Goal: Check status: Check status

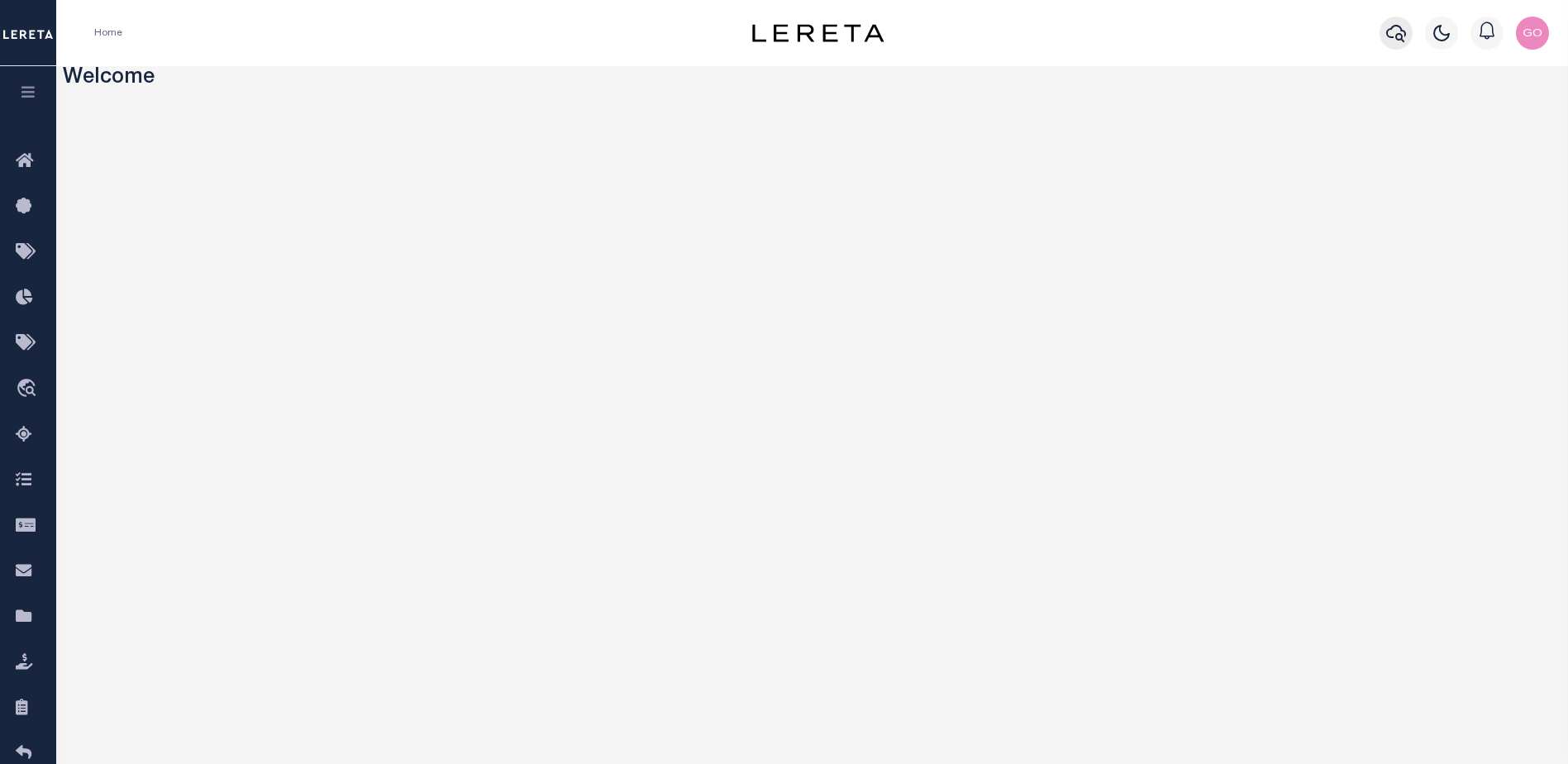
click at [1393, 33] on icon "button" at bounding box center [1395, 33] width 20 height 20
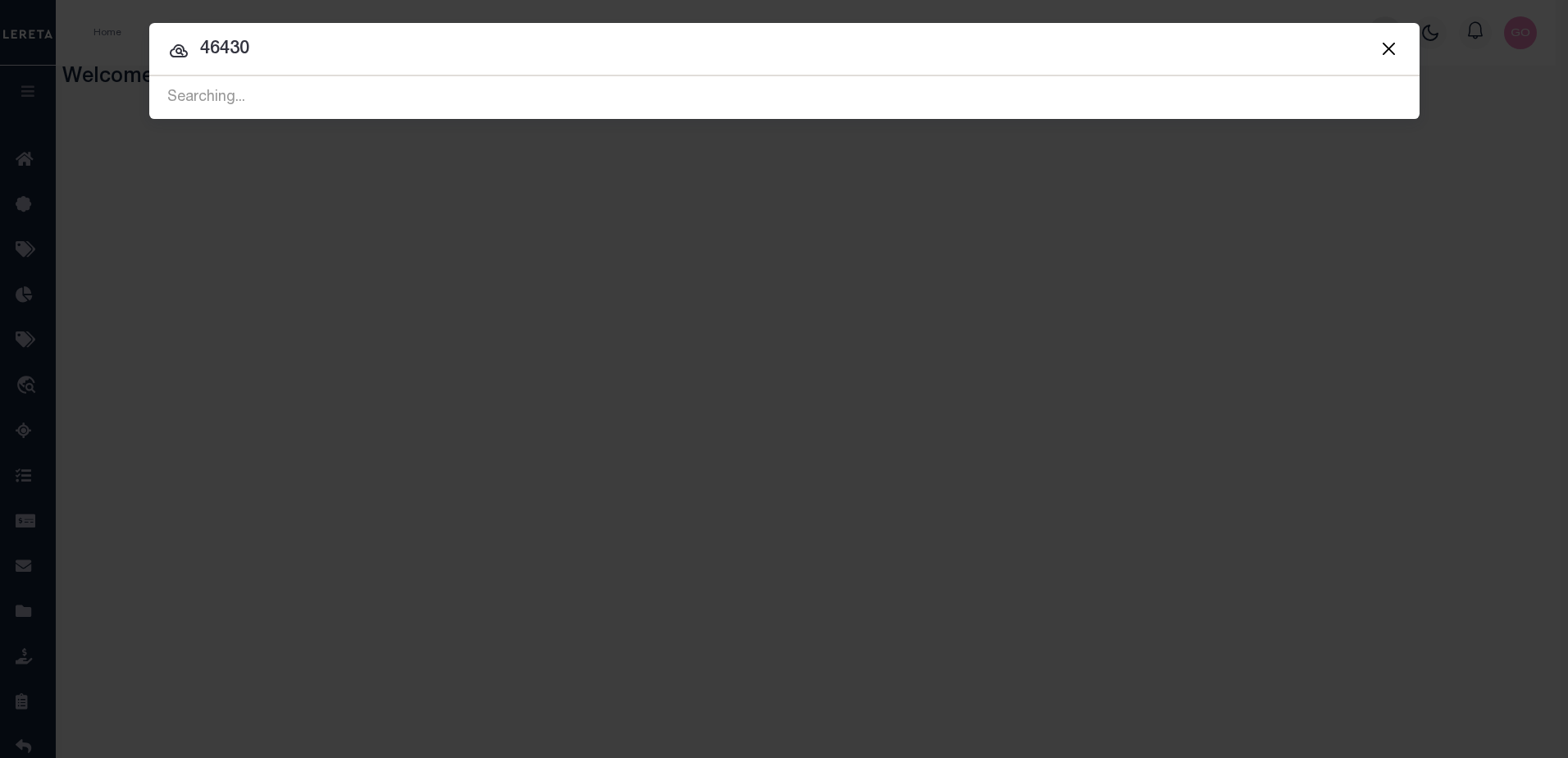
type input "46430"
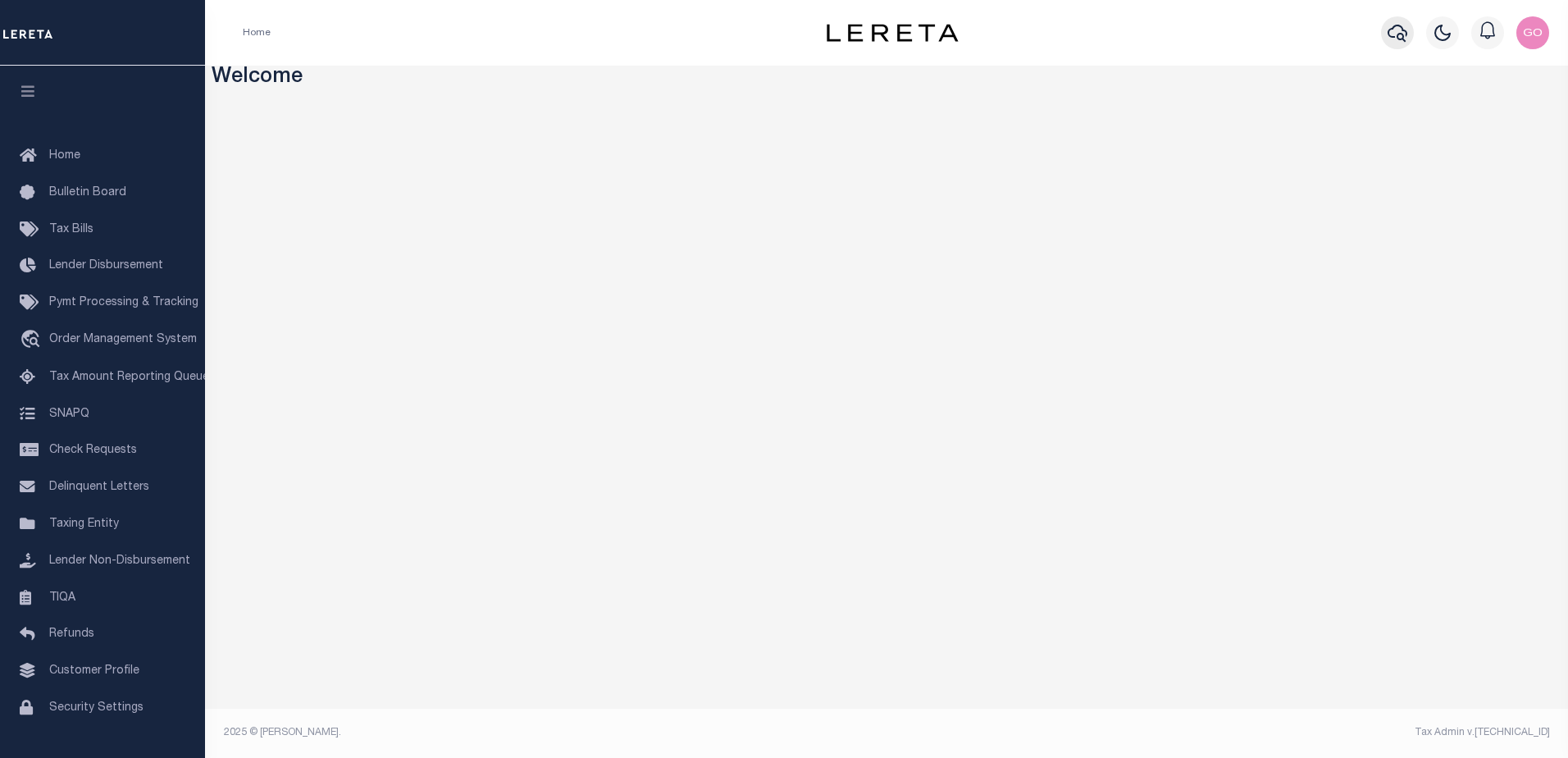
click at [1399, 34] on icon "button" at bounding box center [1397, 34] width 20 height 17
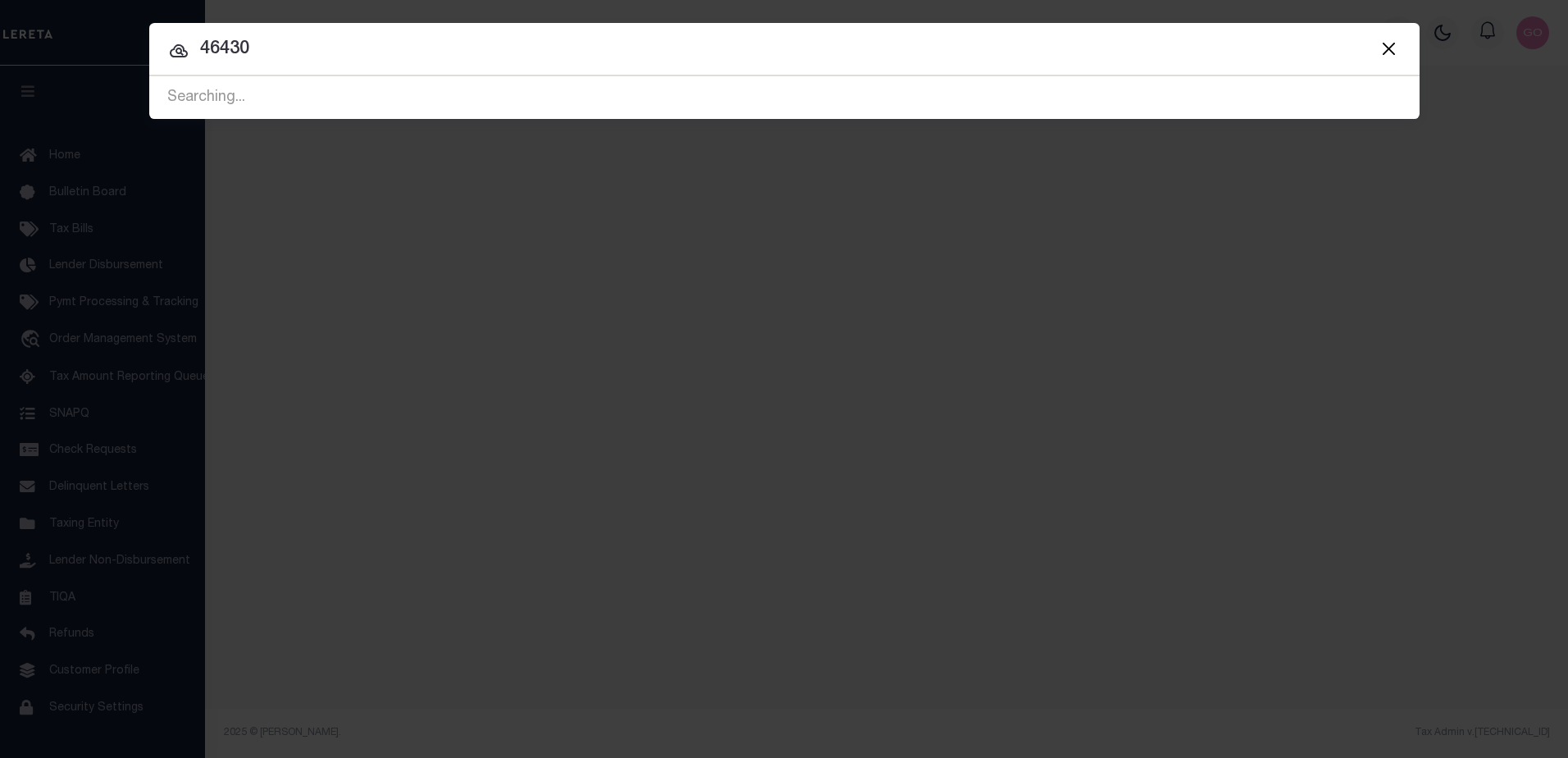
type input "46430"
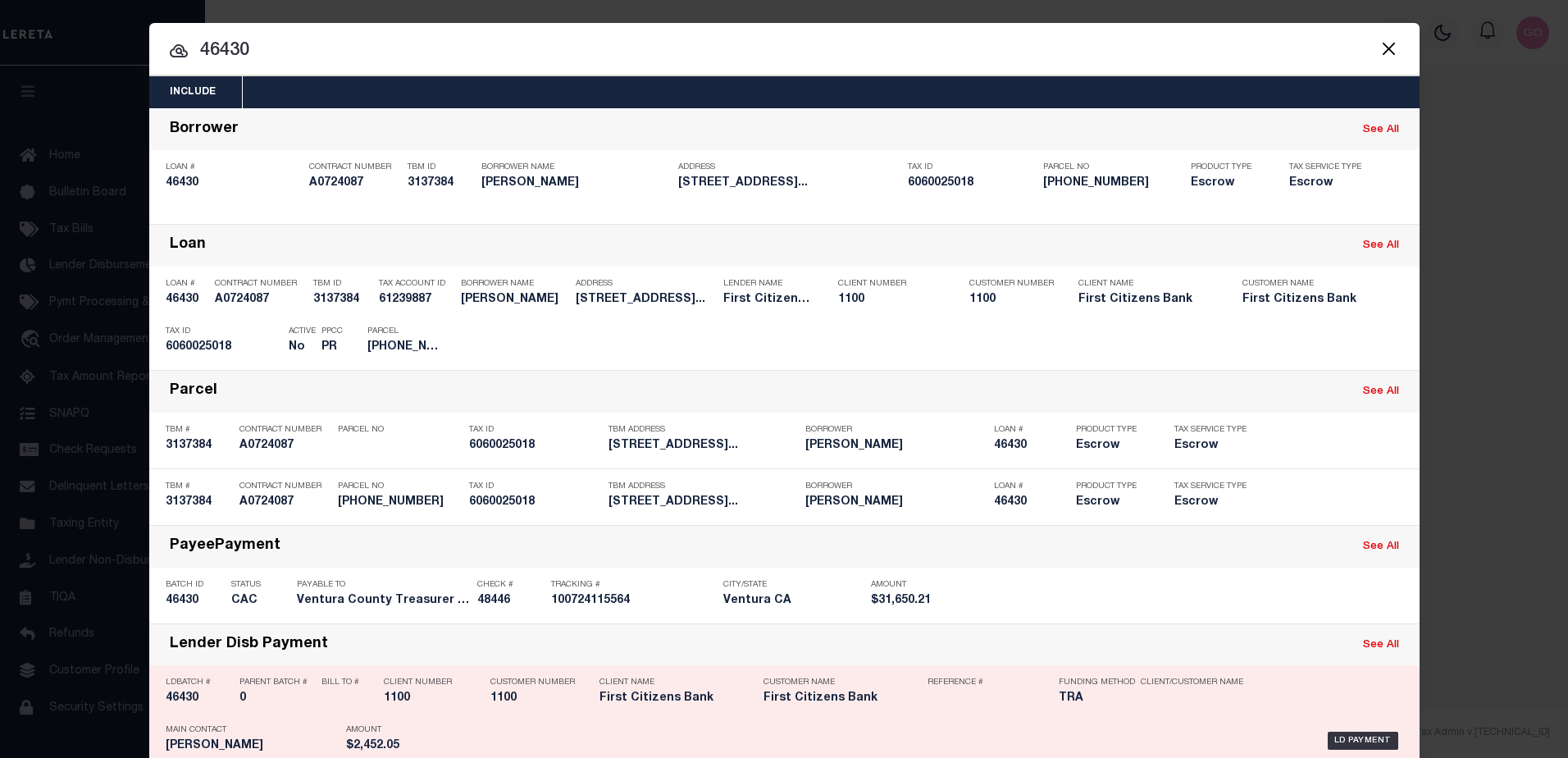
click at [180, 702] on h5 "46430" at bounding box center [198, 698] width 66 height 14
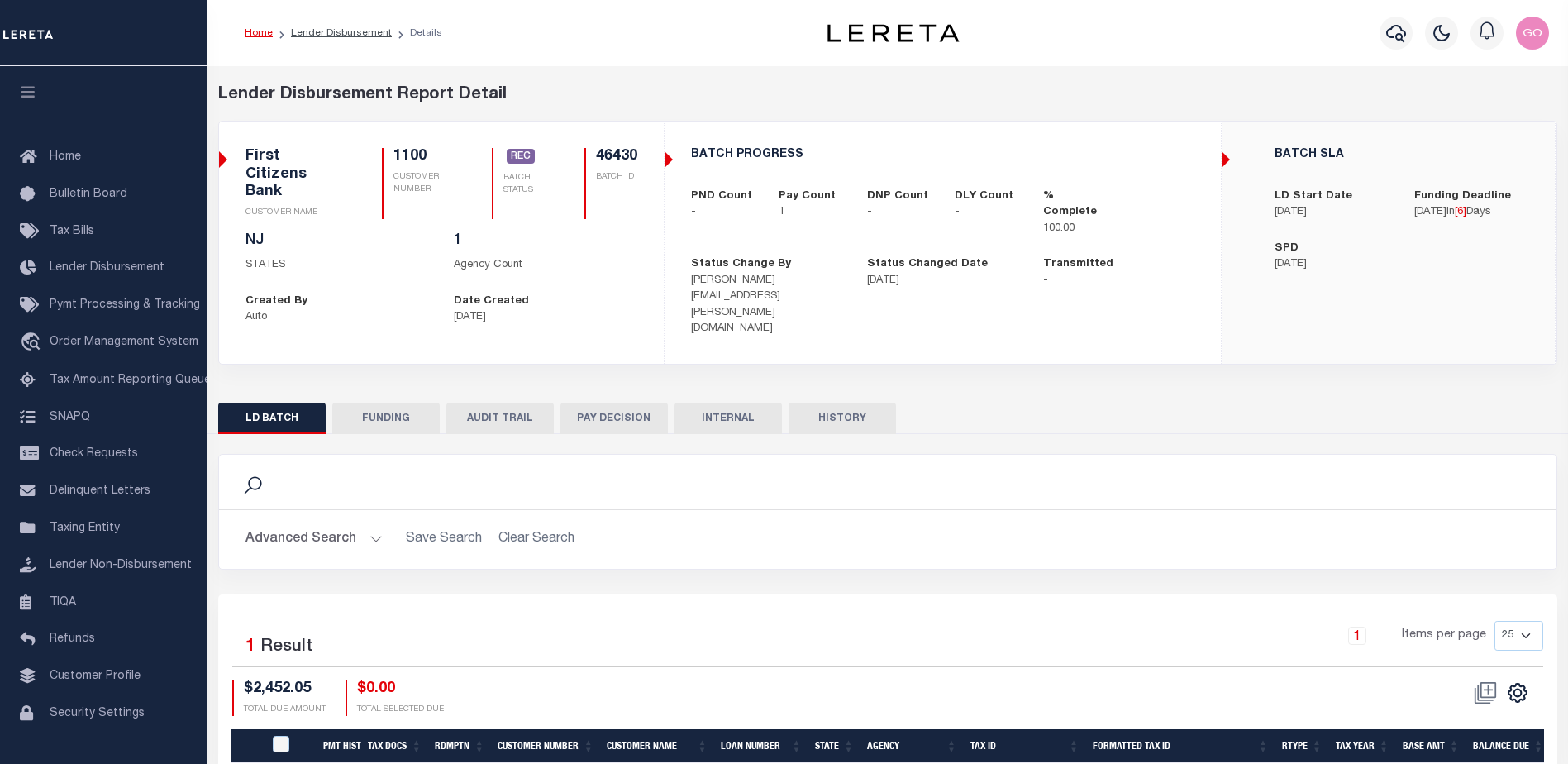
click at [410, 402] on button "FUNDING" at bounding box center [386, 418] width 108 height 31
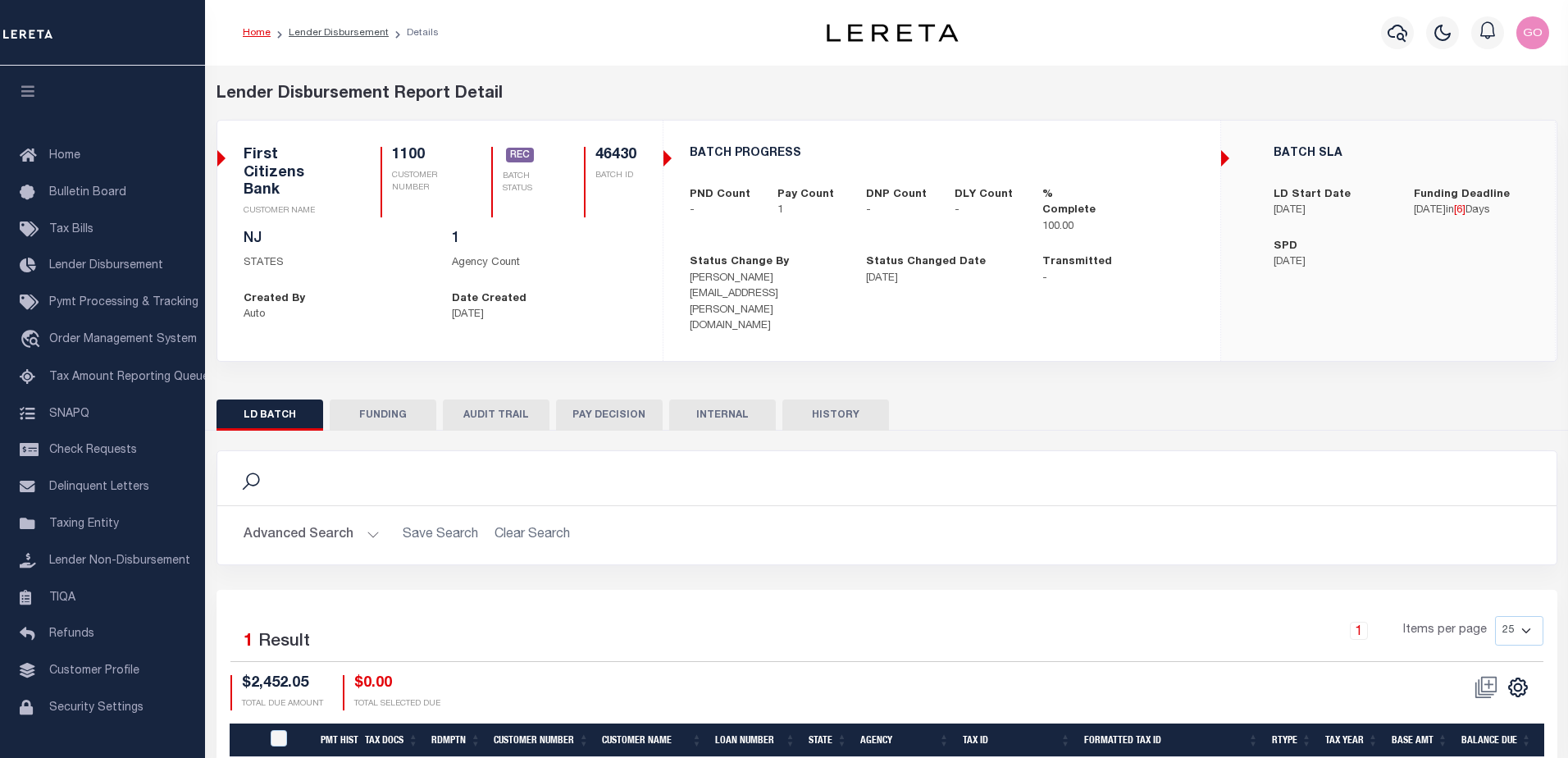
type input "$2,452.05"
type input "$0"
type input "[DATE]"
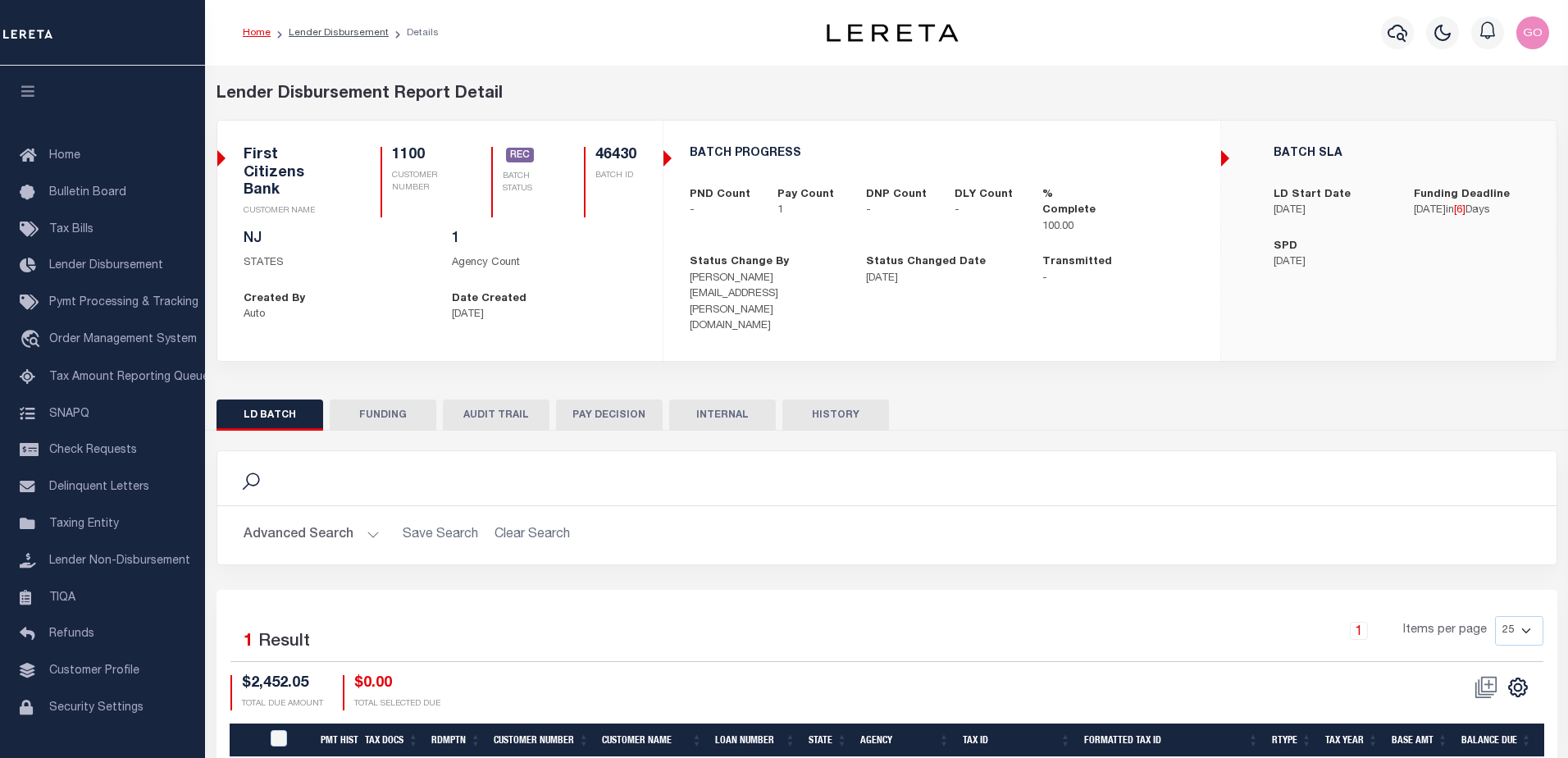
type input "20251007MMQFMP2700131110071229FT03"
type input "[DATE]"
select select "100"
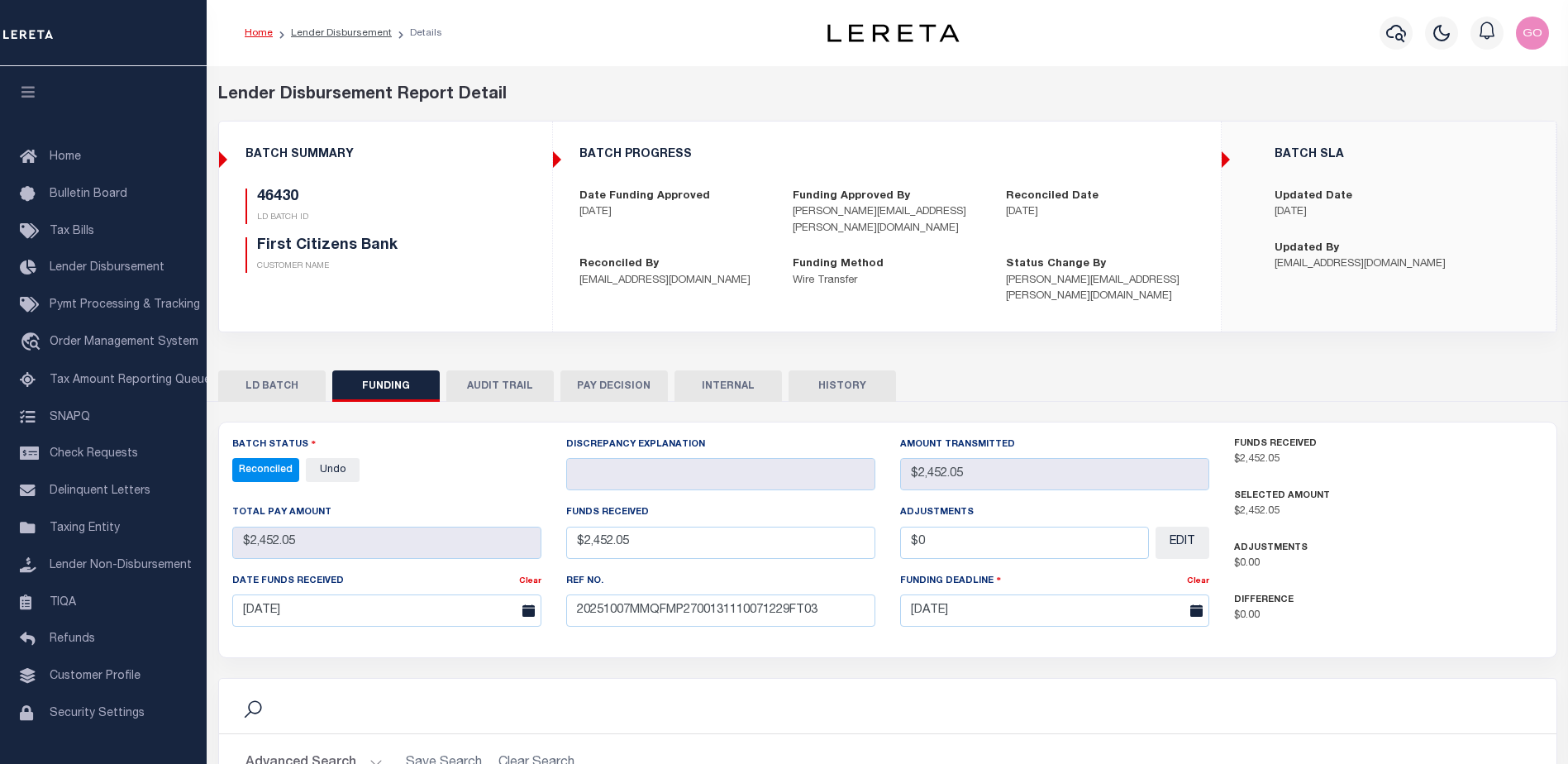
select select "100"
click at [501, 370] on button "AUDIT TRAIL" at bounding box center [500, 386] width 108 height 31
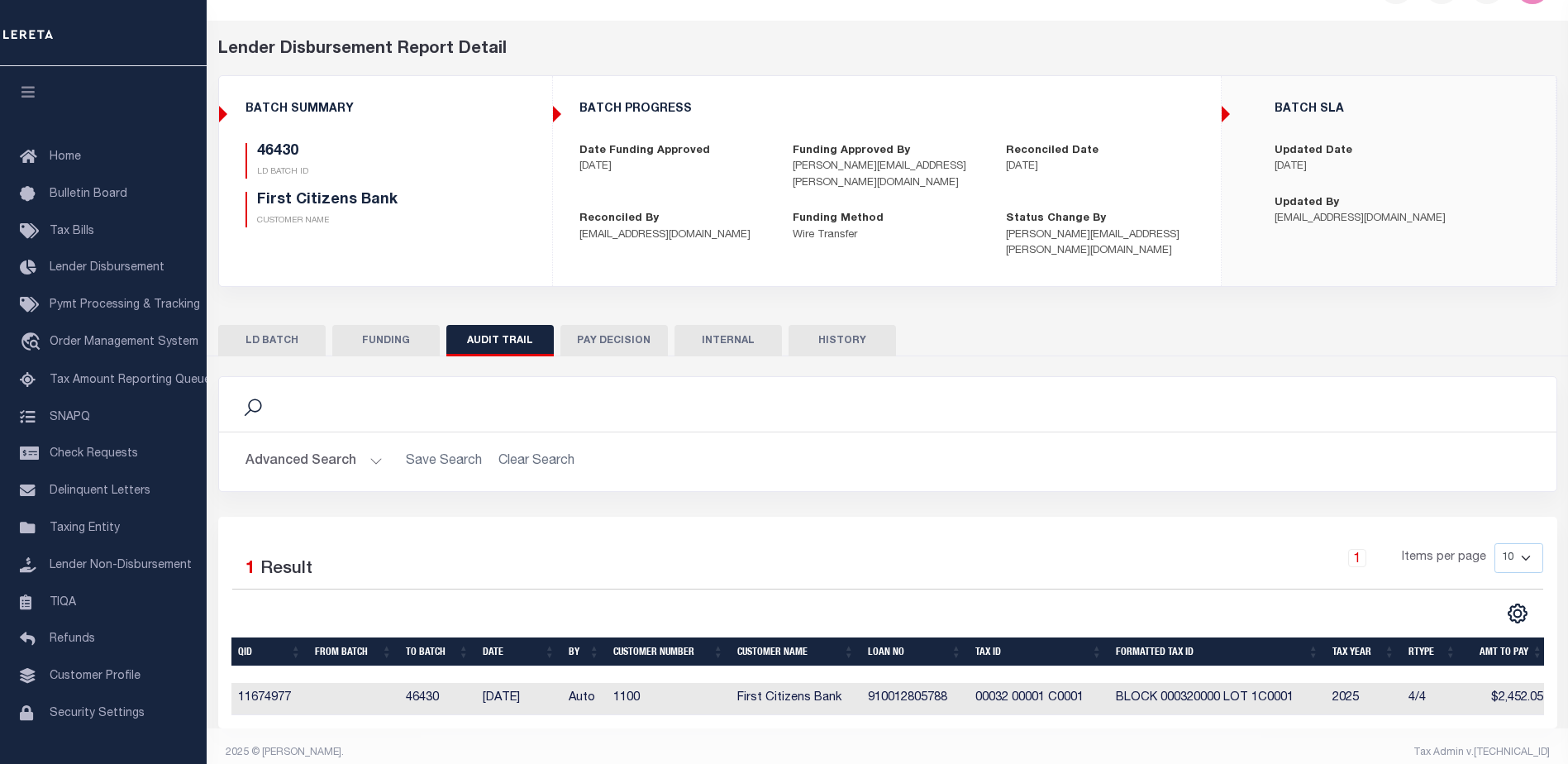
click at [605, 325] on button "PAY DECISION" at bounding box center [614, 341] width 108 height 31
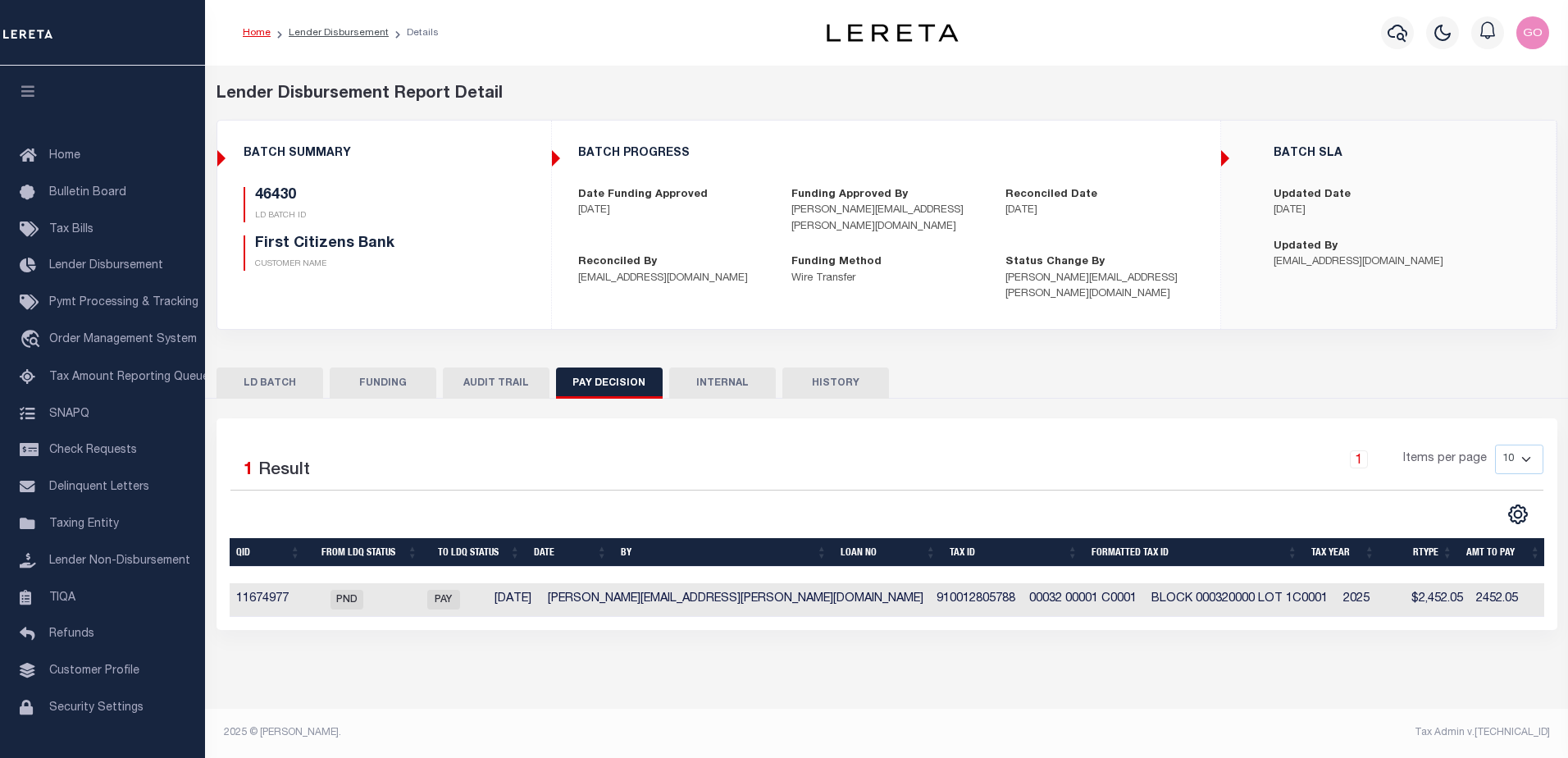
click at [710, 367] on button "INTERNAL" at bounding box center [722, 383] width 107 height 31
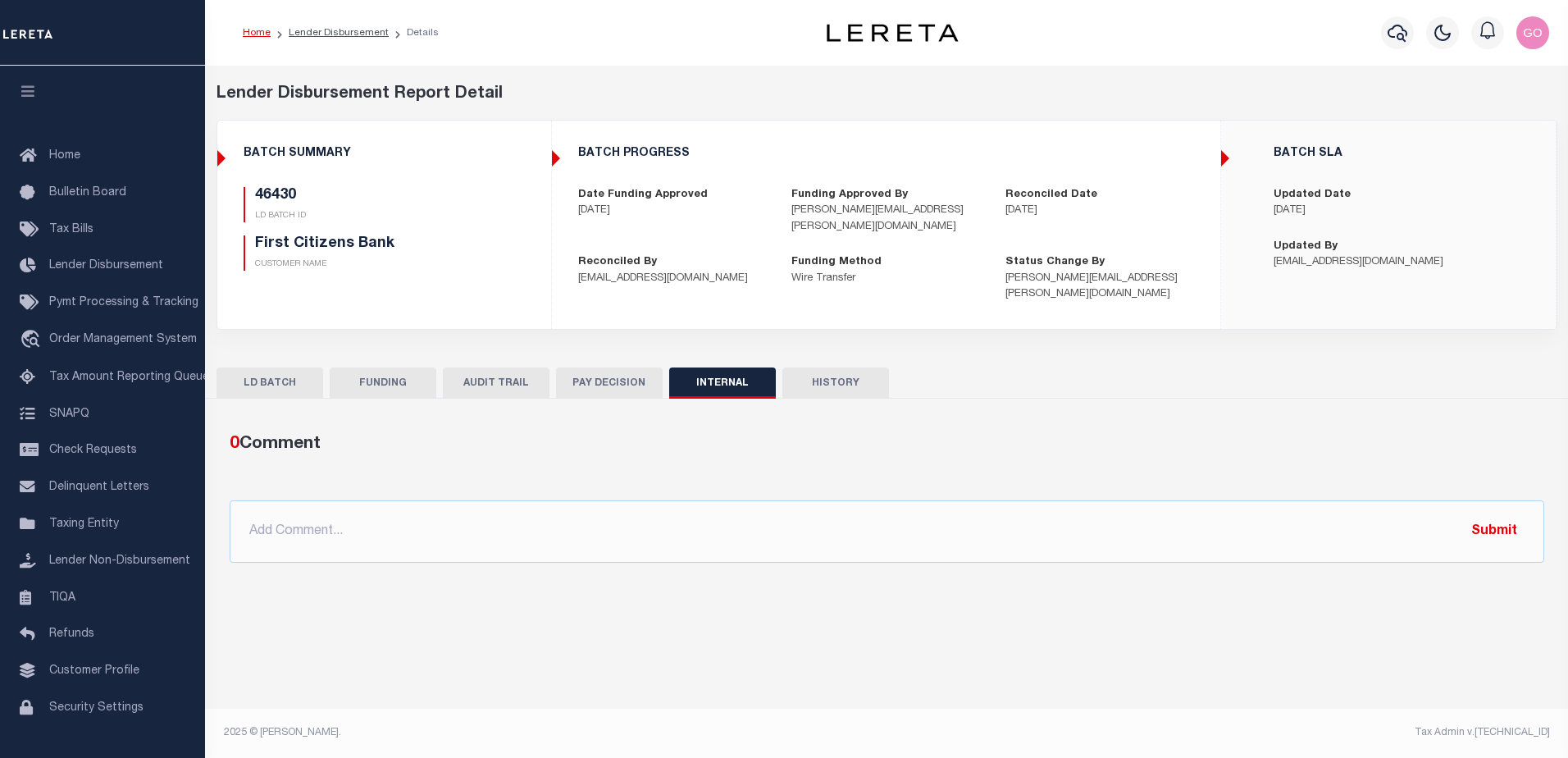
click at [842, 367] on button "HISTORY" at bounding box center [836, 383] width 107 height 31
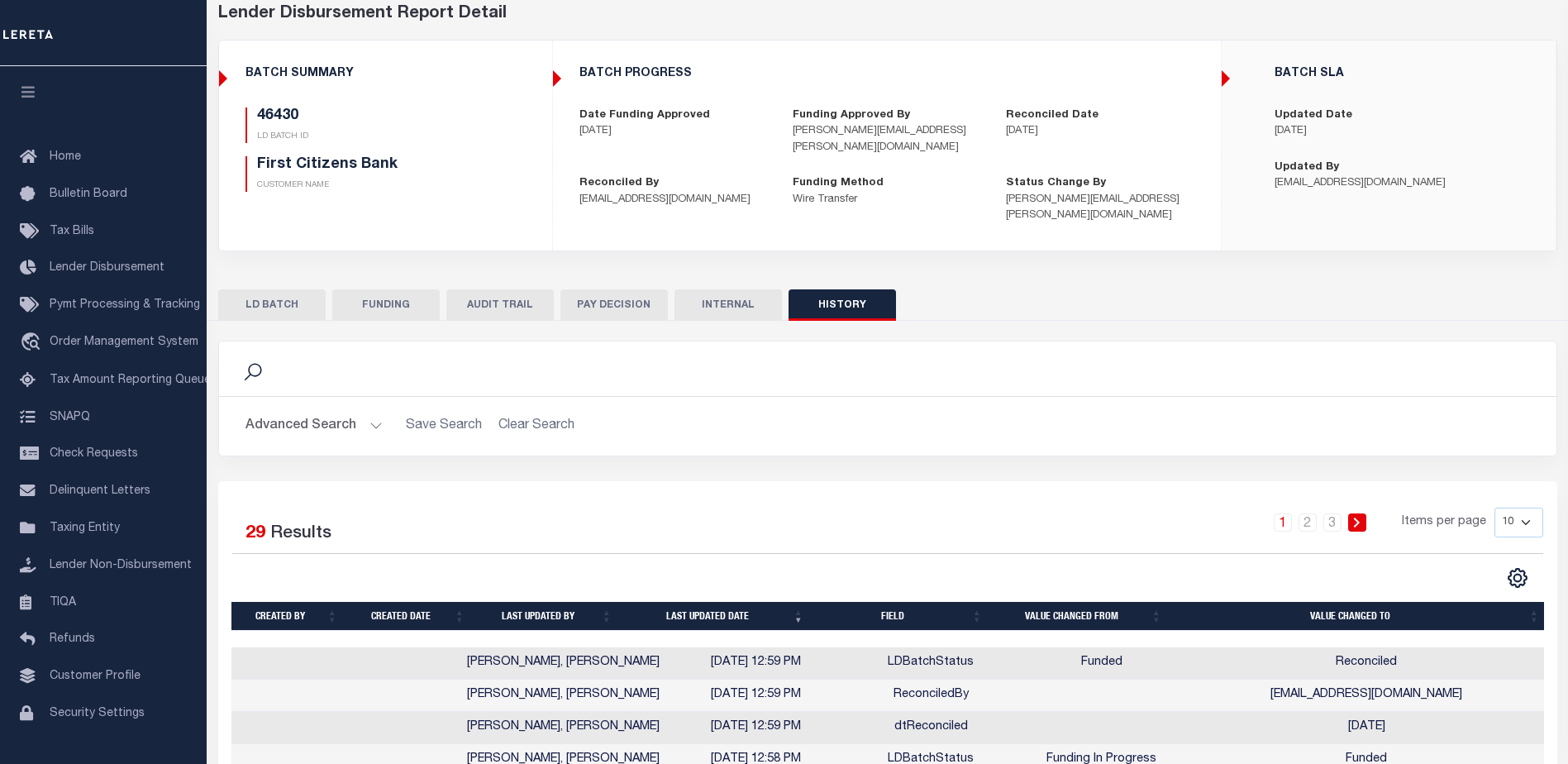
scroll to position [83, 0]
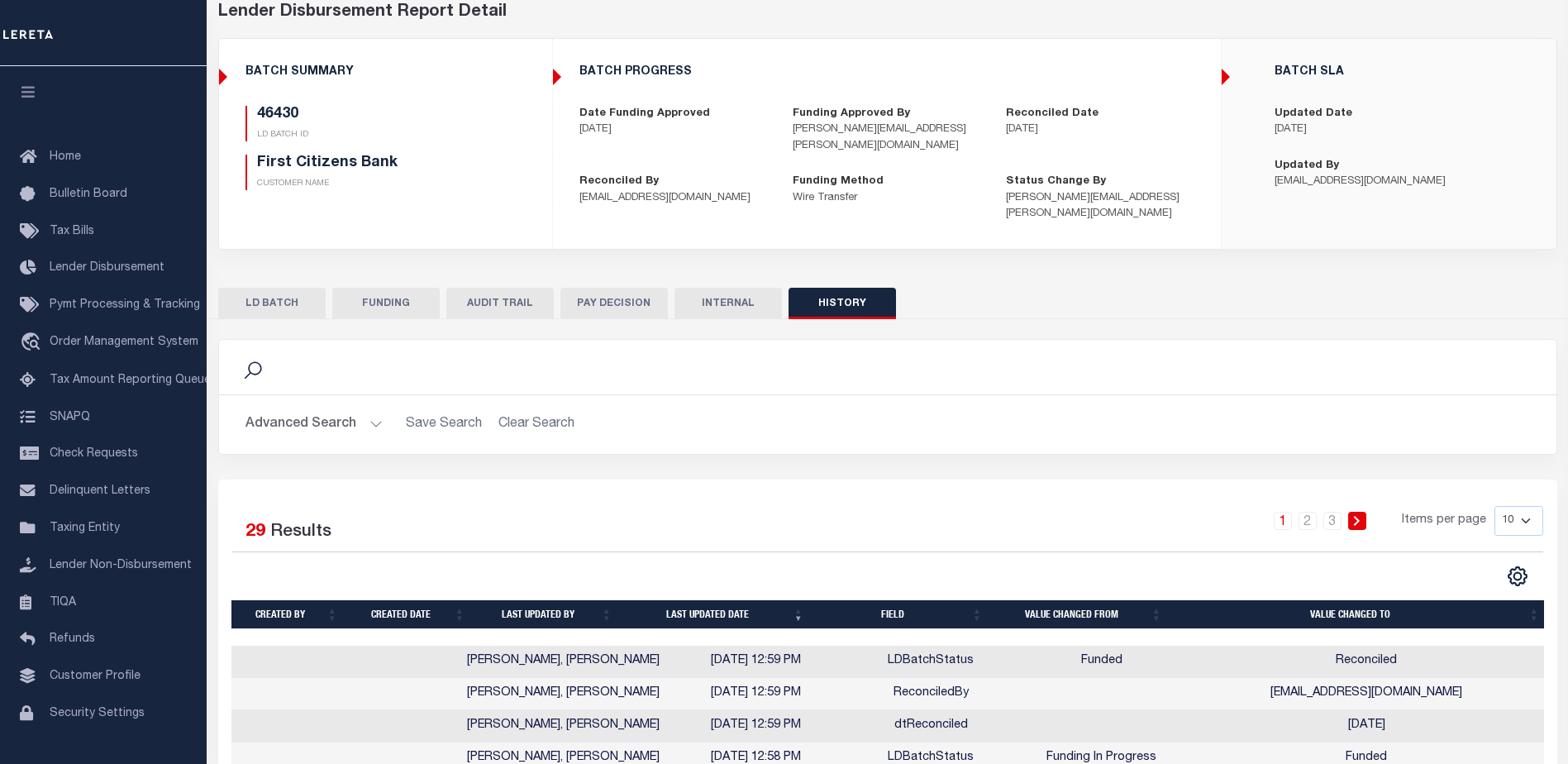
click at [1470, 234] on div "Lender Disbursement Report Detail 1100 CLIENT NUMBER First Citizens Bank CLIENT…" at bounding box center [888, 137] width 1364 height 275
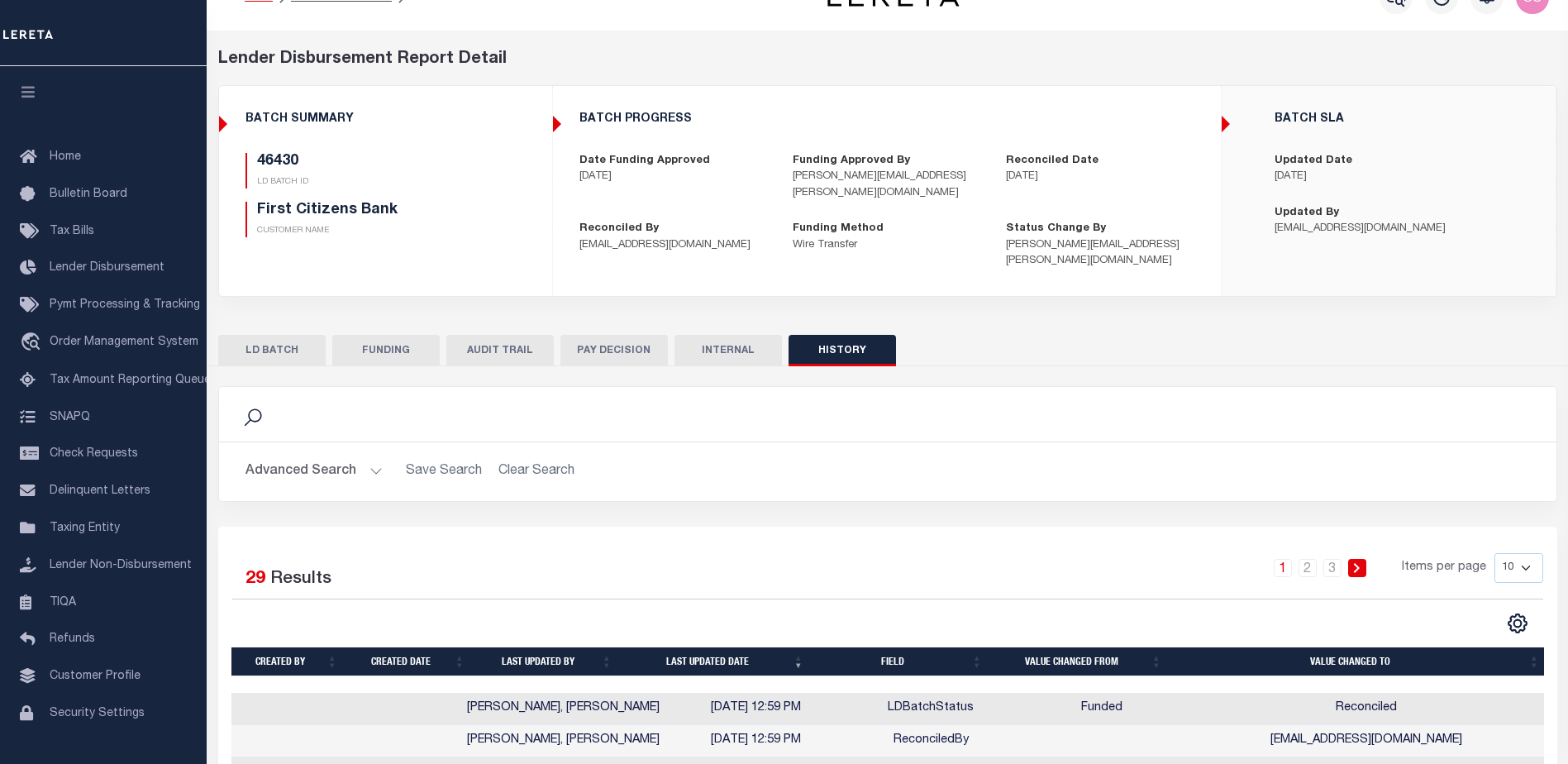
scroll to position [0, 0]
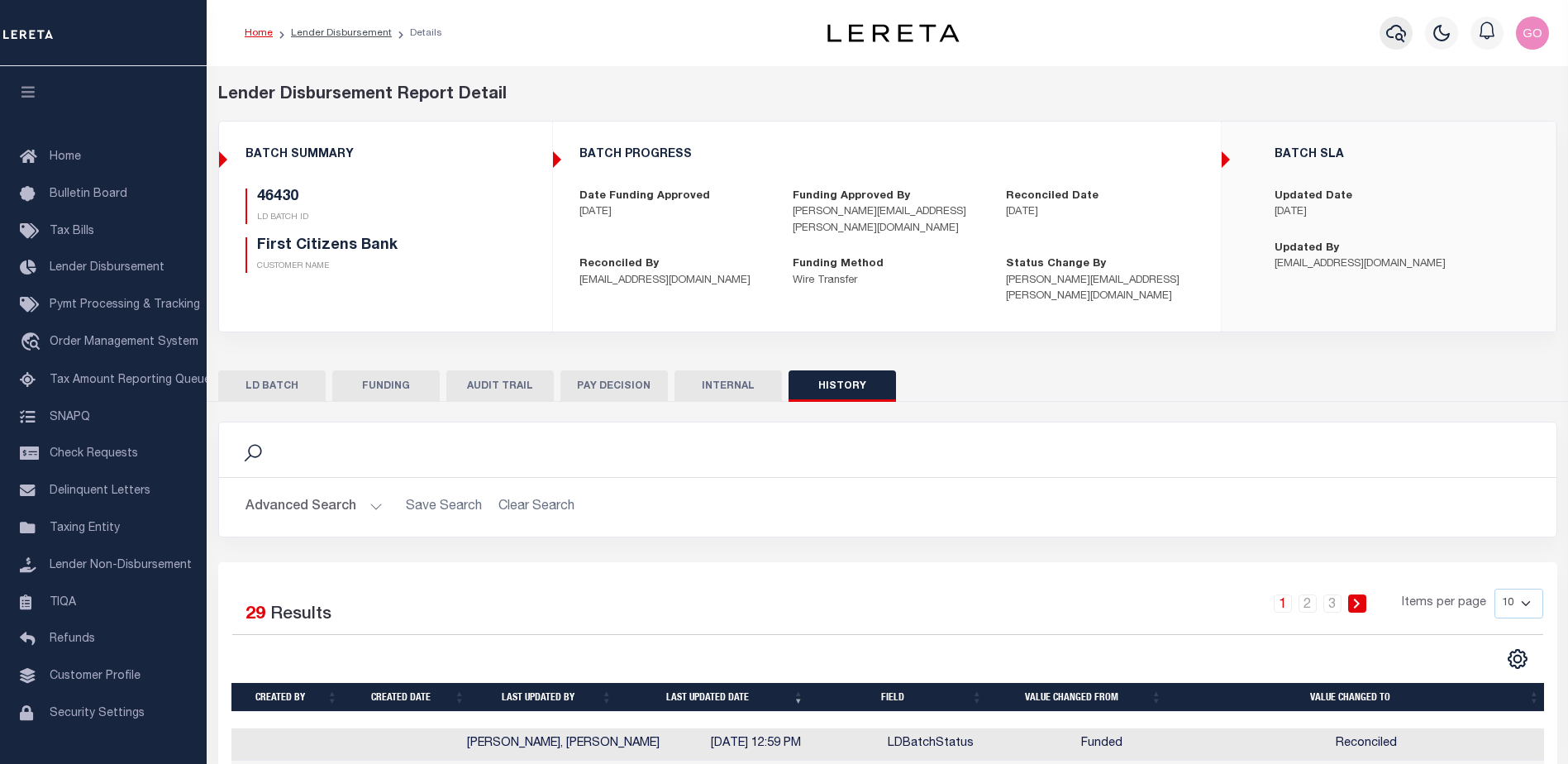
click at [1403, 34] on icon "button" at bounding box center [1395, 33] width 20 height 20
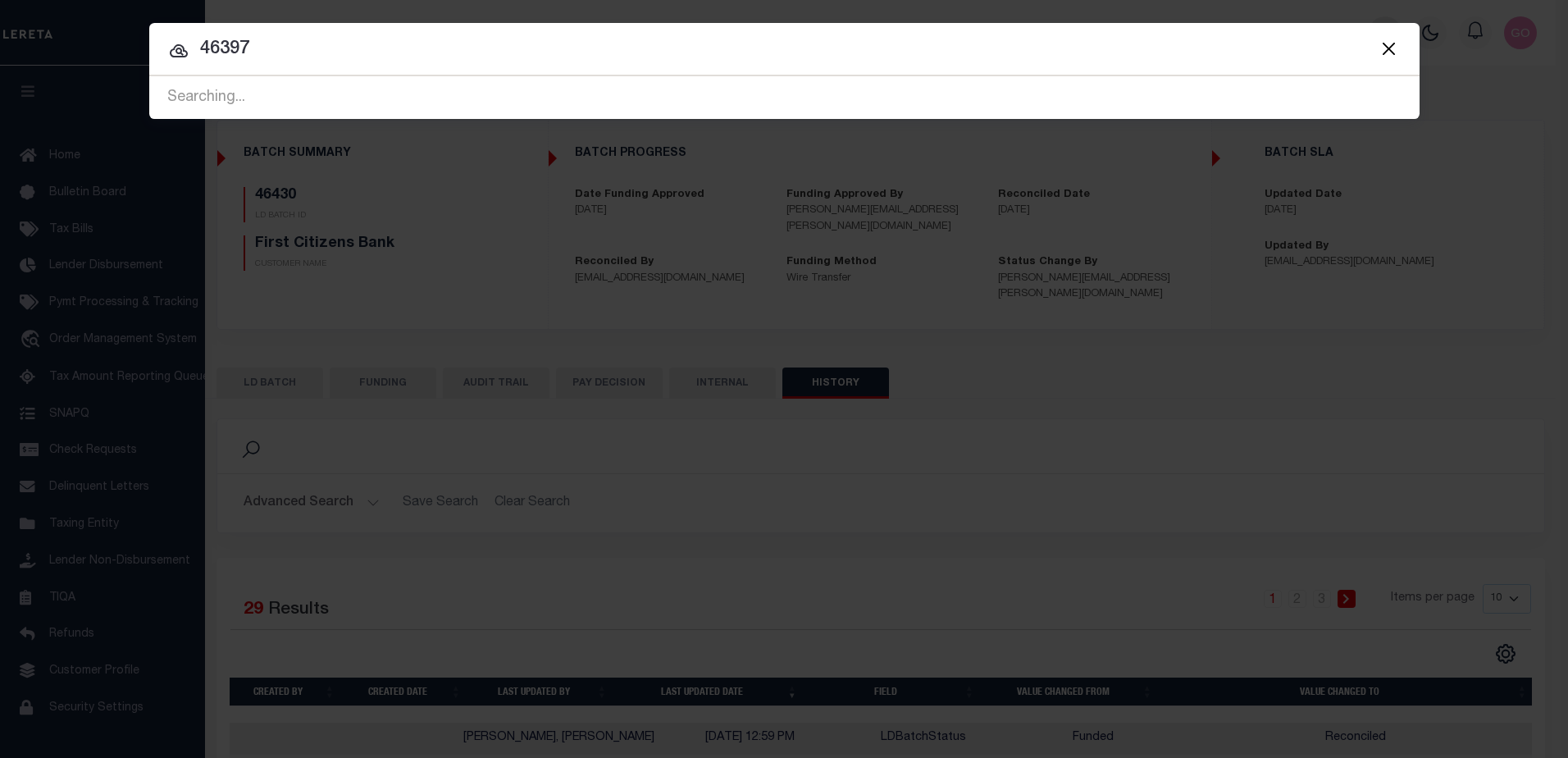
type input "46397"
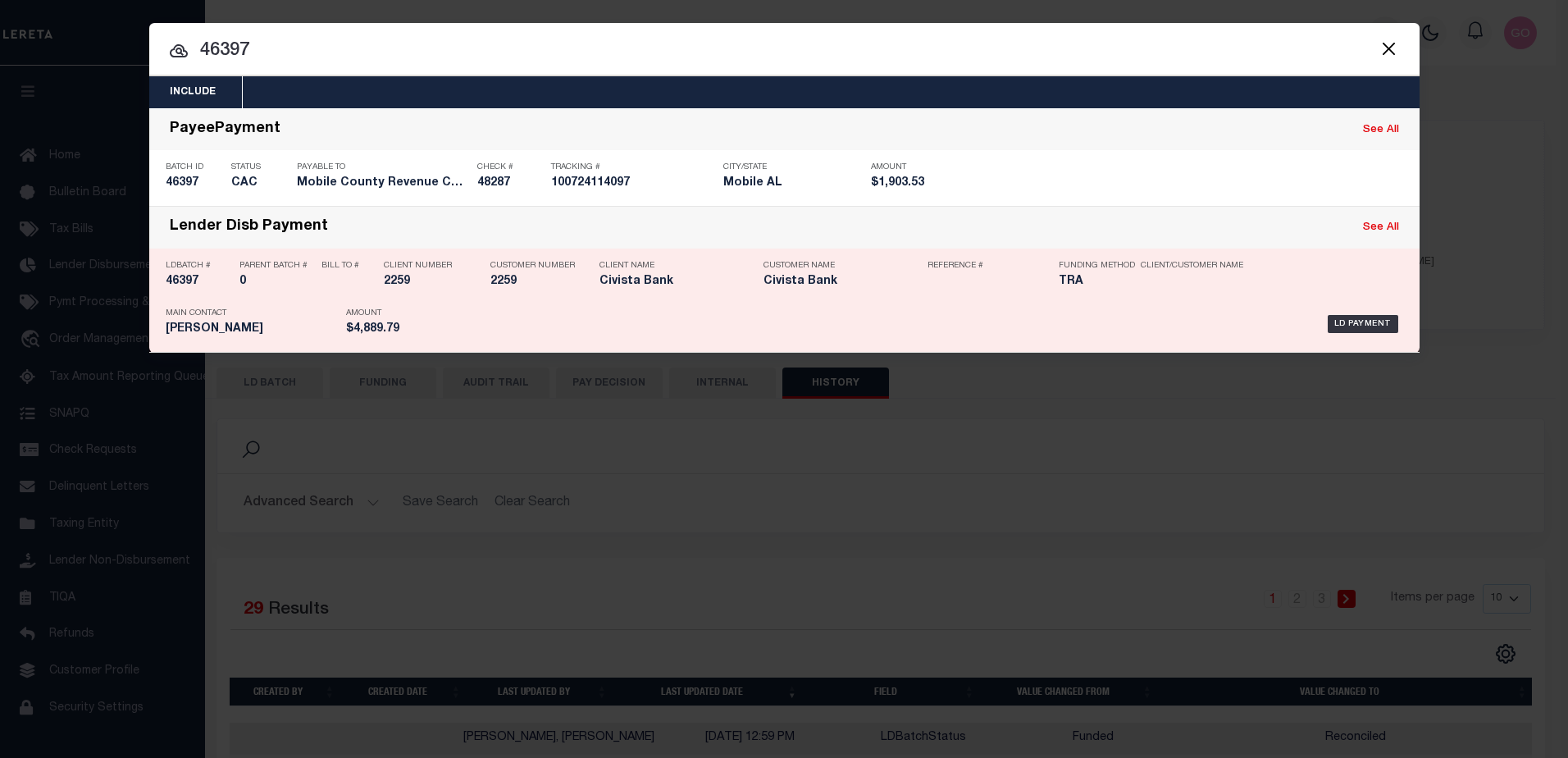
click at [183, 282] on h5 "46397" at bounding box center [198, 282] width 66 height 14
checkbox input "true"
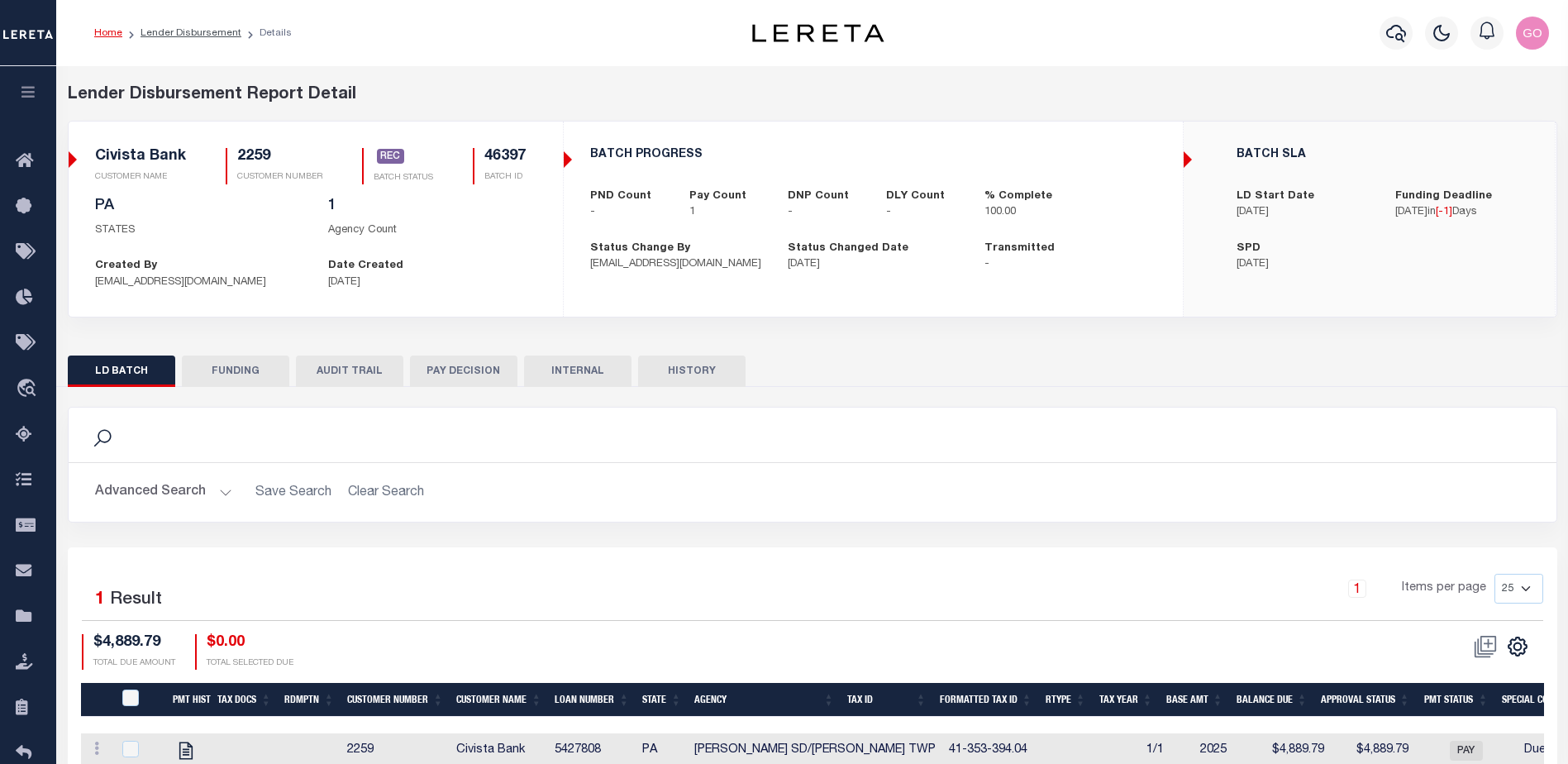
click at [709, 376] on button "HISTORY" at bounding box center [691, 371] width 108 height 31
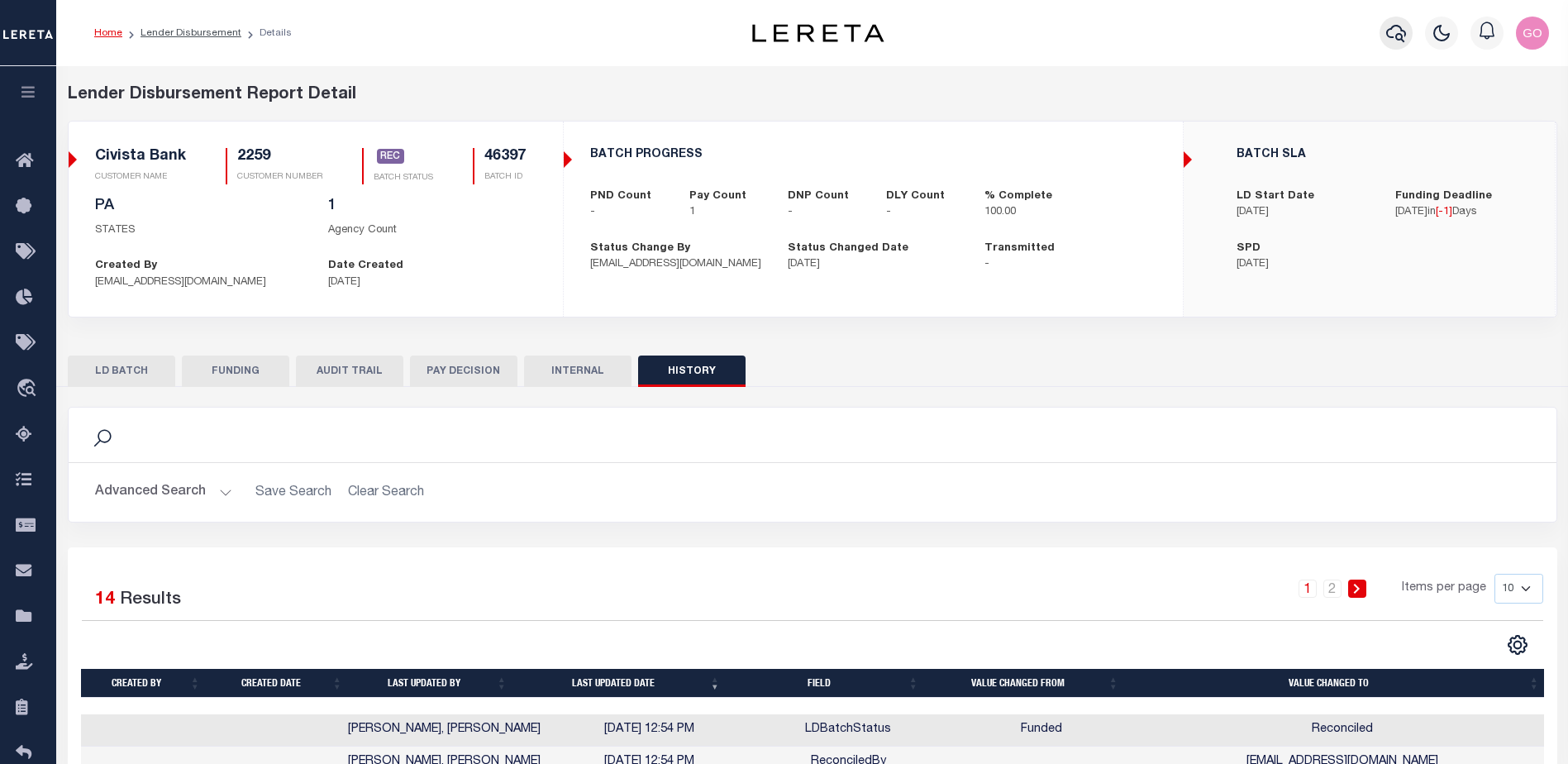
click at [1403, 35] on icon "button" at bounding box center [1395, 33] width 20 height 20
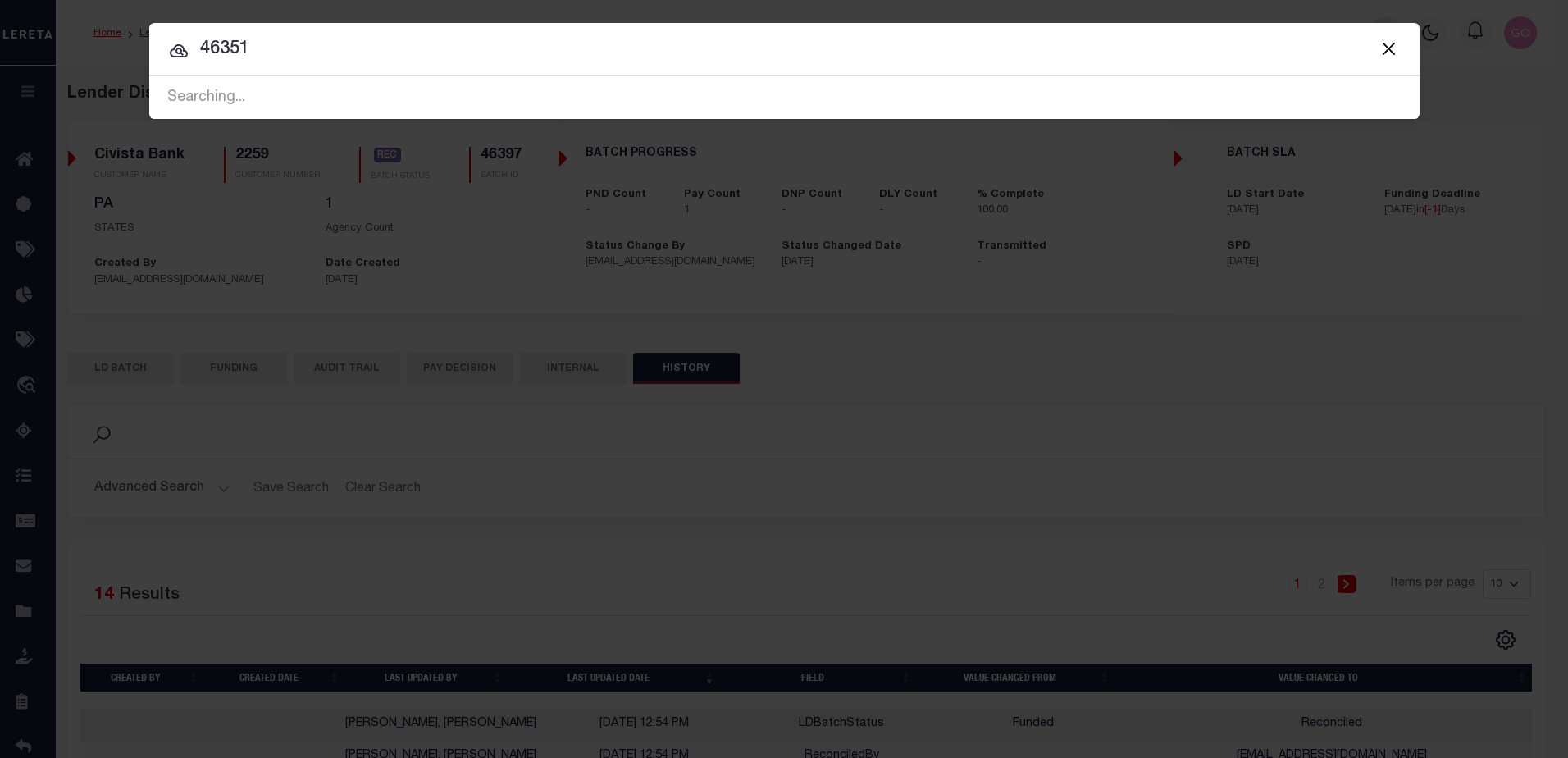
type input "46351"
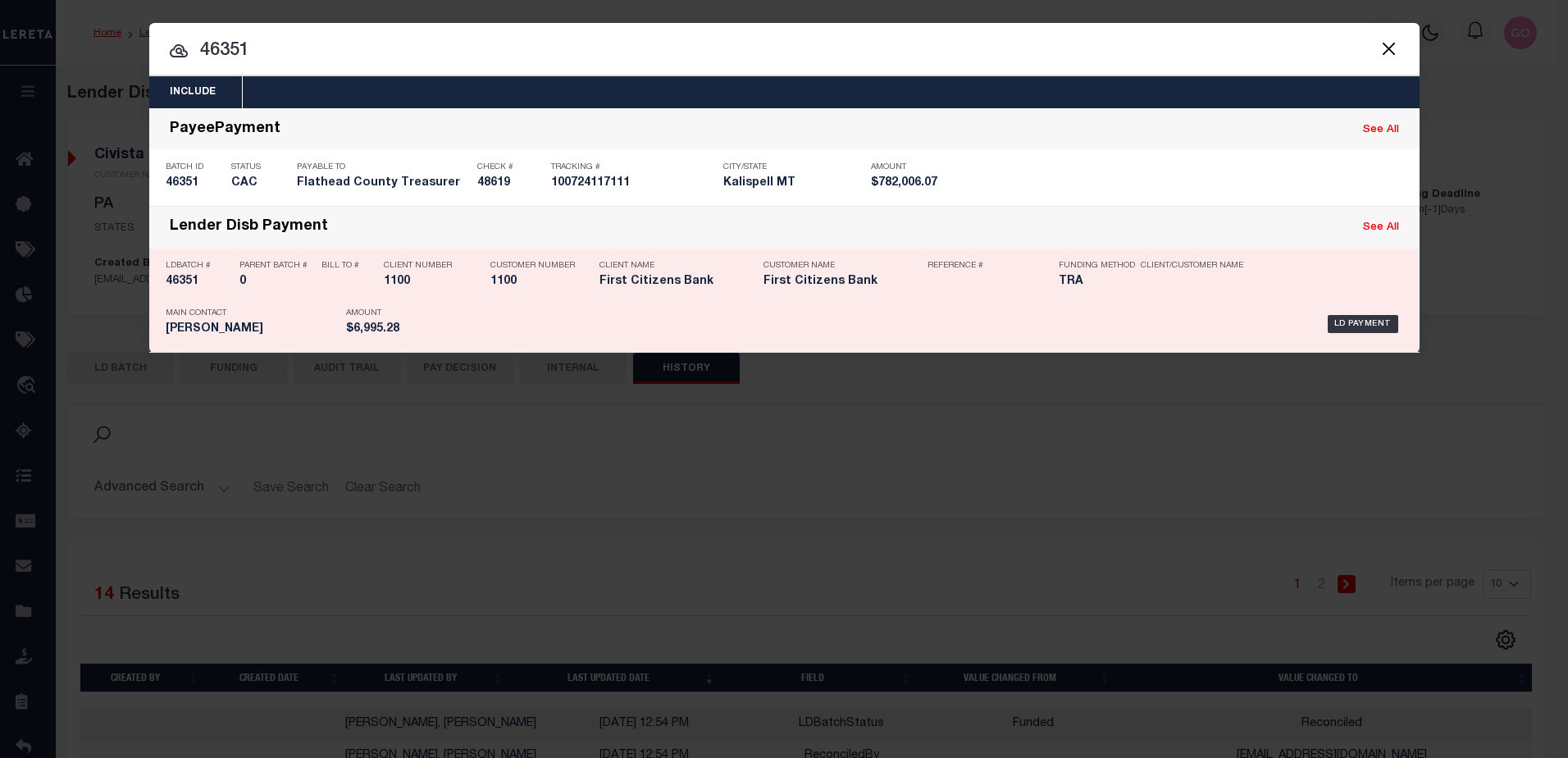
click at [185, 286] on h5 "46351" at bounding box center [198, 282] width 66 height 14
checkbox input "true"
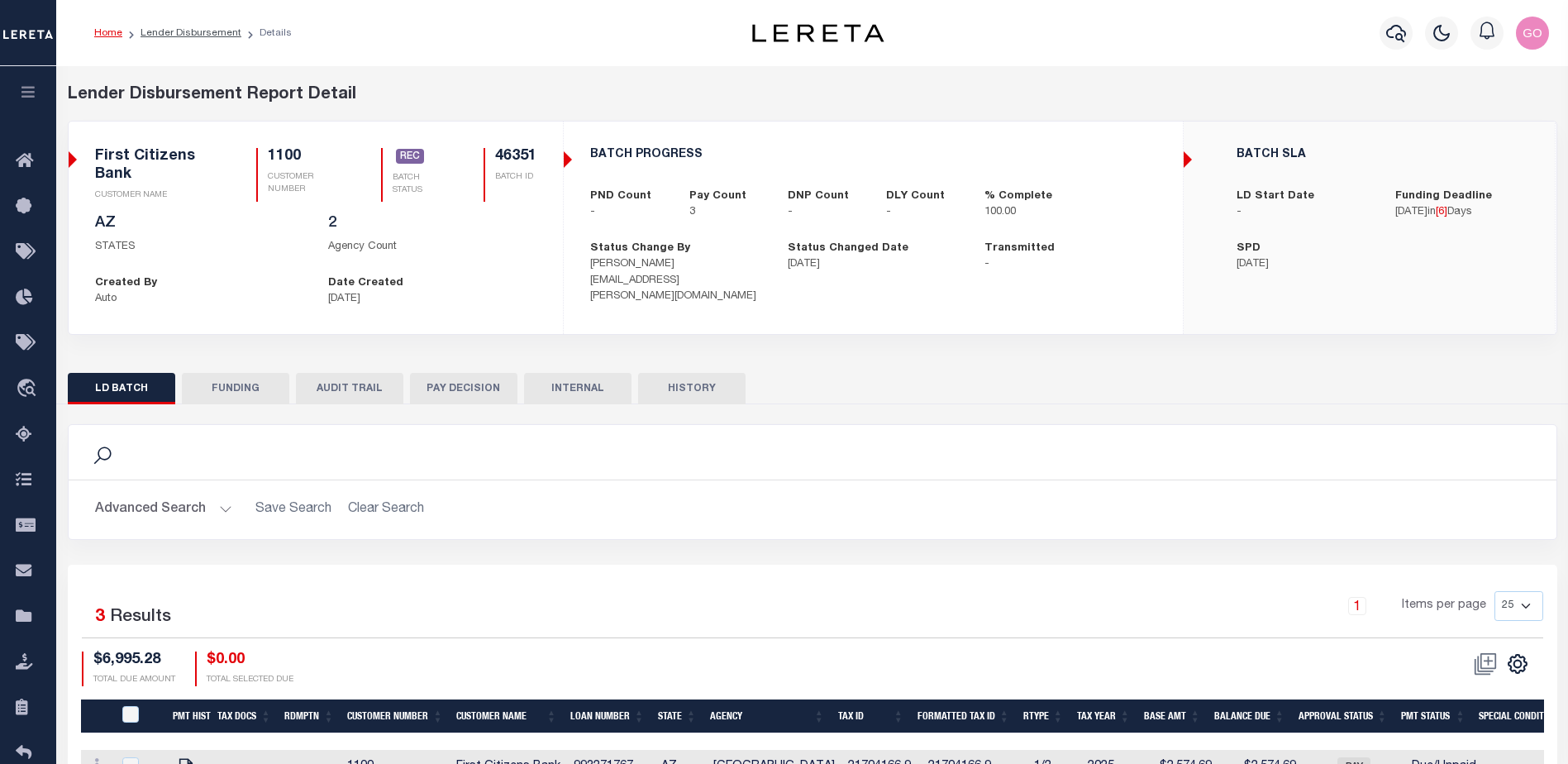
click at [679, 382] on button "HISTORY" at bounding box center [691, 389] width 108 height 31
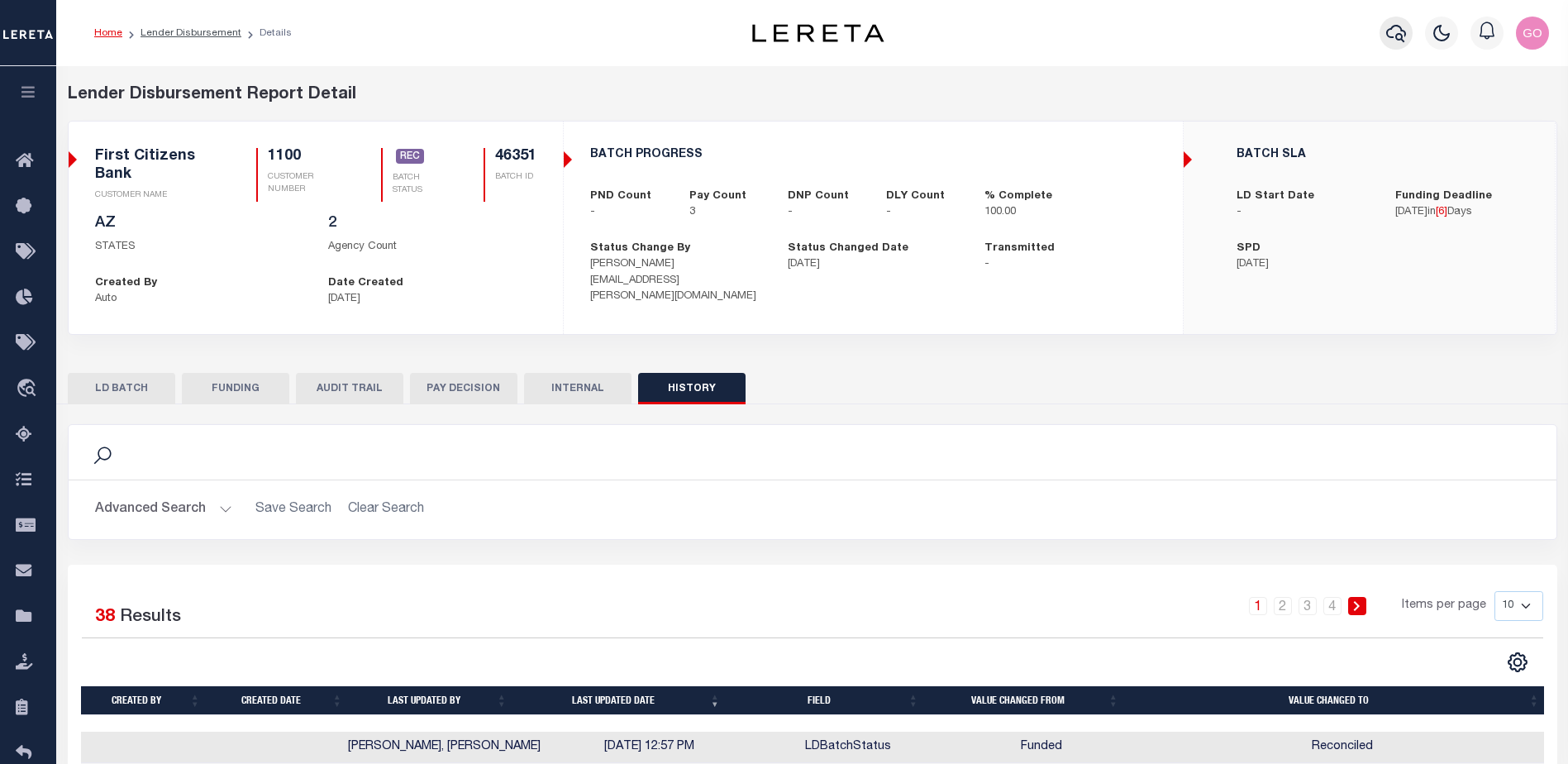
click at [1399, 34] on icon "button" at bounding box center [1395, 33] width 20 height 20
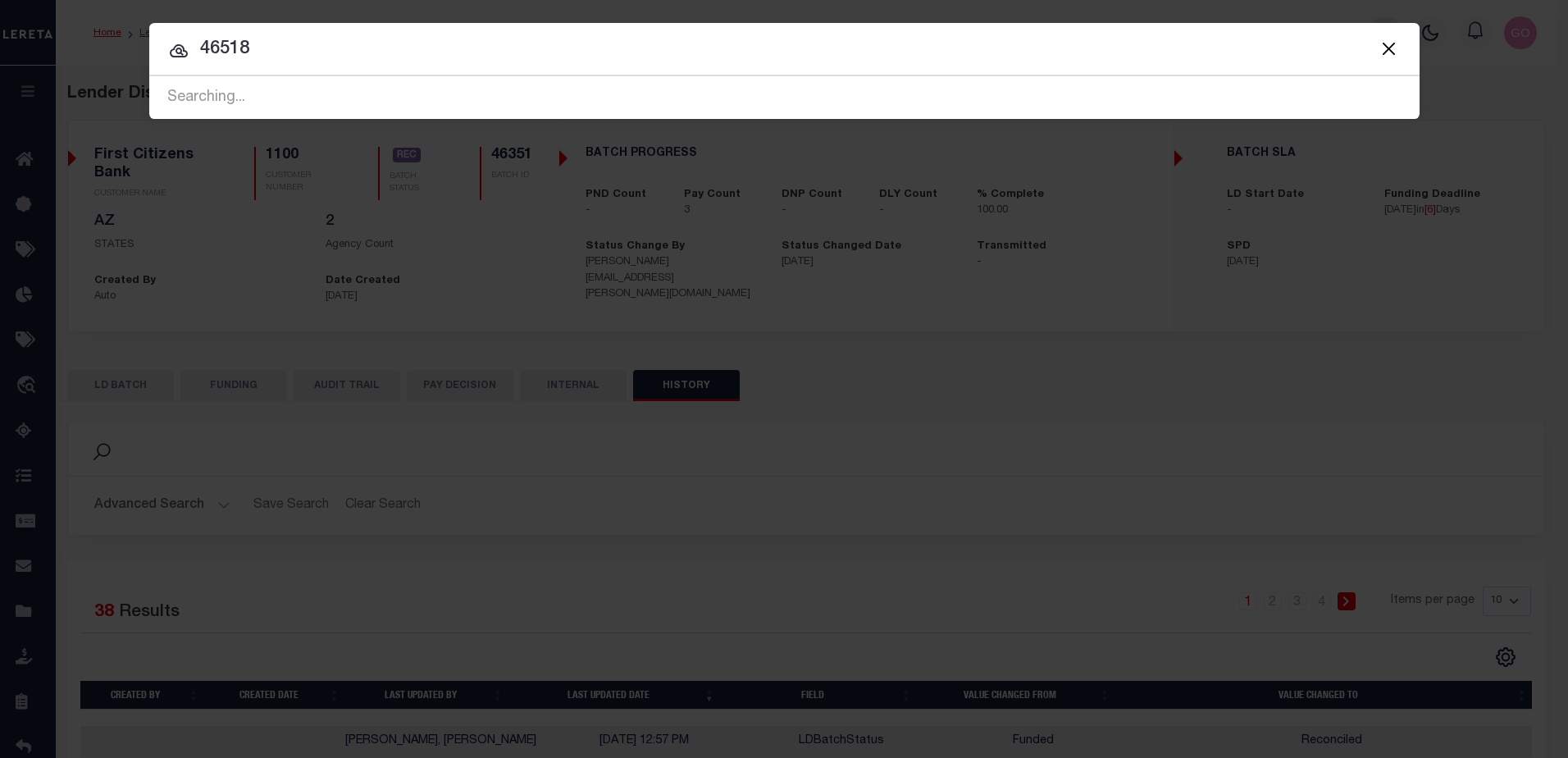
type input "46518"
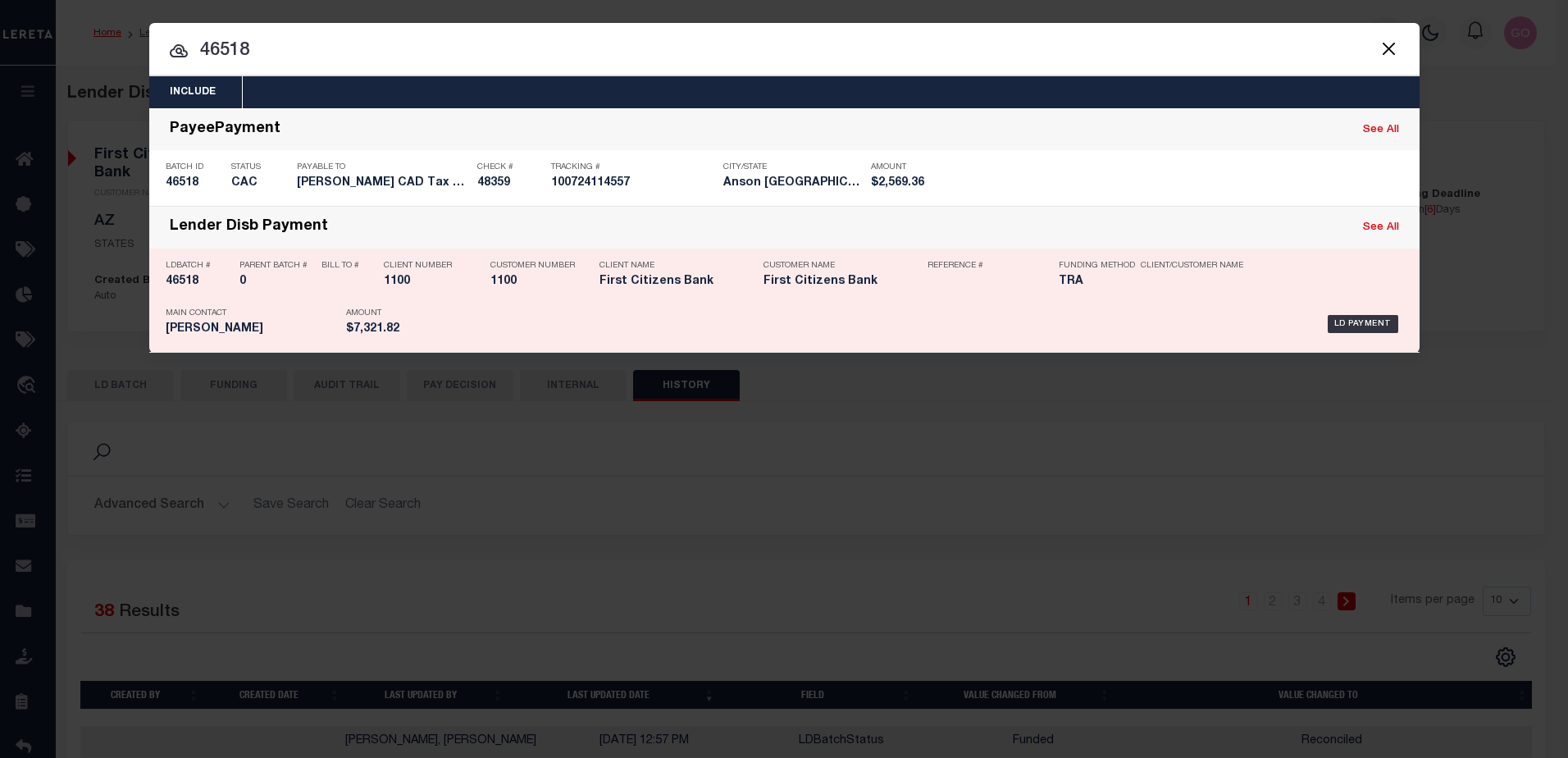
click at [181, 283] on h5 "46518" at bounding box center [198, 282] width 66 height 14
checkbox input "true"
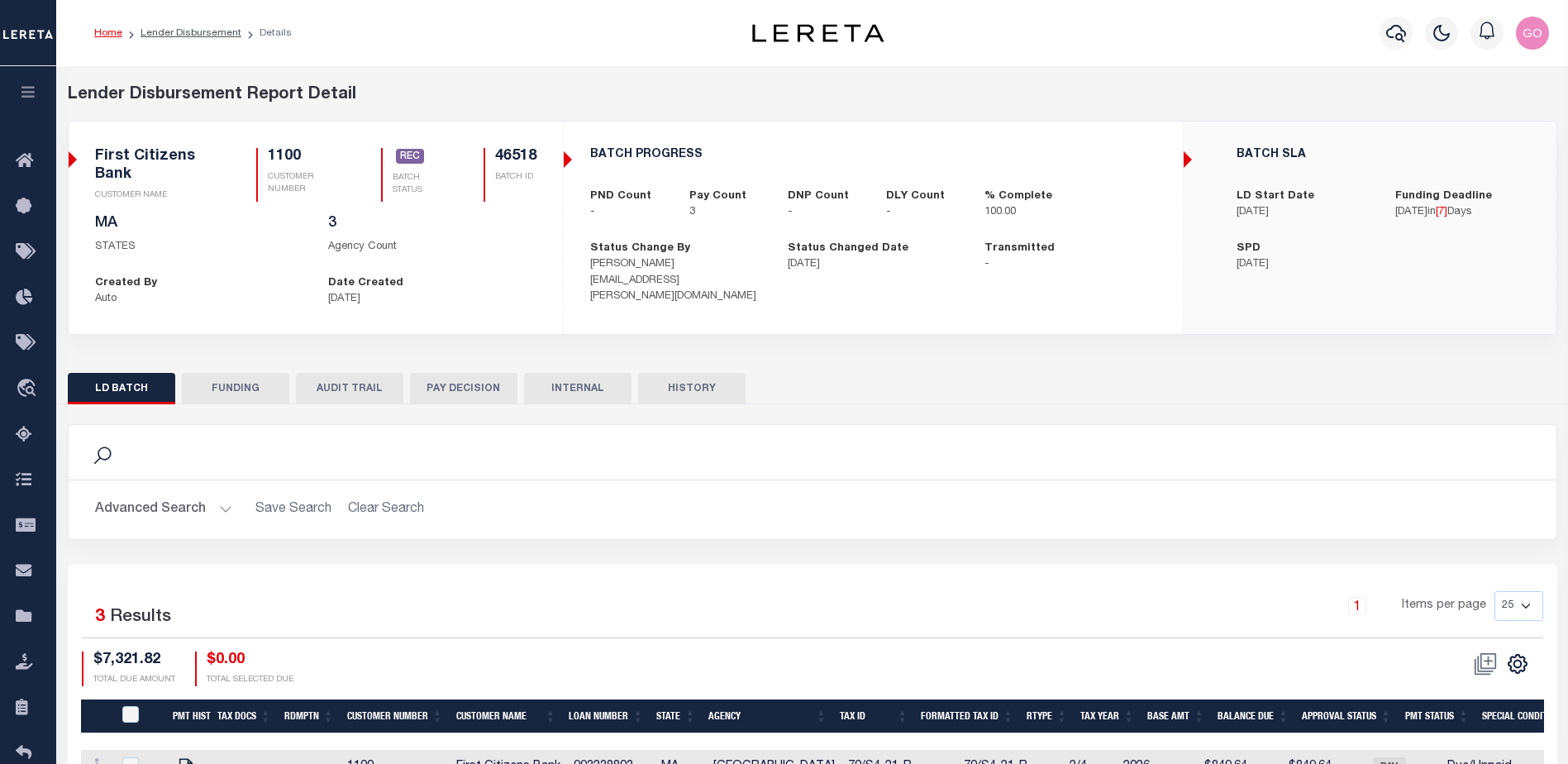
click at [705, 393] on button "HISTORY" at bounding box center [691, 389] width 108 height 31
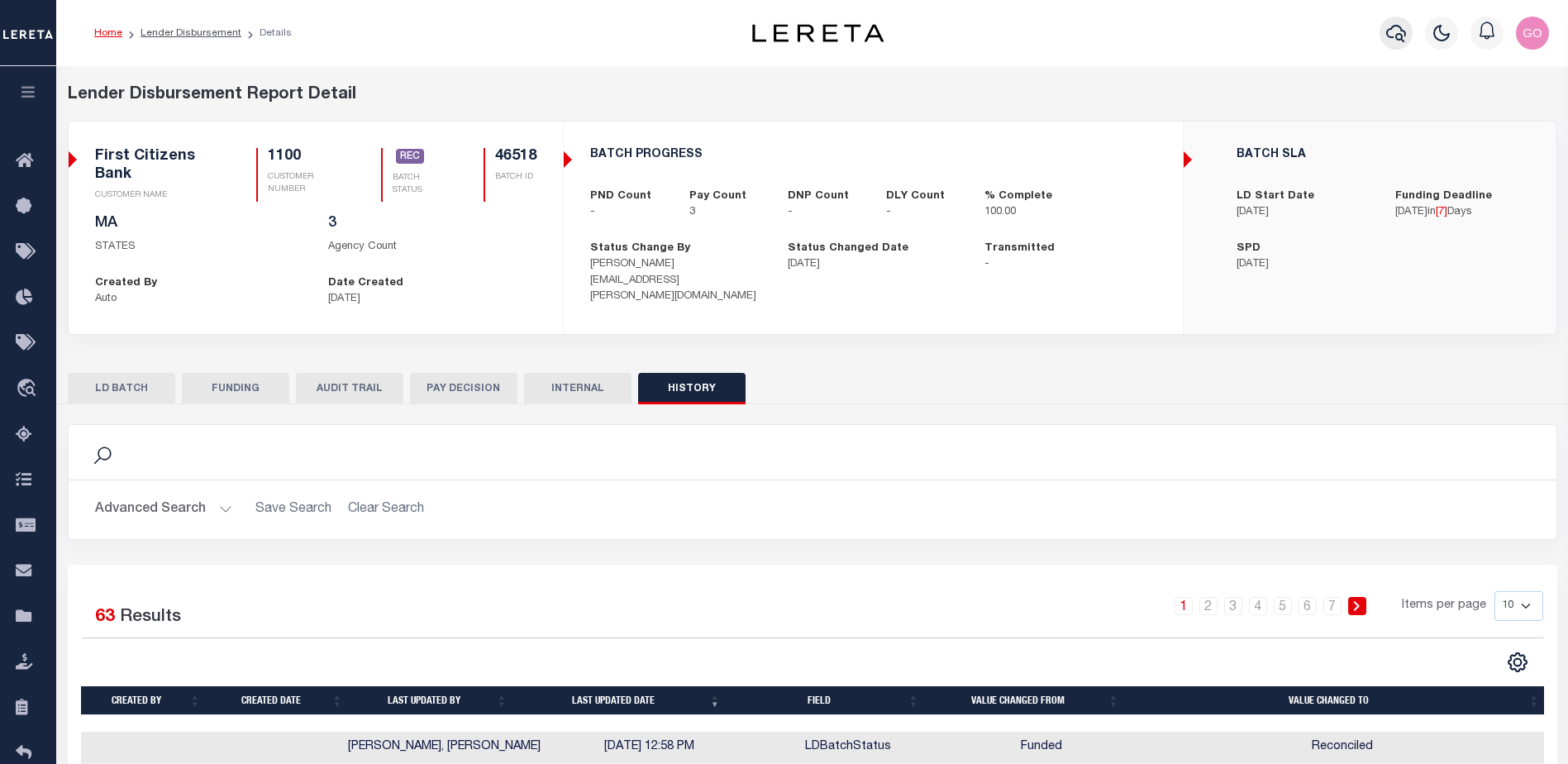
click at [1394, 38] on icon "button" at bounding box center [1395, 33] width 20 height 20
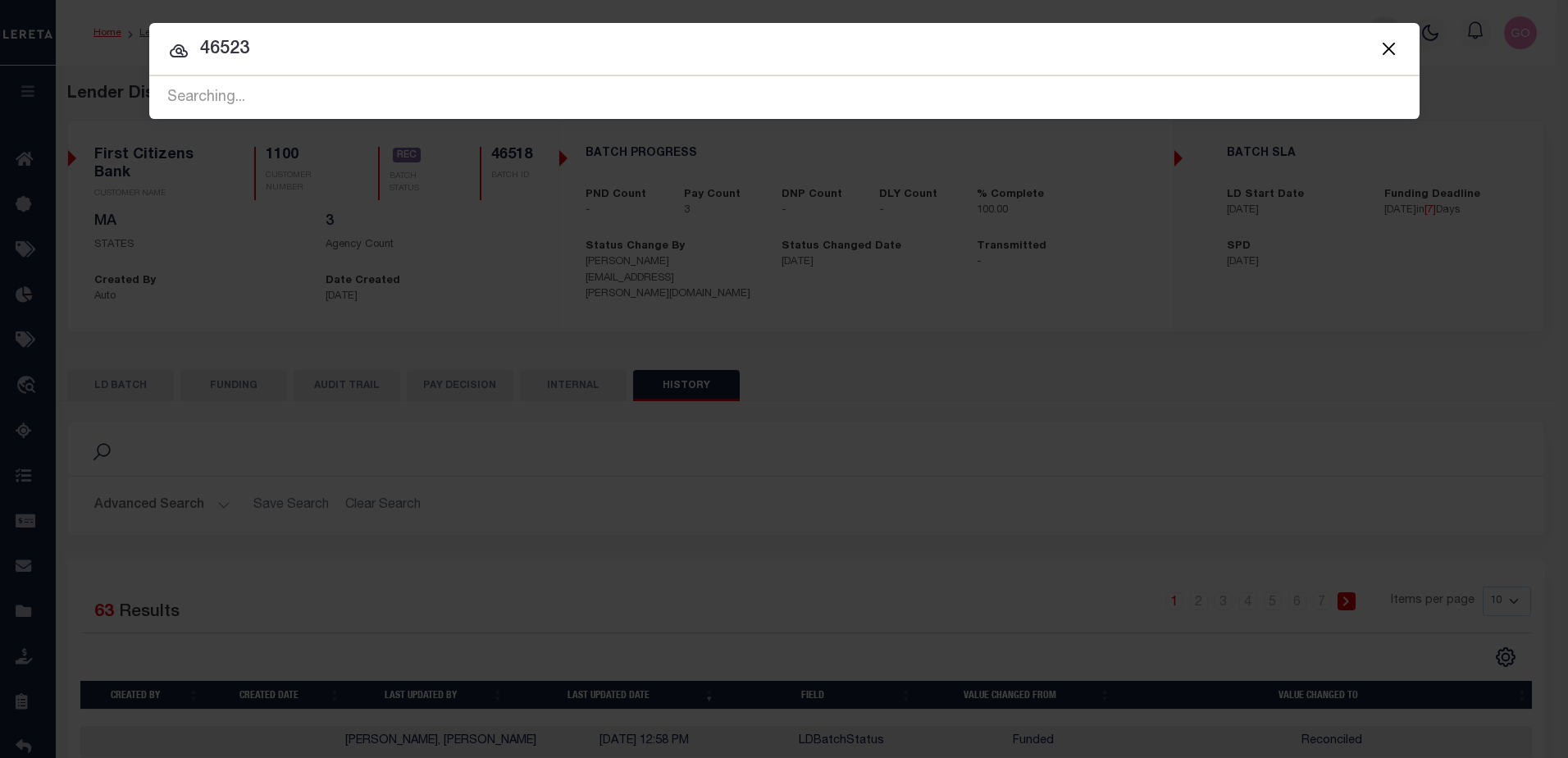
type input "46523"
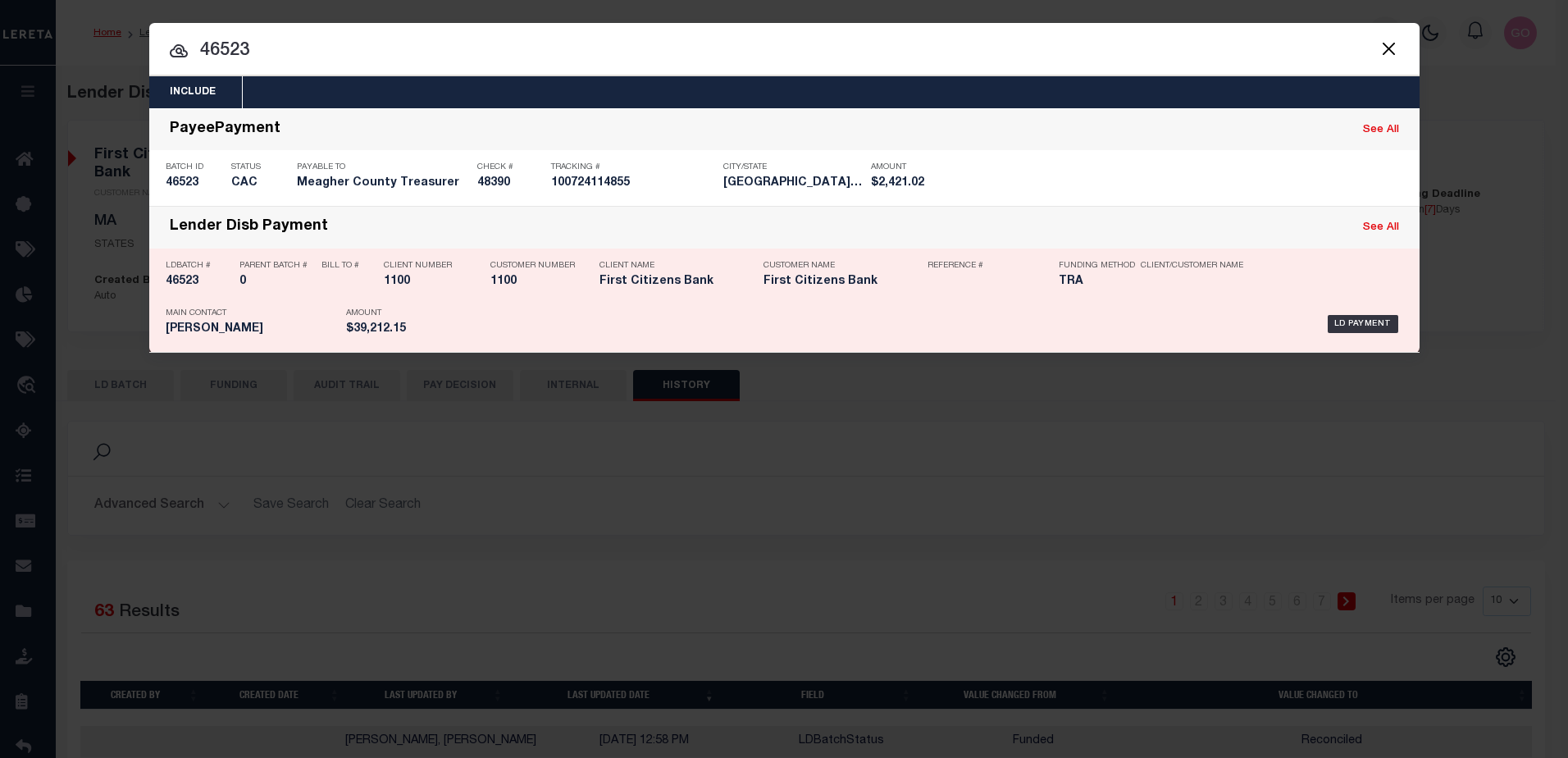
click at [194, 279] on h5 "46523" at bounding box center [198, 282] width 66 height 14
checkbox input "true"
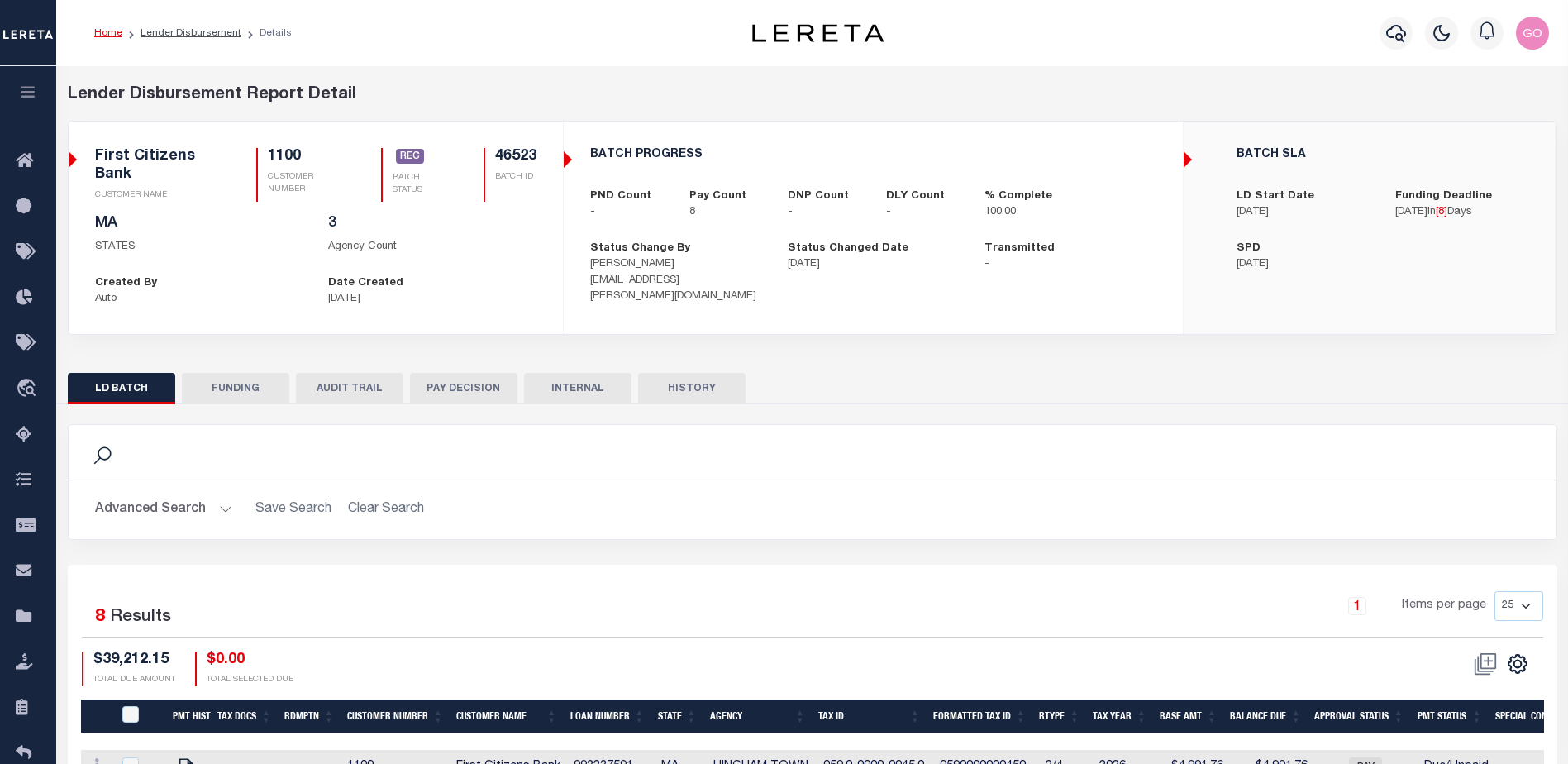
click at [695, 388] on button "HISTORY" at bounding box center [691, 389] width 108 height 31
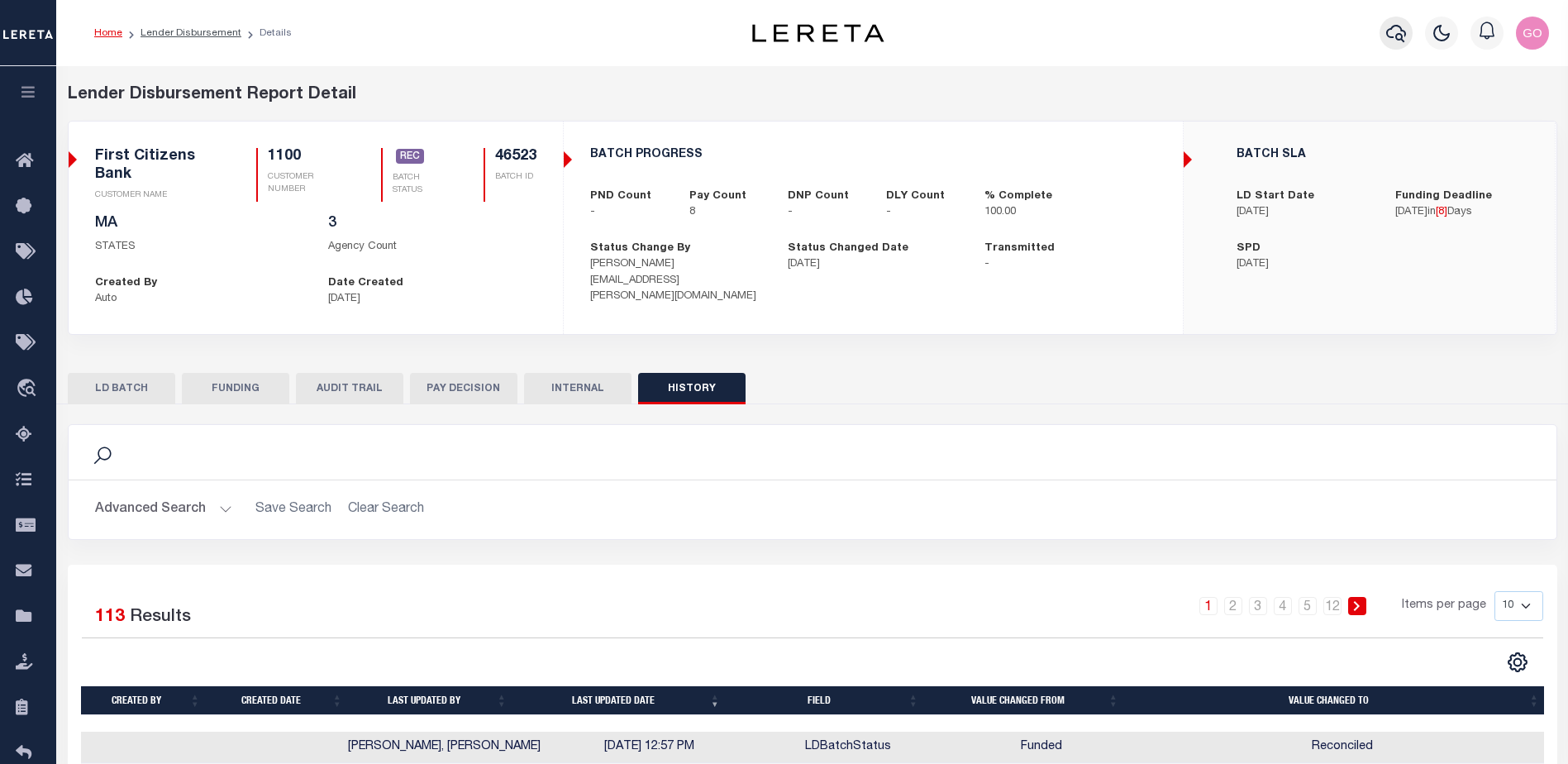
click at [1395, 25] on icon "button" at bounding box center [1395, 33] width 20 height 20
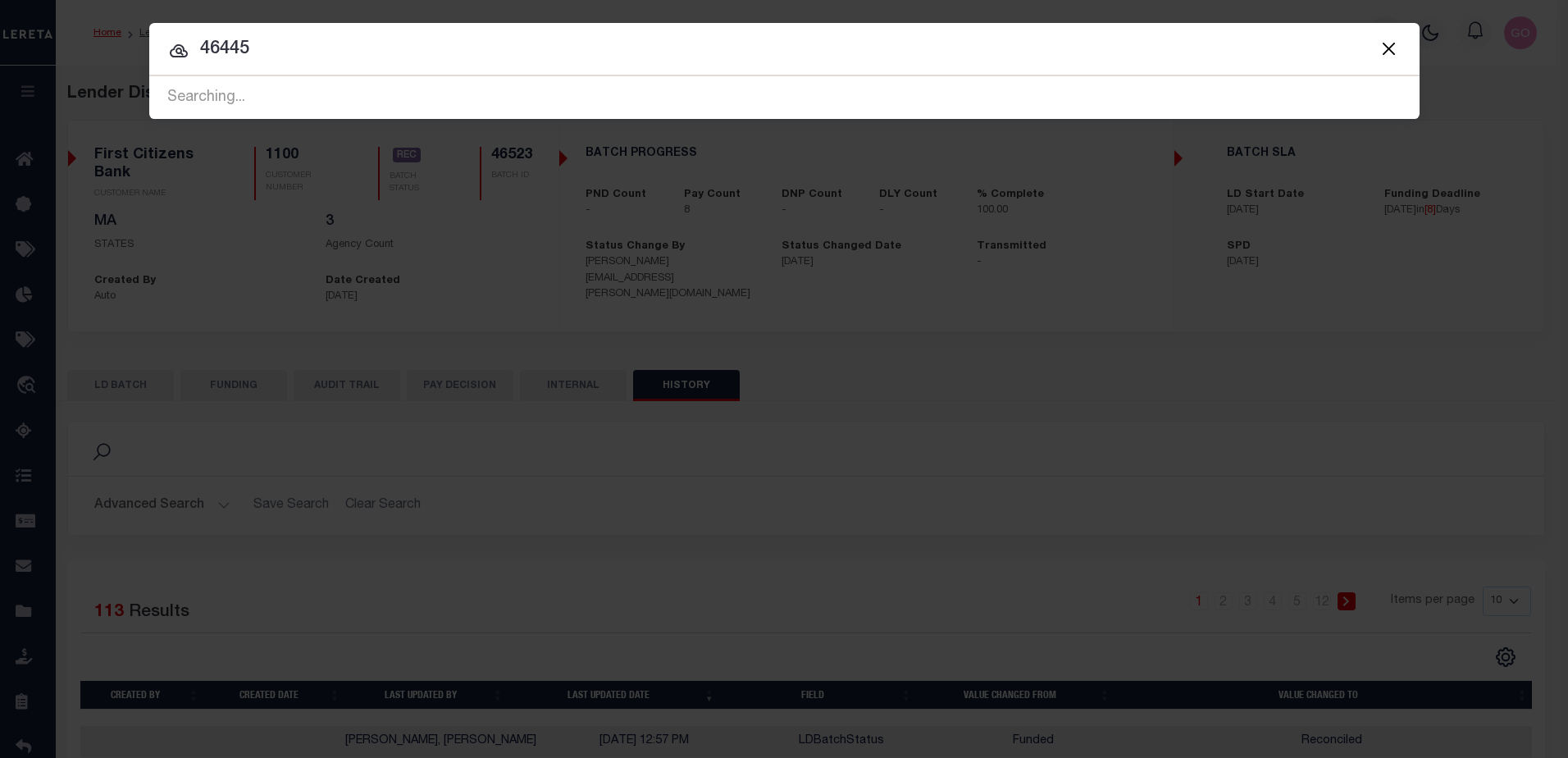
type input "46445"
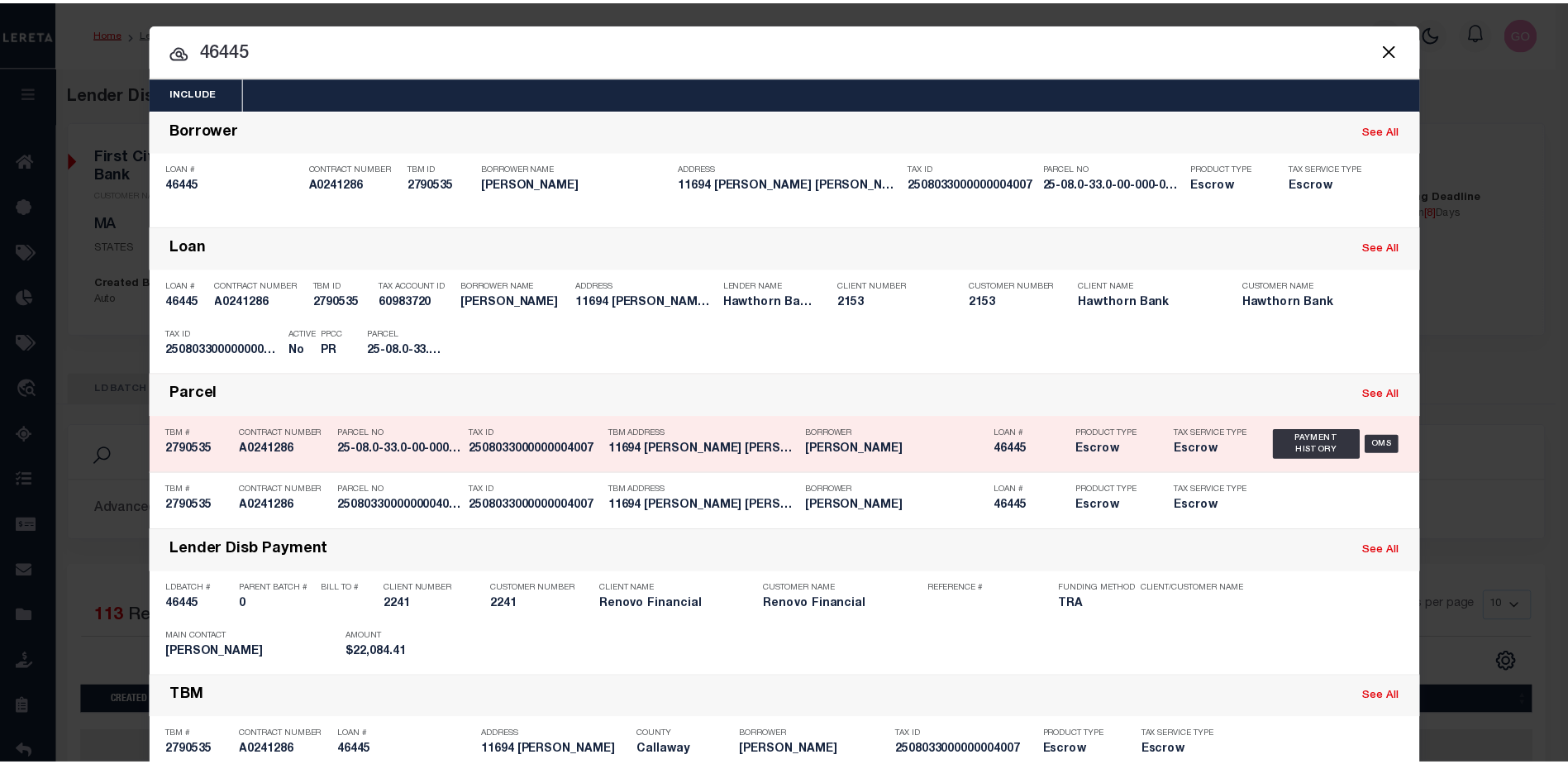
scroll to position [39, 0]
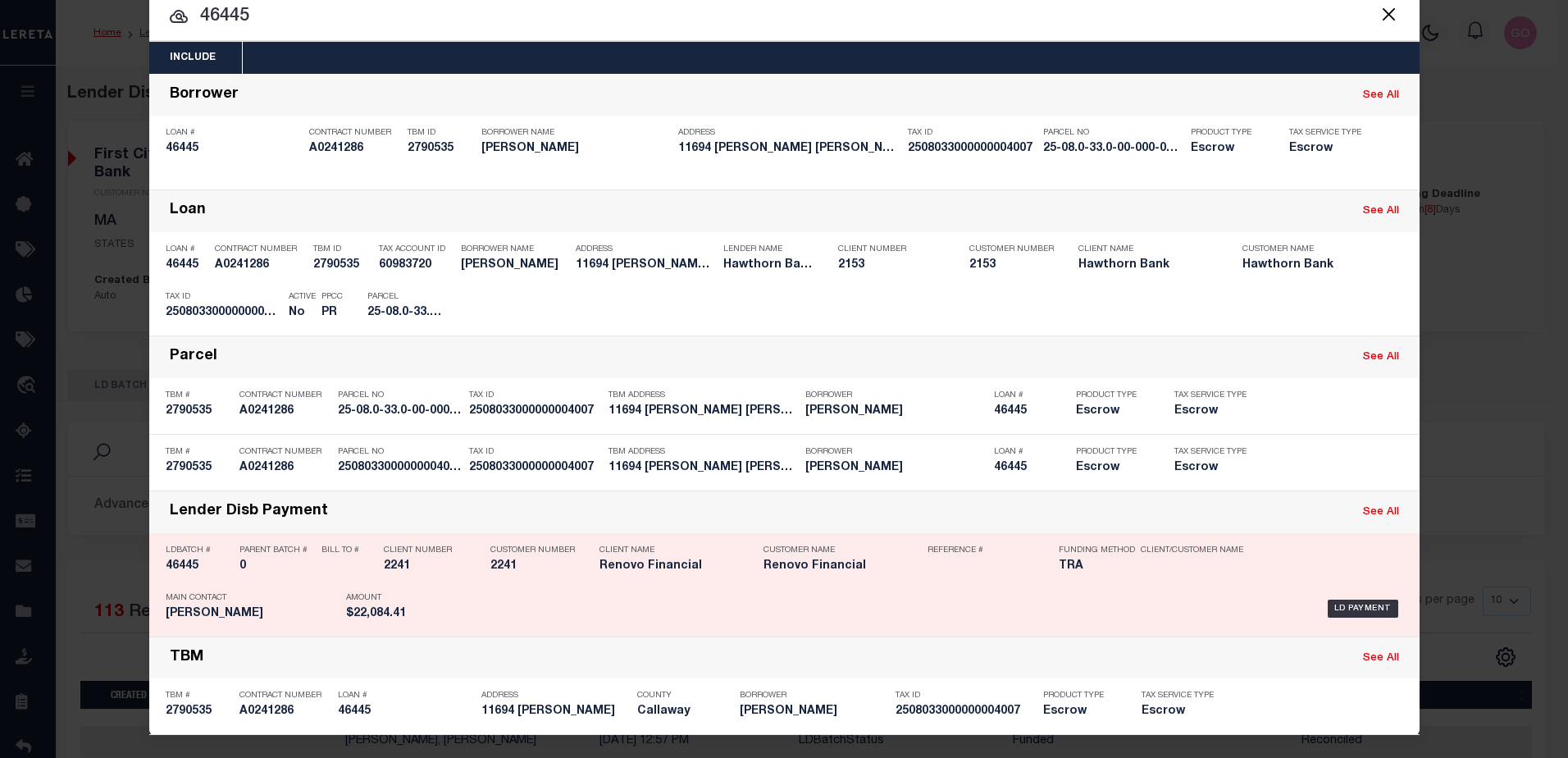
click at [186, 557] on div "LDBatch # 46445" at bounding box center [198, 561] width 66 height 47
checkbox input "true"
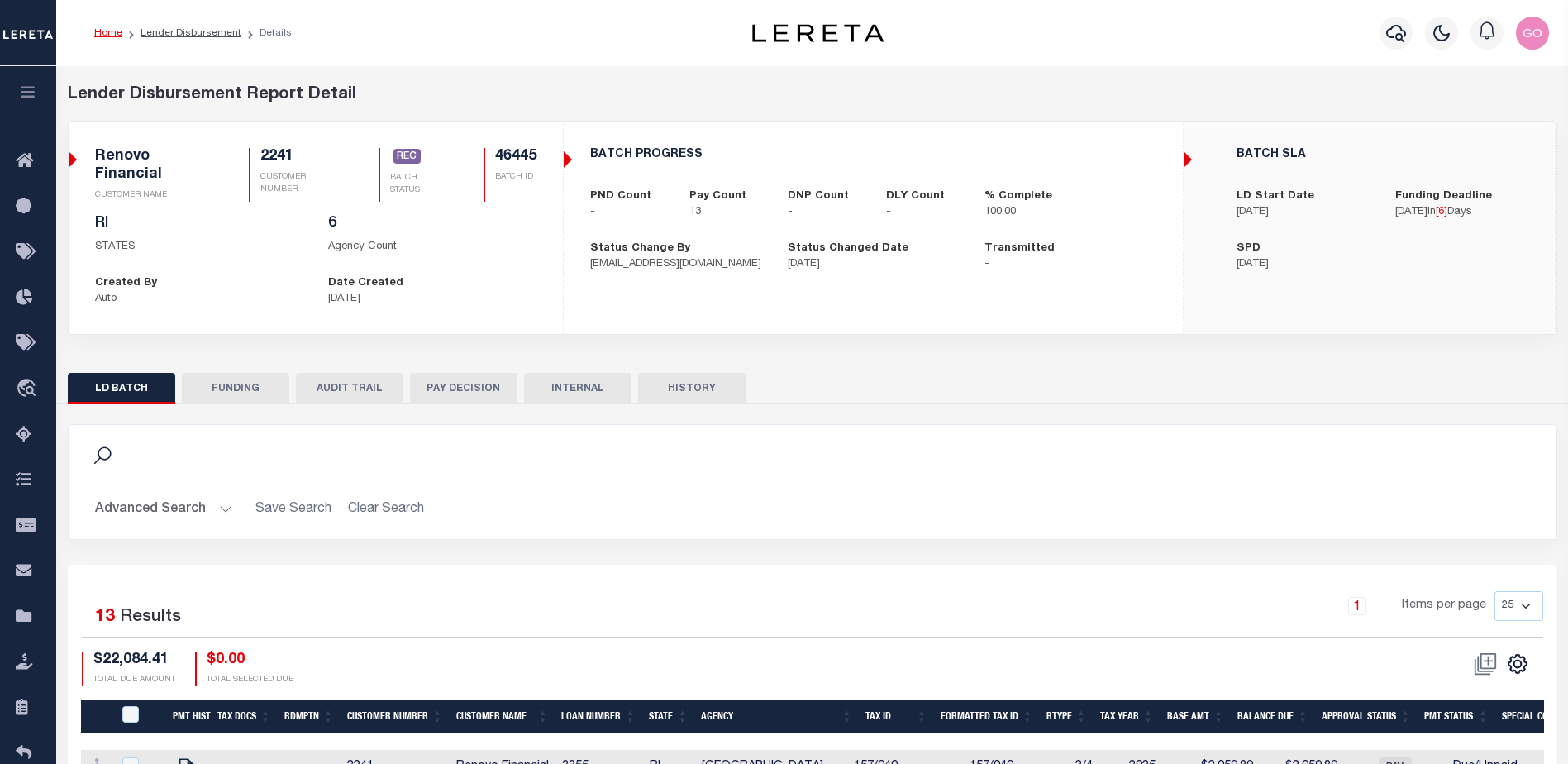
click at [680, 383] on button "HISTORY" at bounding box center [691, 389] width 108 height 31
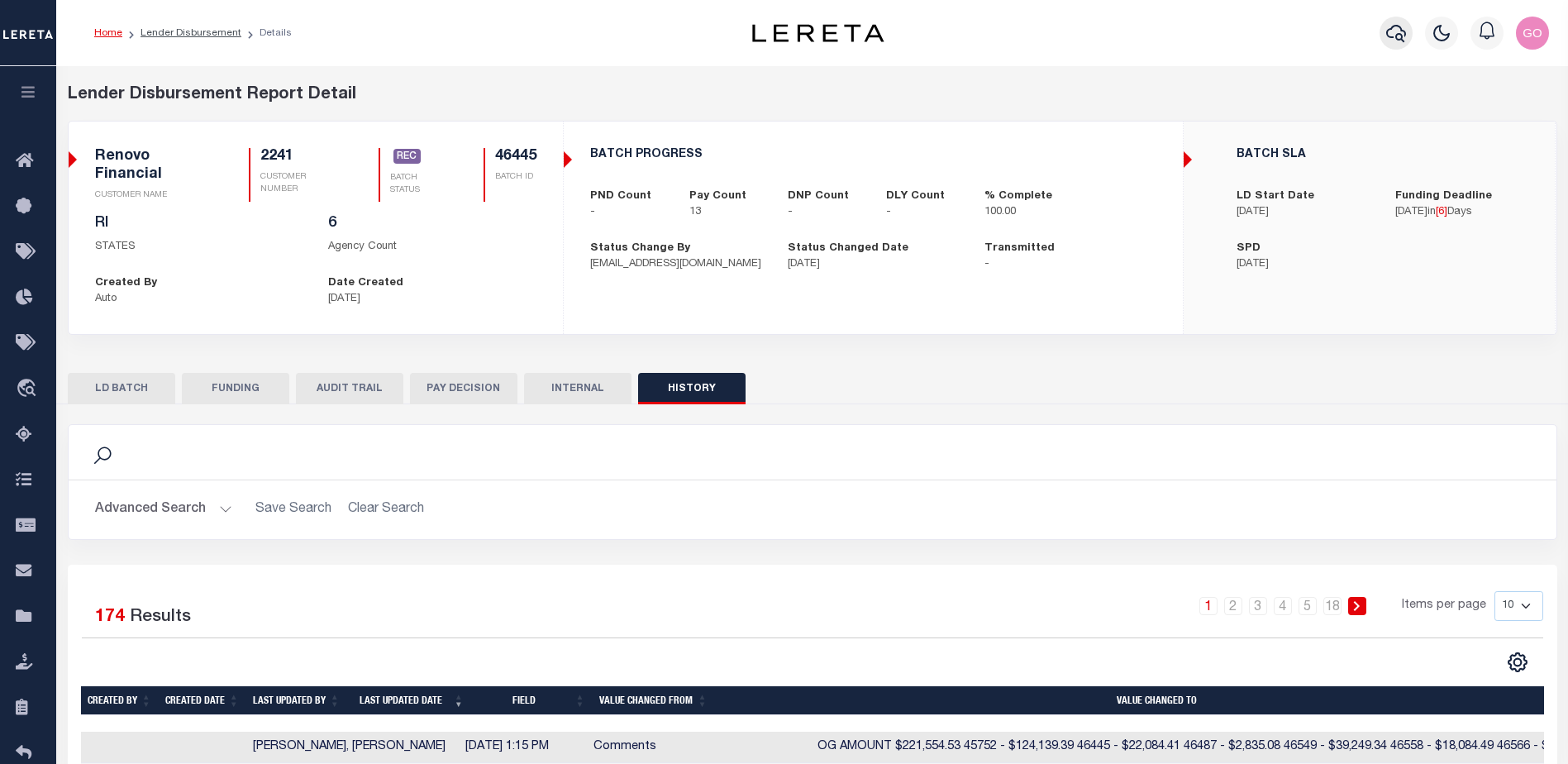
click at [1399, 37] on icon "button" at bounding box center [1395, 33] width 20 height 20
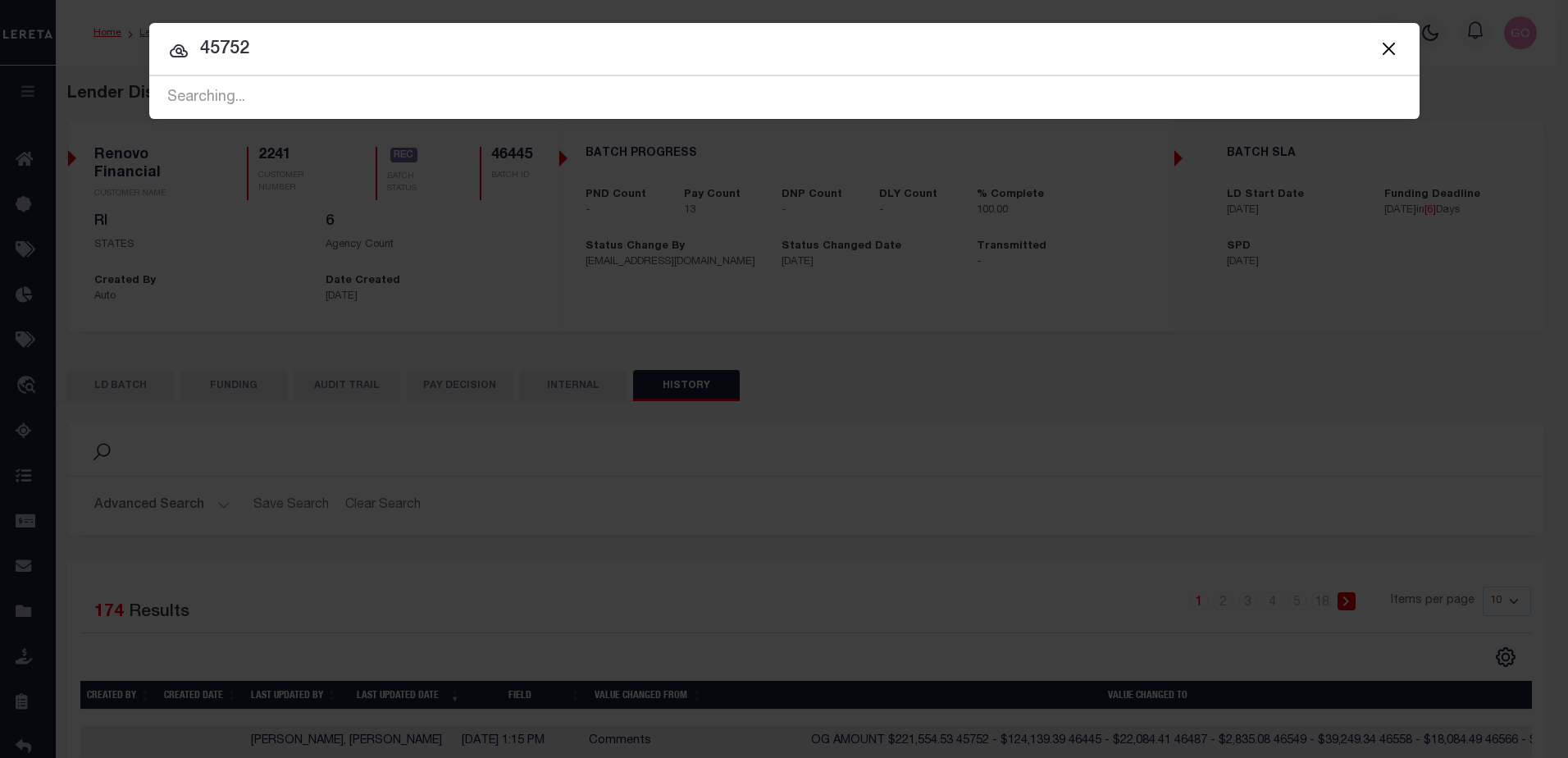
type input "45752"
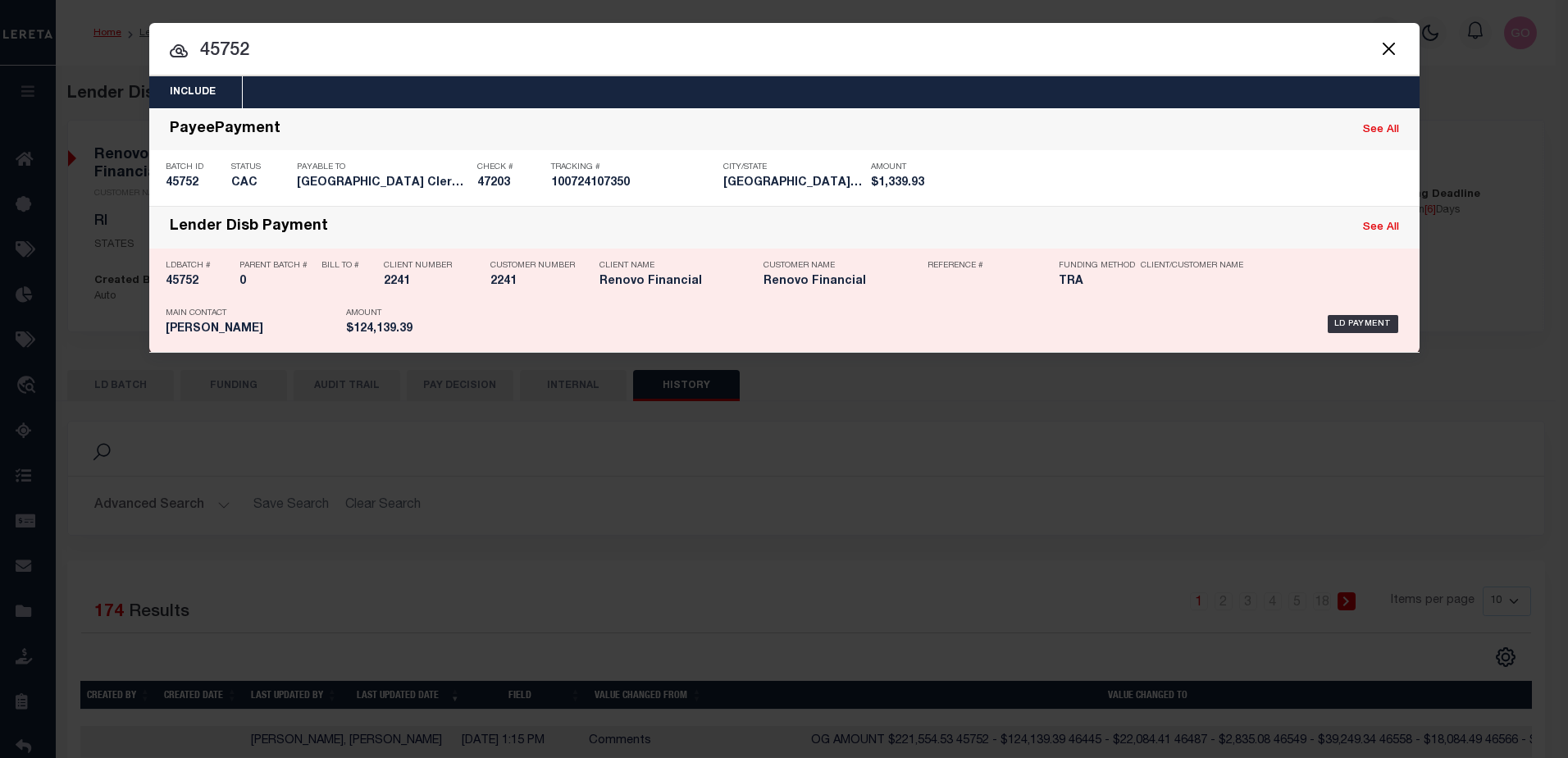
click at [180, 282] on h5 "45752" at bounding box center [198, 282] width 66 height 14
checkbox input "true"
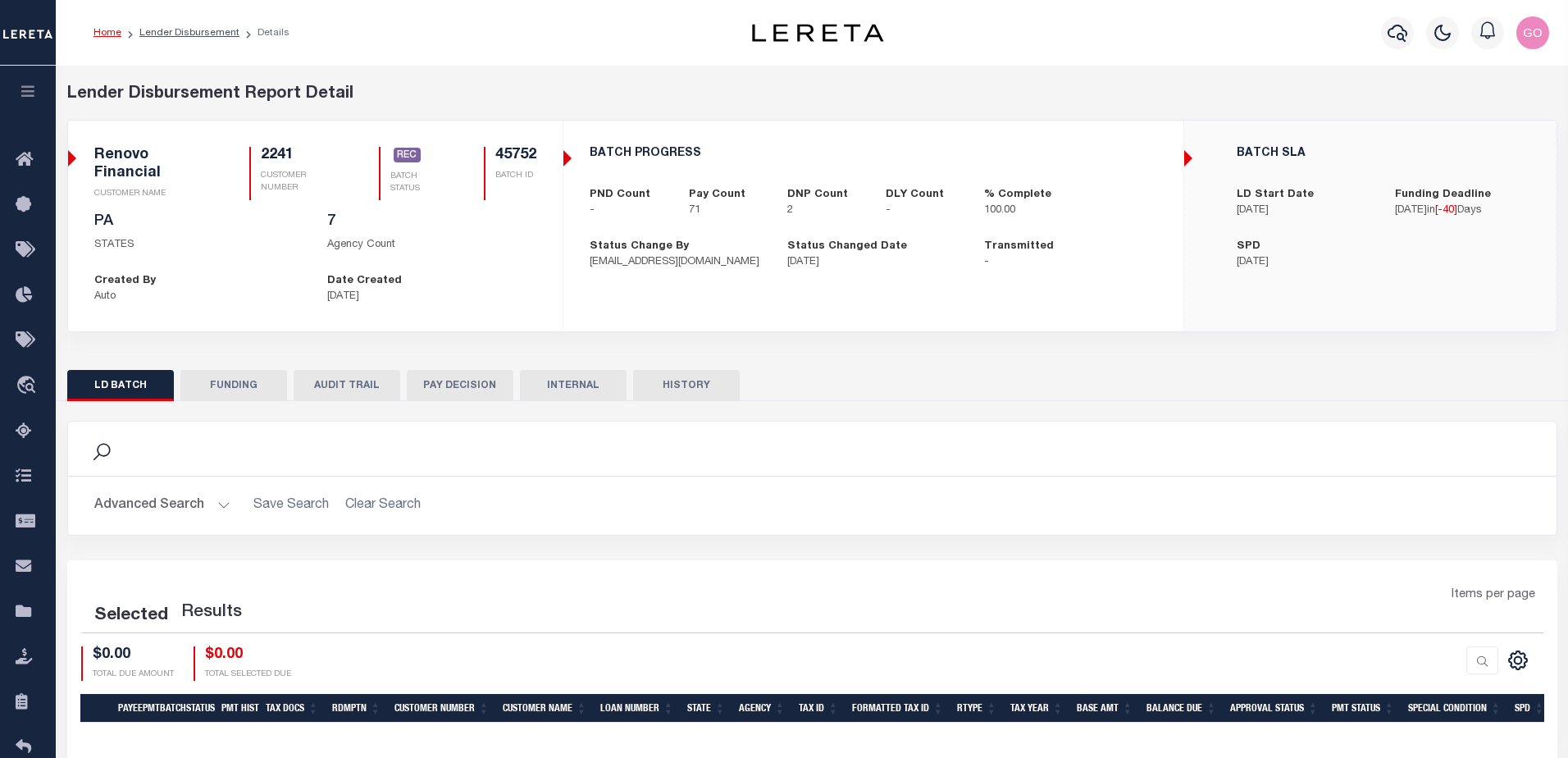
click at [683, 385] on button "HISTORY" at bounding box center [686, 385] width 107 height 31
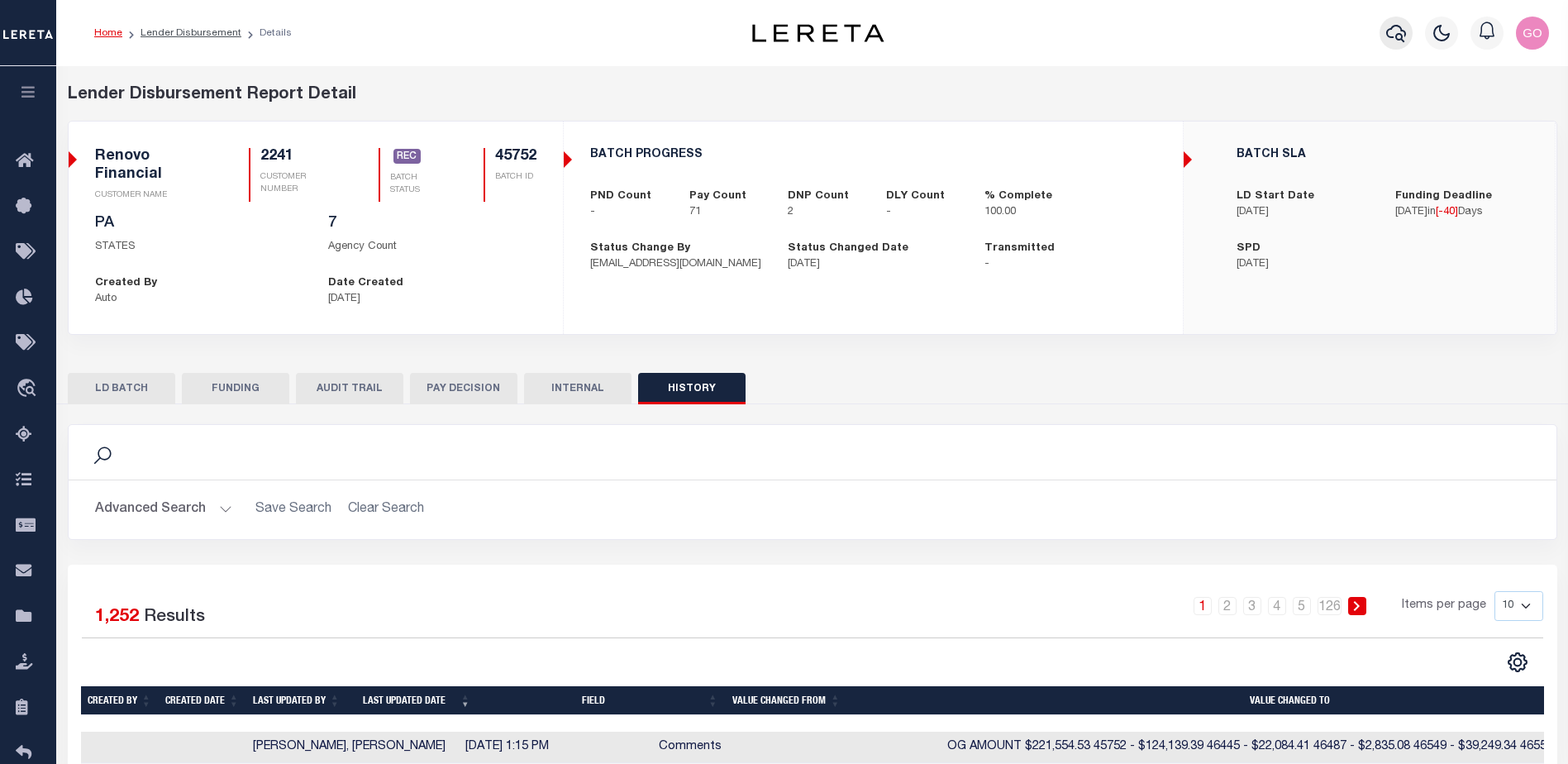
click at [1397, 32] on icon "button" at bounding box center [1395, 33] width 20 height 20
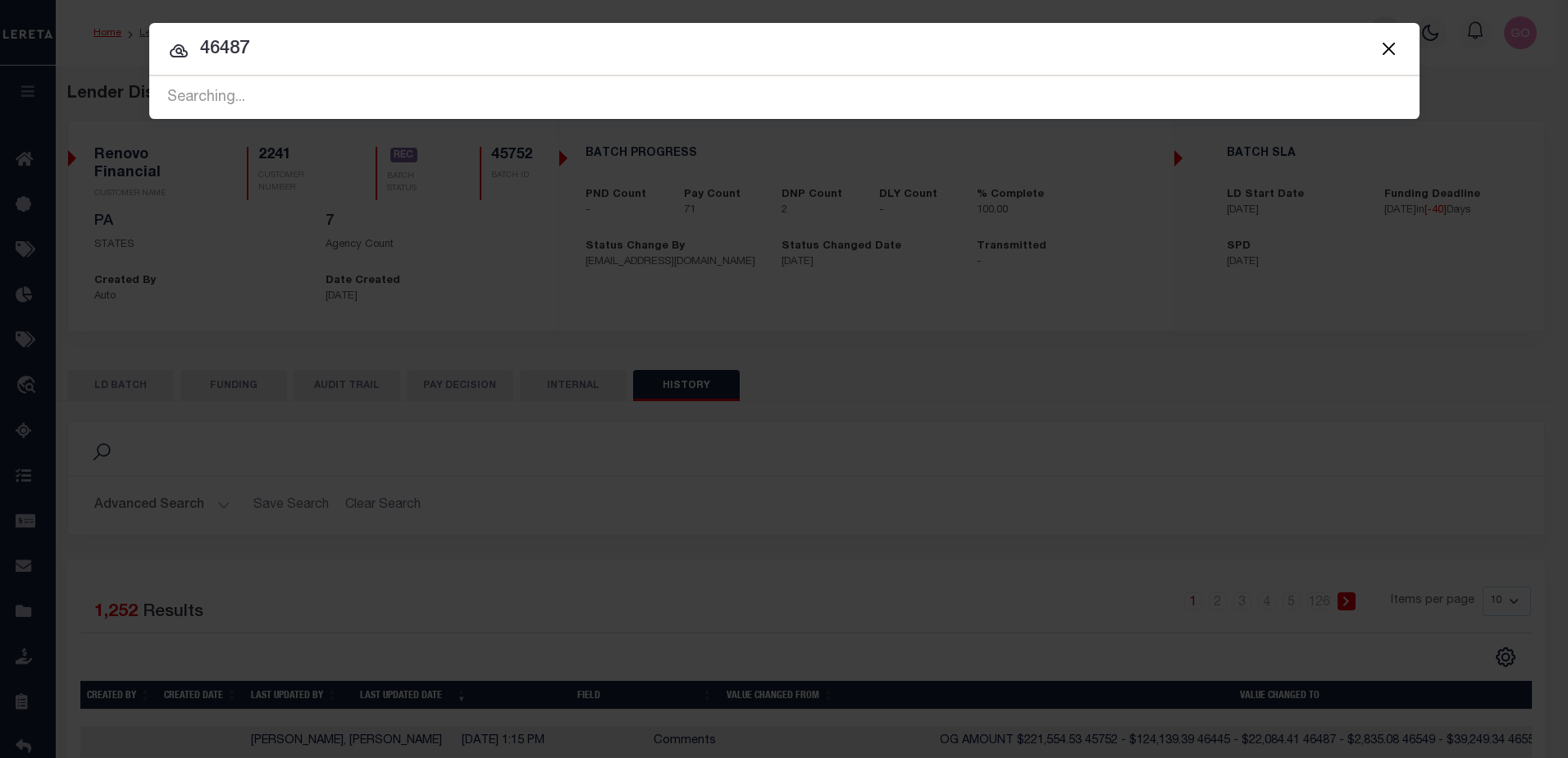
type input "46487"
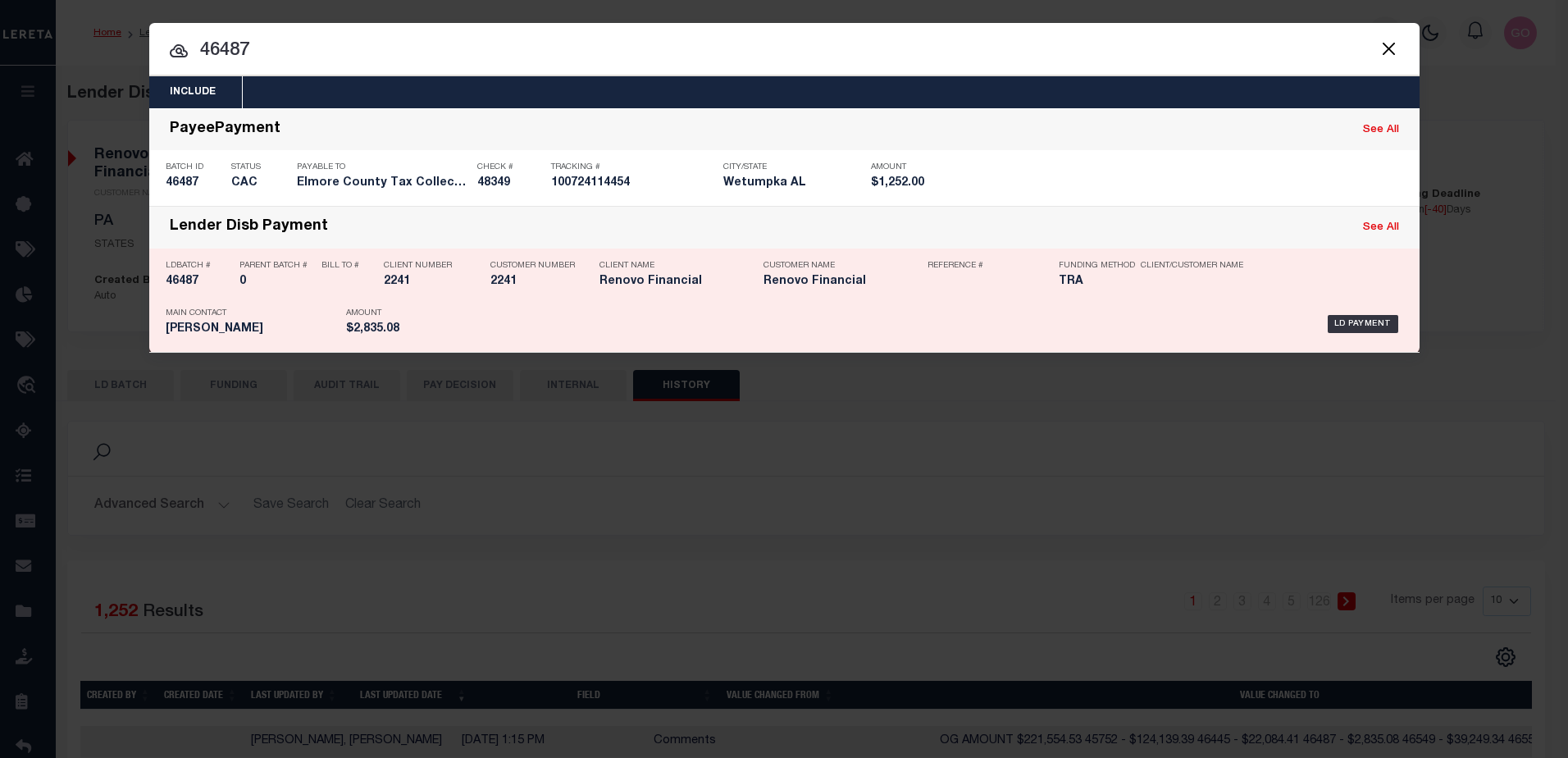
click at [180, 287] on h5 "46487" at bounding box center [198, 282] width 66 height 14
checkbox input "true"
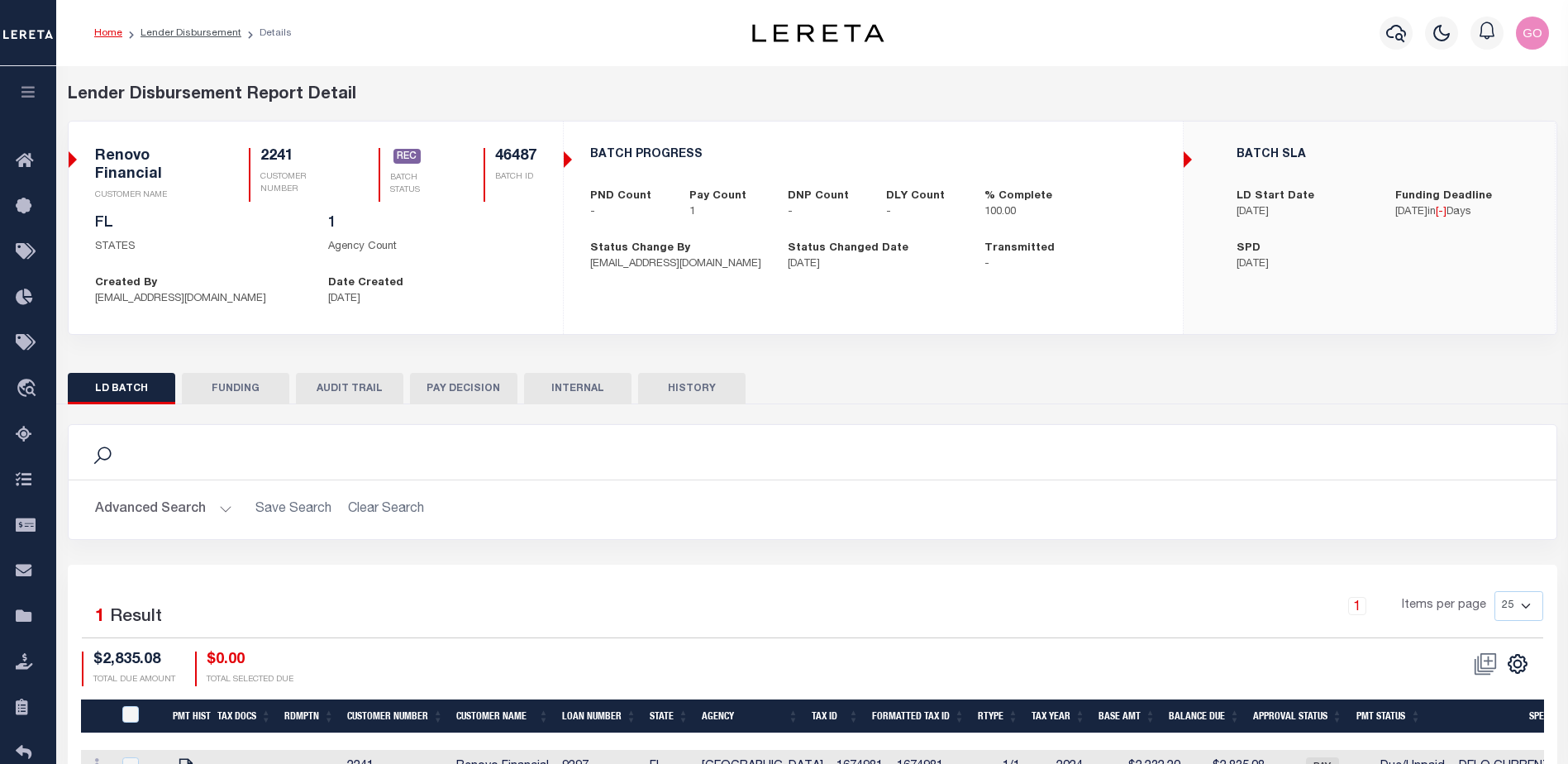
click at [589, 383] on button "INTERNAL" at bounding box center [578, 389] width 108 height 31
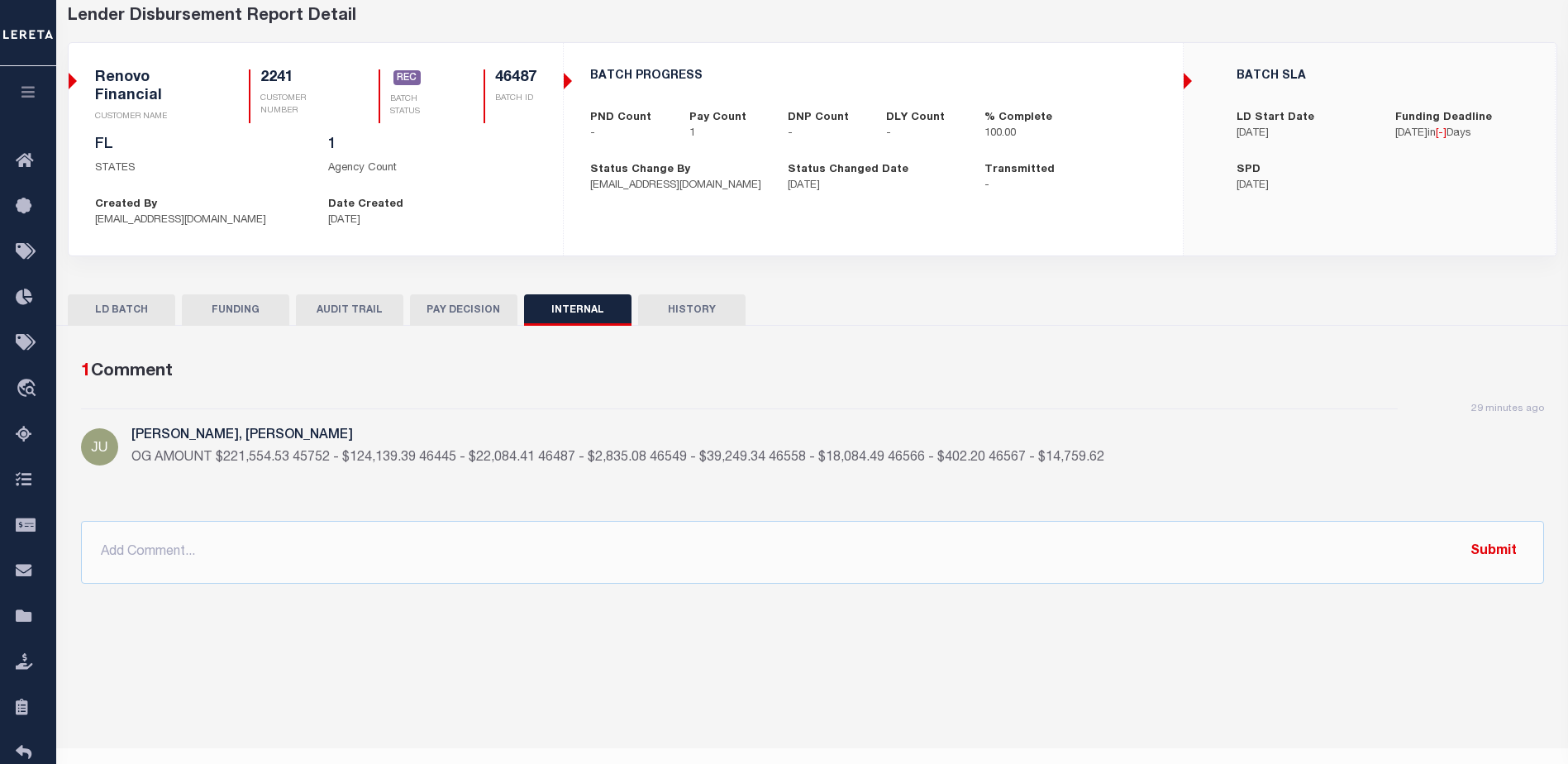
scroll to position [83, 0]
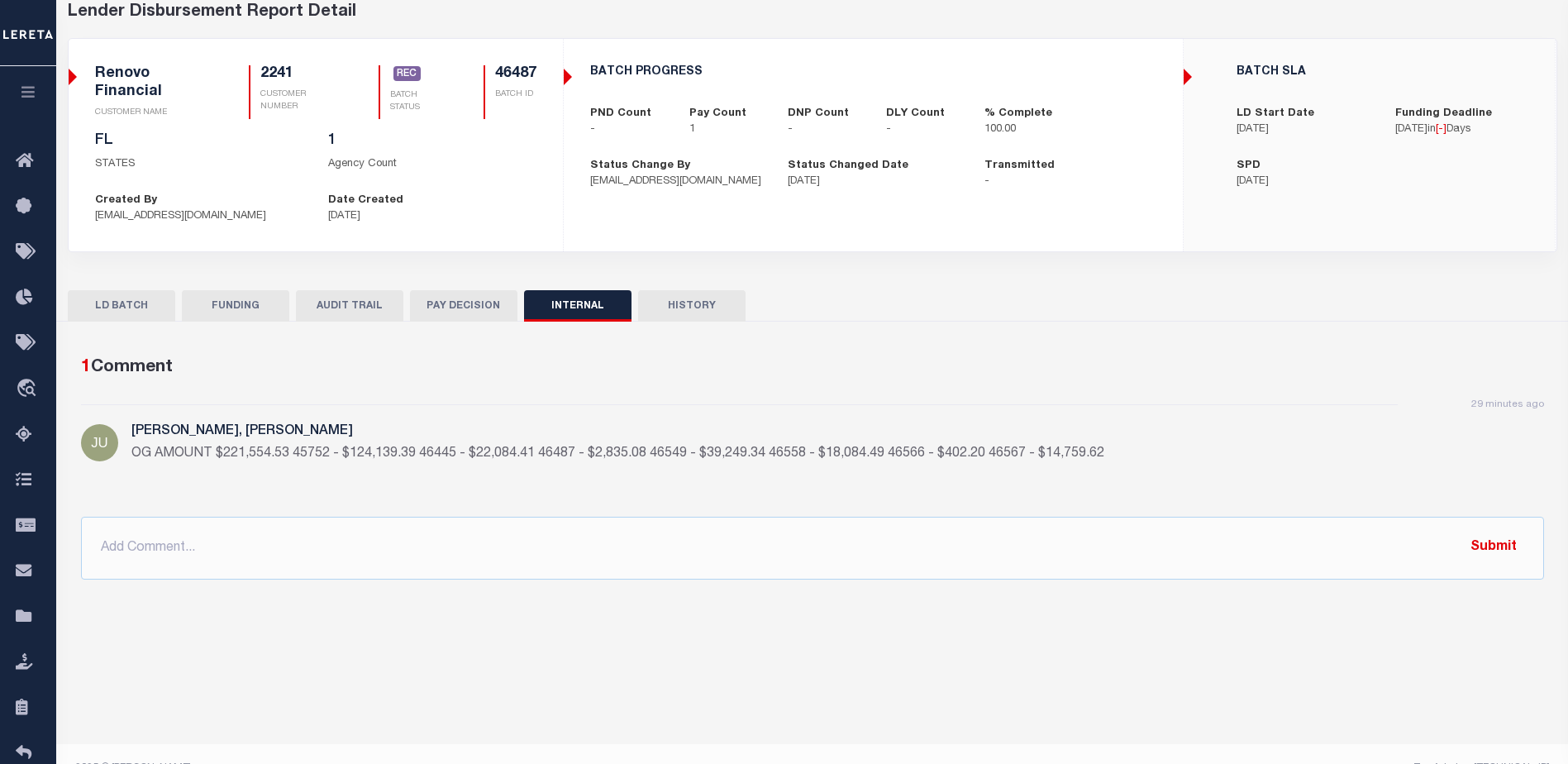
click at [706, 309] on button "HISTORY" at bounding box center [691, 306] width 108 height 31
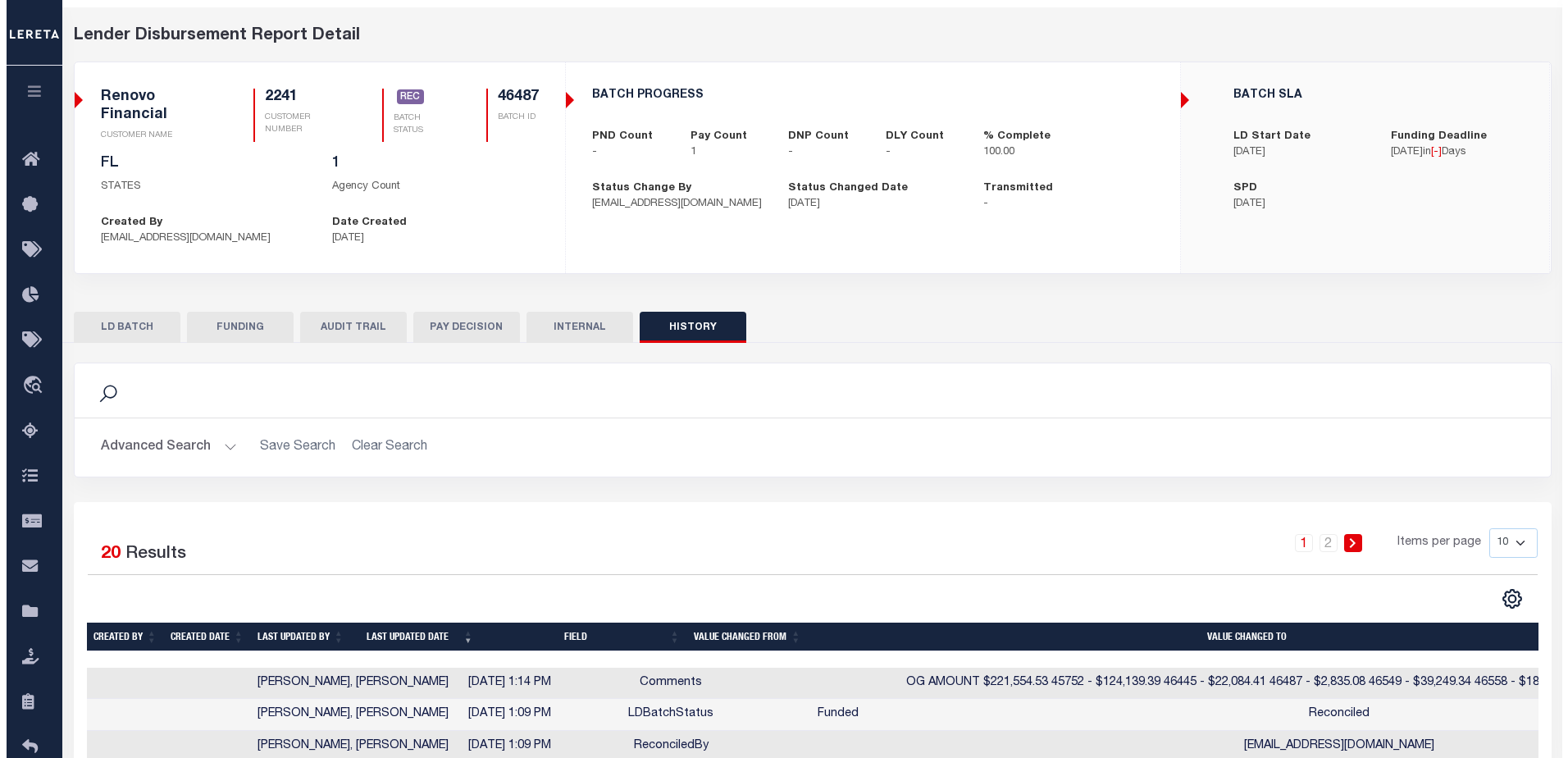
scroll to position [0, 0]
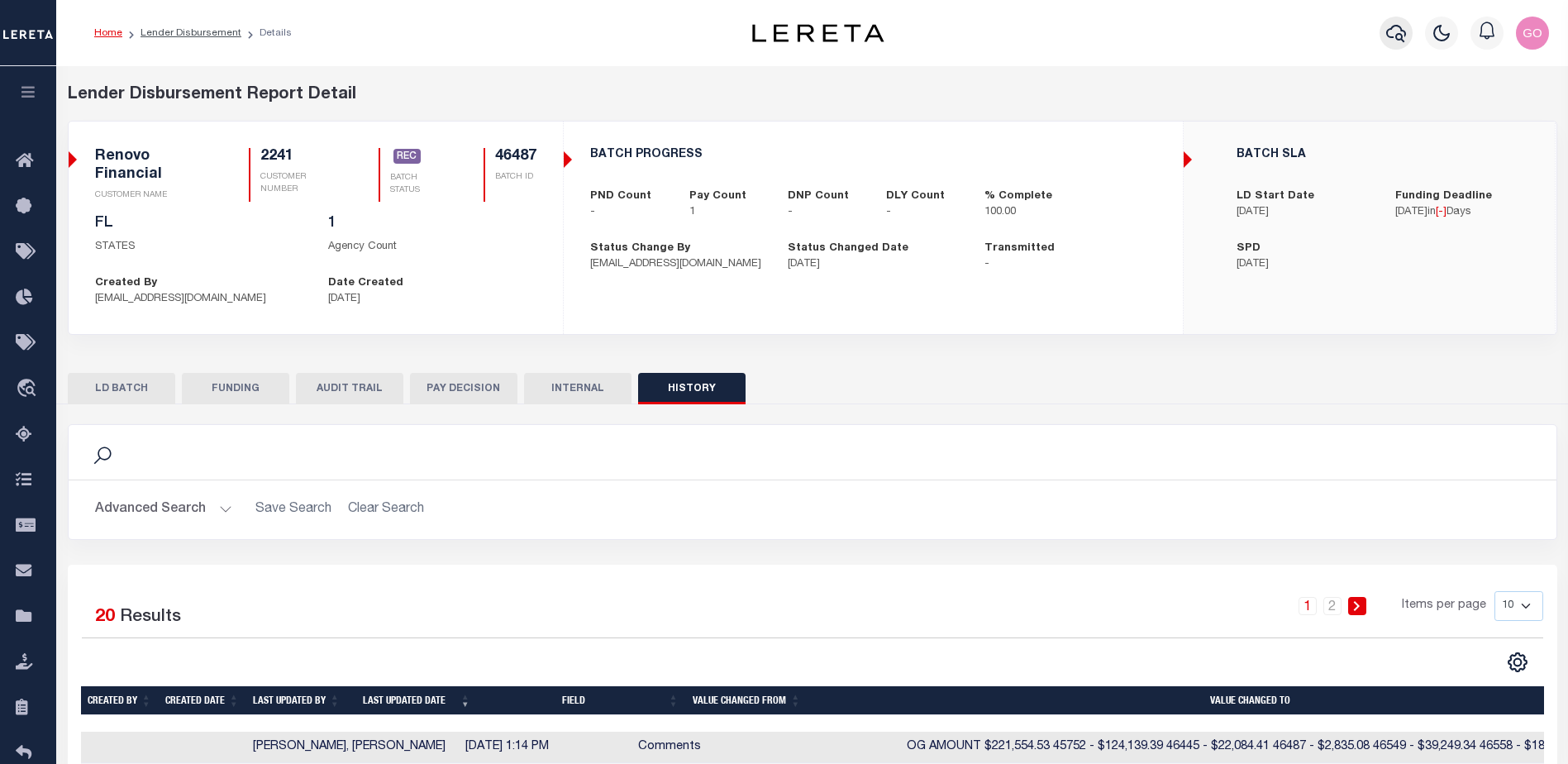
click at [1397, 38] on icon "button" at bounding box center [1395, 34] width 20 height 17
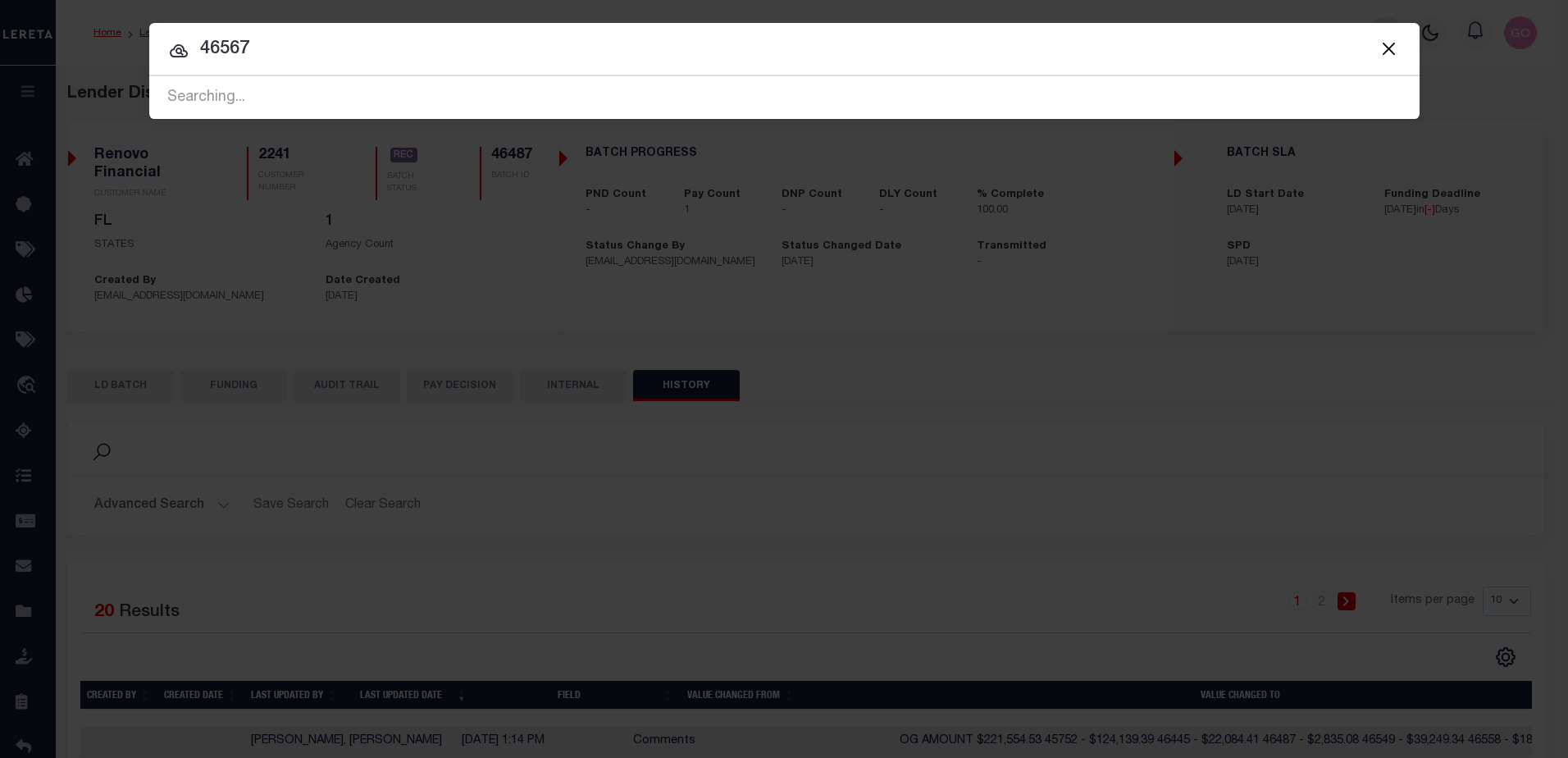
type input "46567"
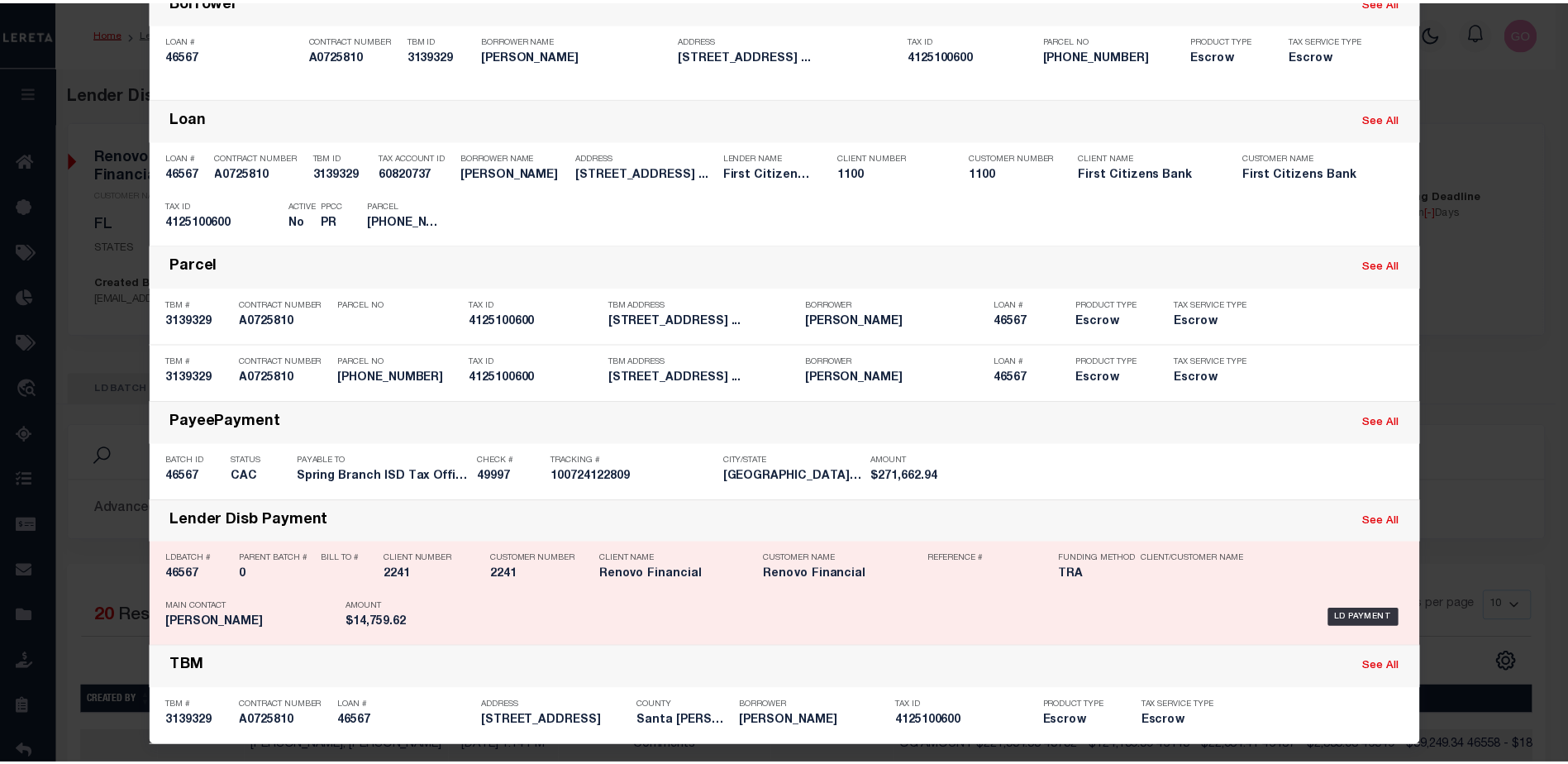
scroll to position [139, 0]
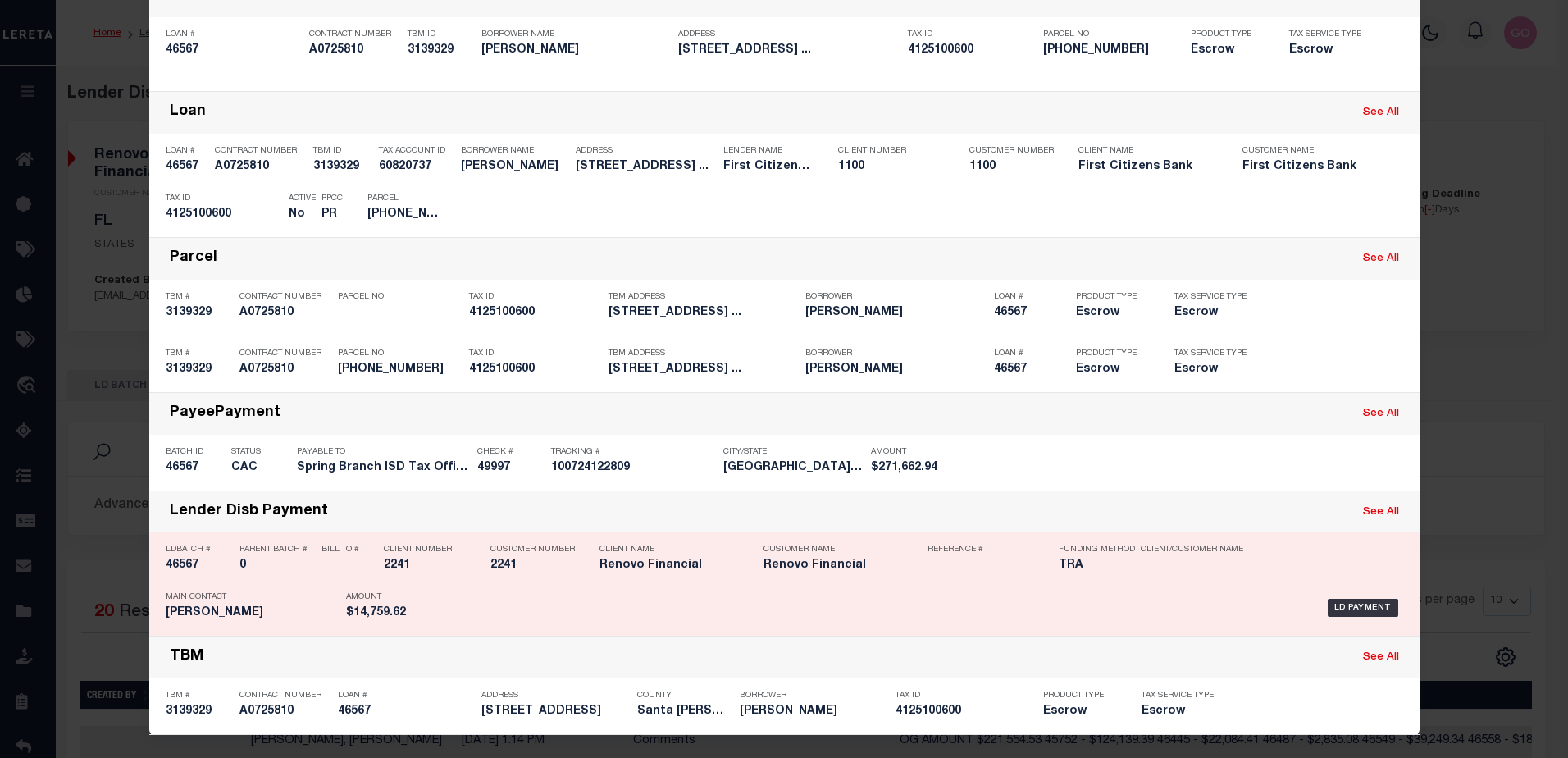
click at [181, 561] on h5 "46567" at bounding box center [198, 566] width 66 height 14
checkbox input "true"
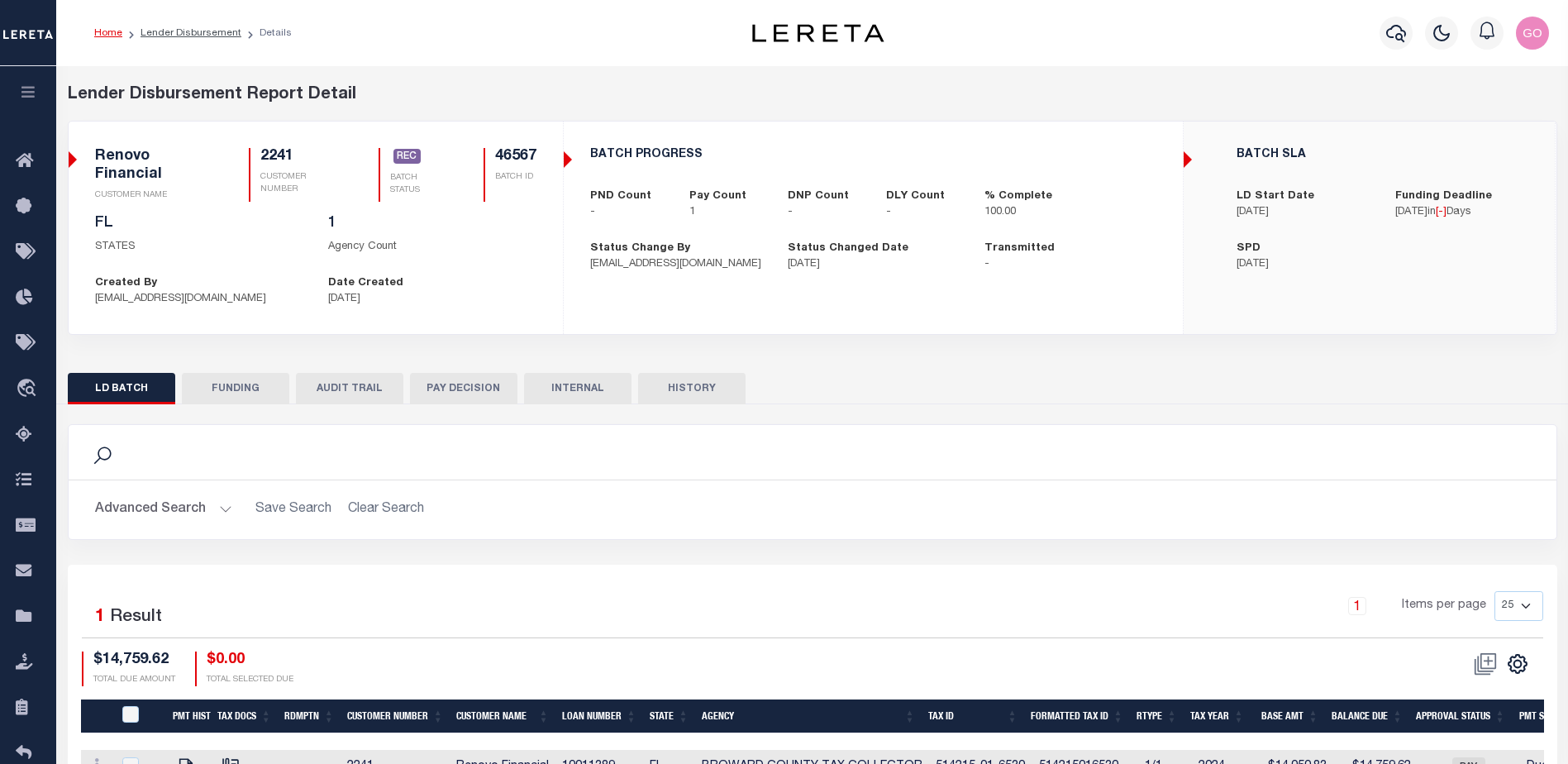
click at [685, 390] on button "HISTORY" at bounding box center [691, 389] width 108 height 31
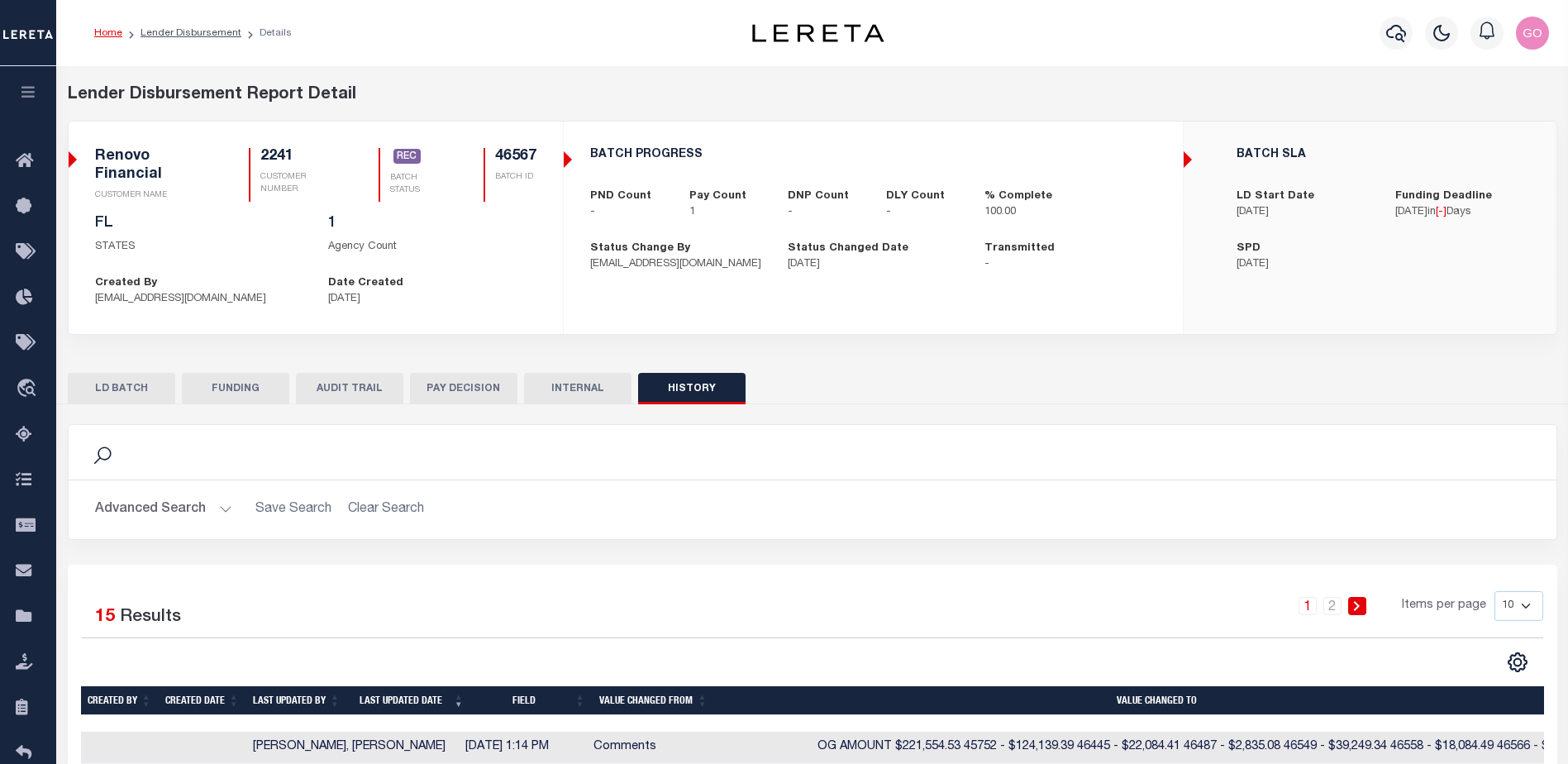
click at [227, 387] on button "FUNDING" at bounding box center [235, 389] width 108 height 31
type input "$14,759.62"
type input "$0"
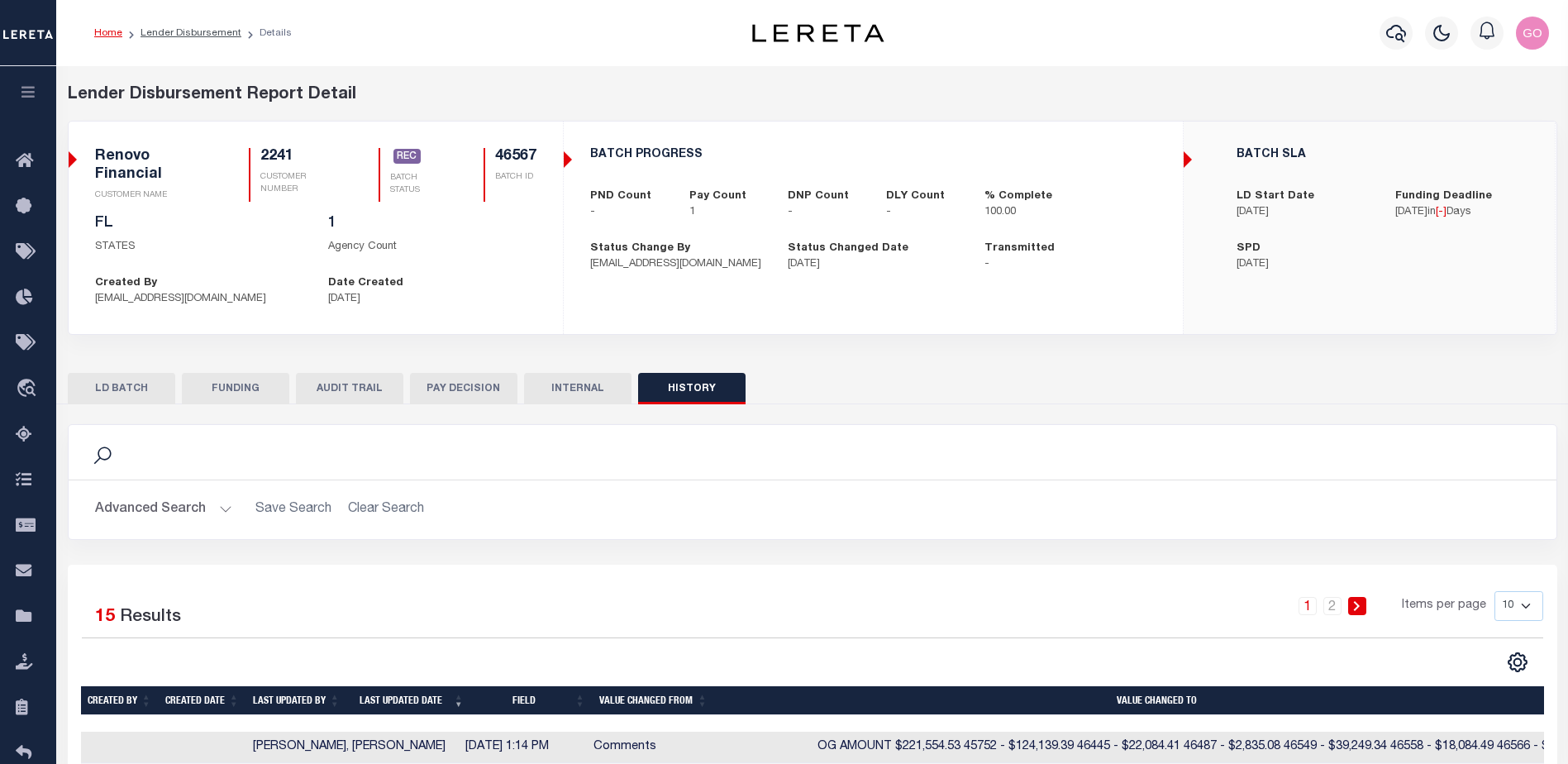
type input "20251007MMQFMP2700226710071642FT03"
type input "[DATE]"
select select "100"
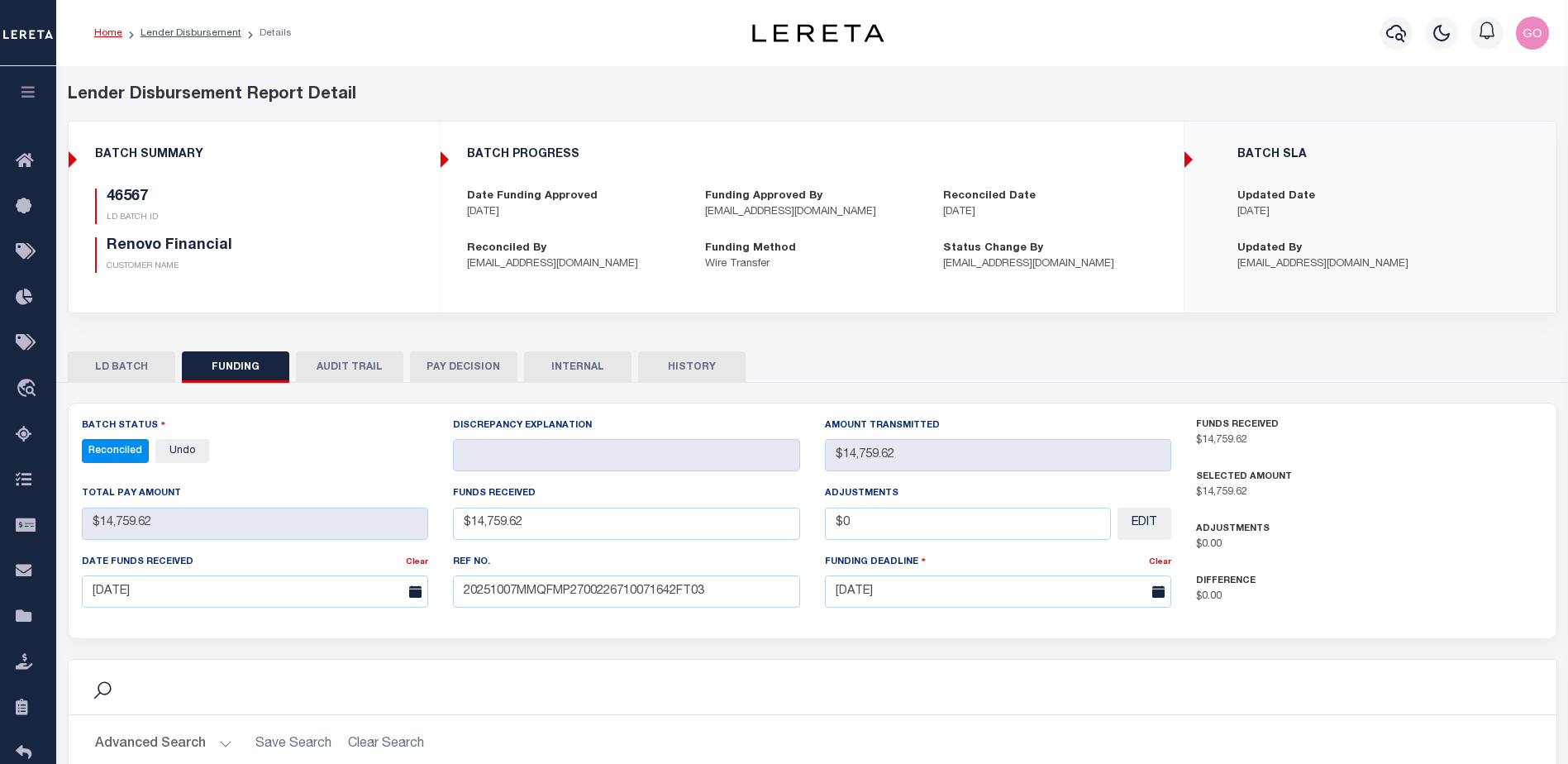
select select "100"
click at [1393, 37] on icon "button" at bounding box center [1395, 33] width 20 height 20
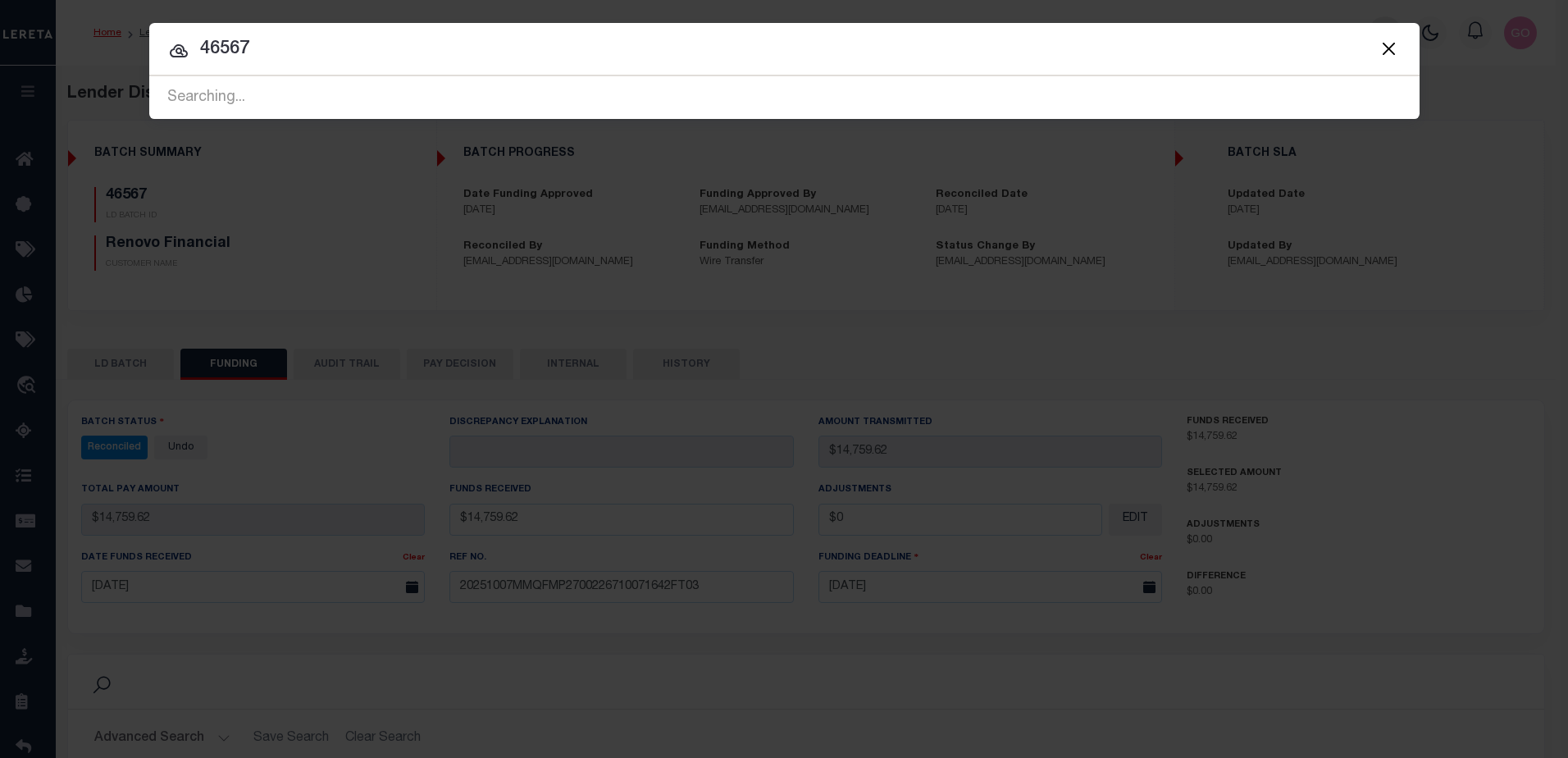
type input "46567"
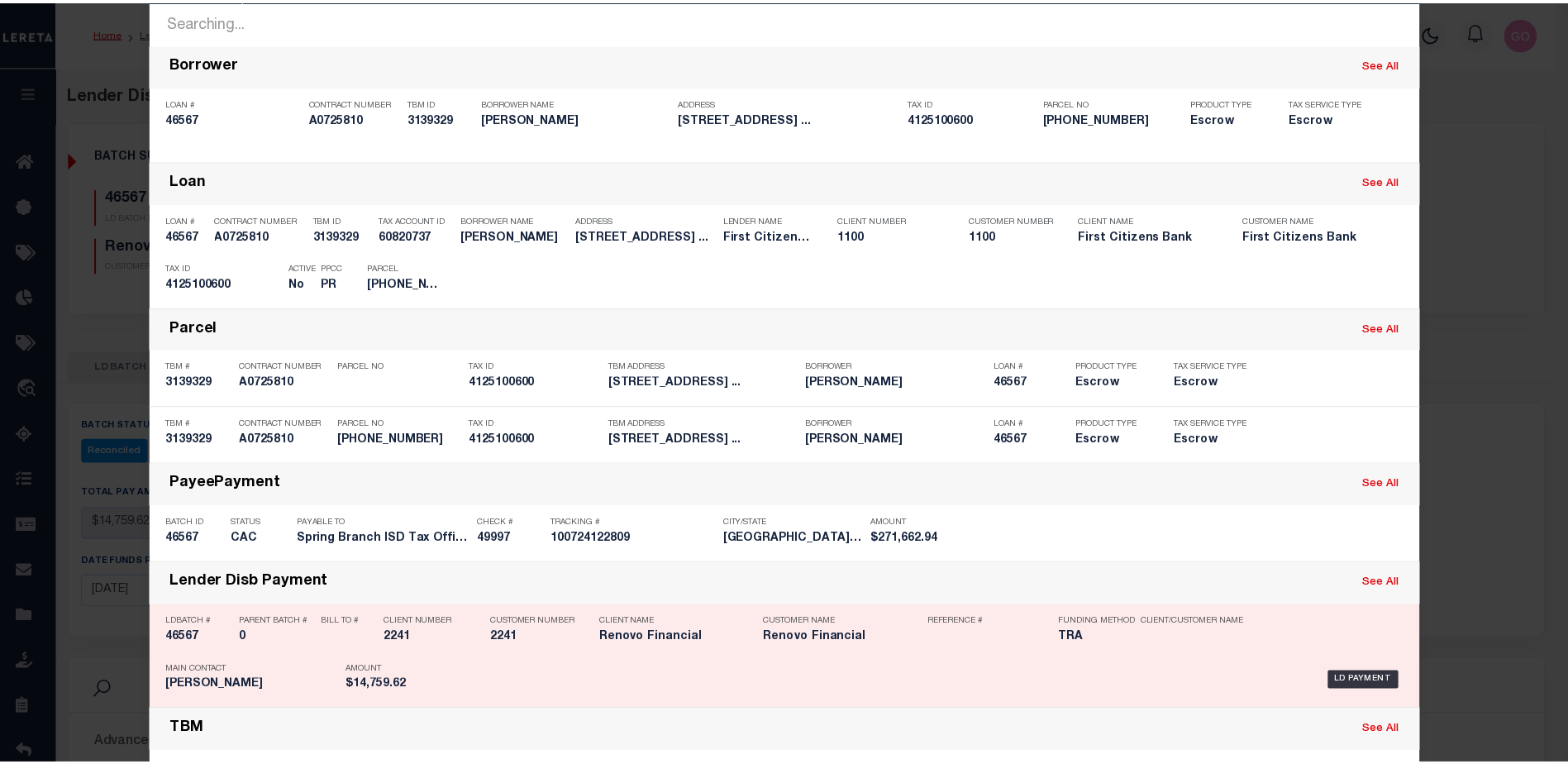
scroll to position [165, 0]
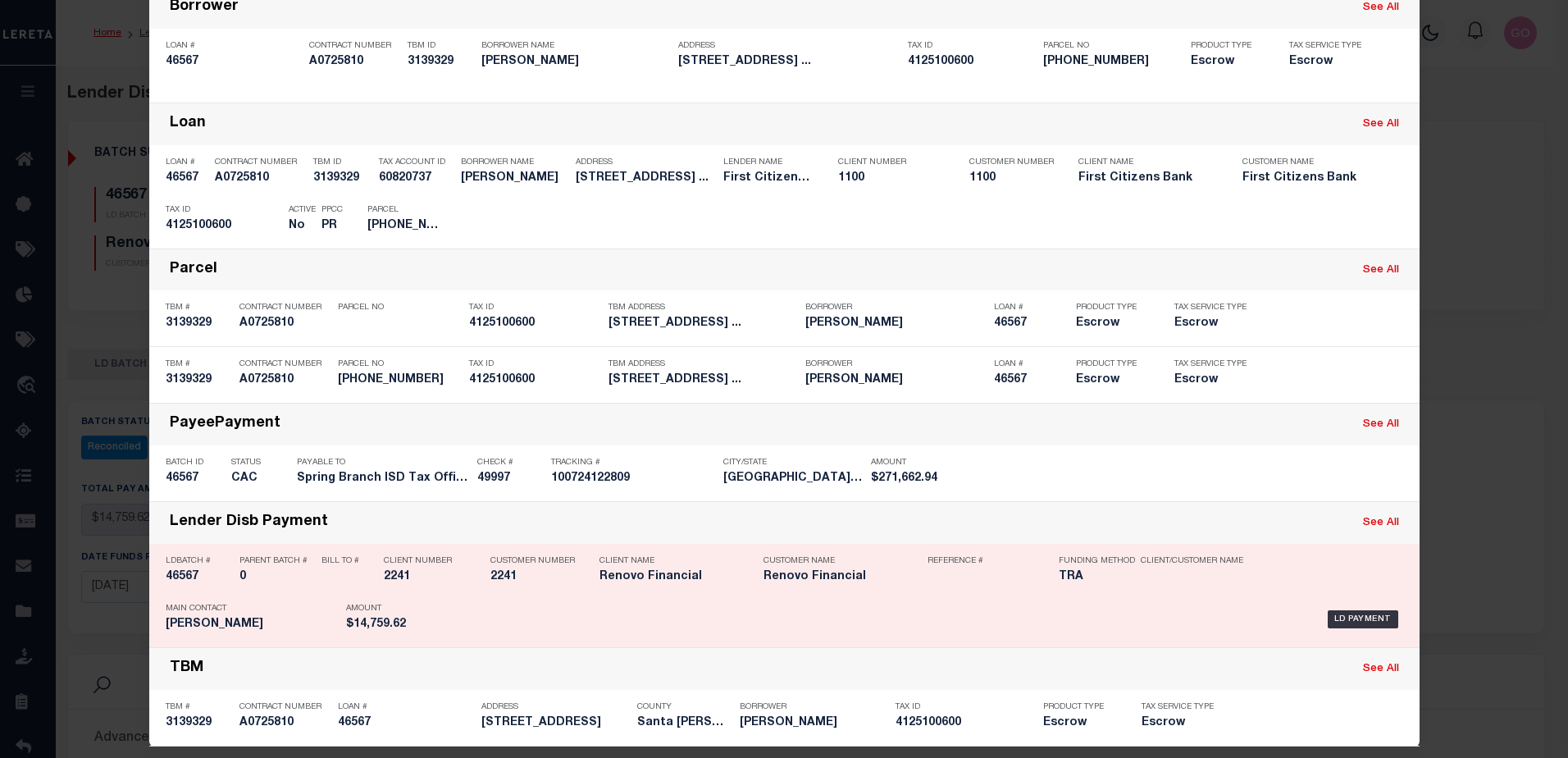
click at [175, 579] on h5 "46567" at bounding box center [198, 577] width 66 height 14
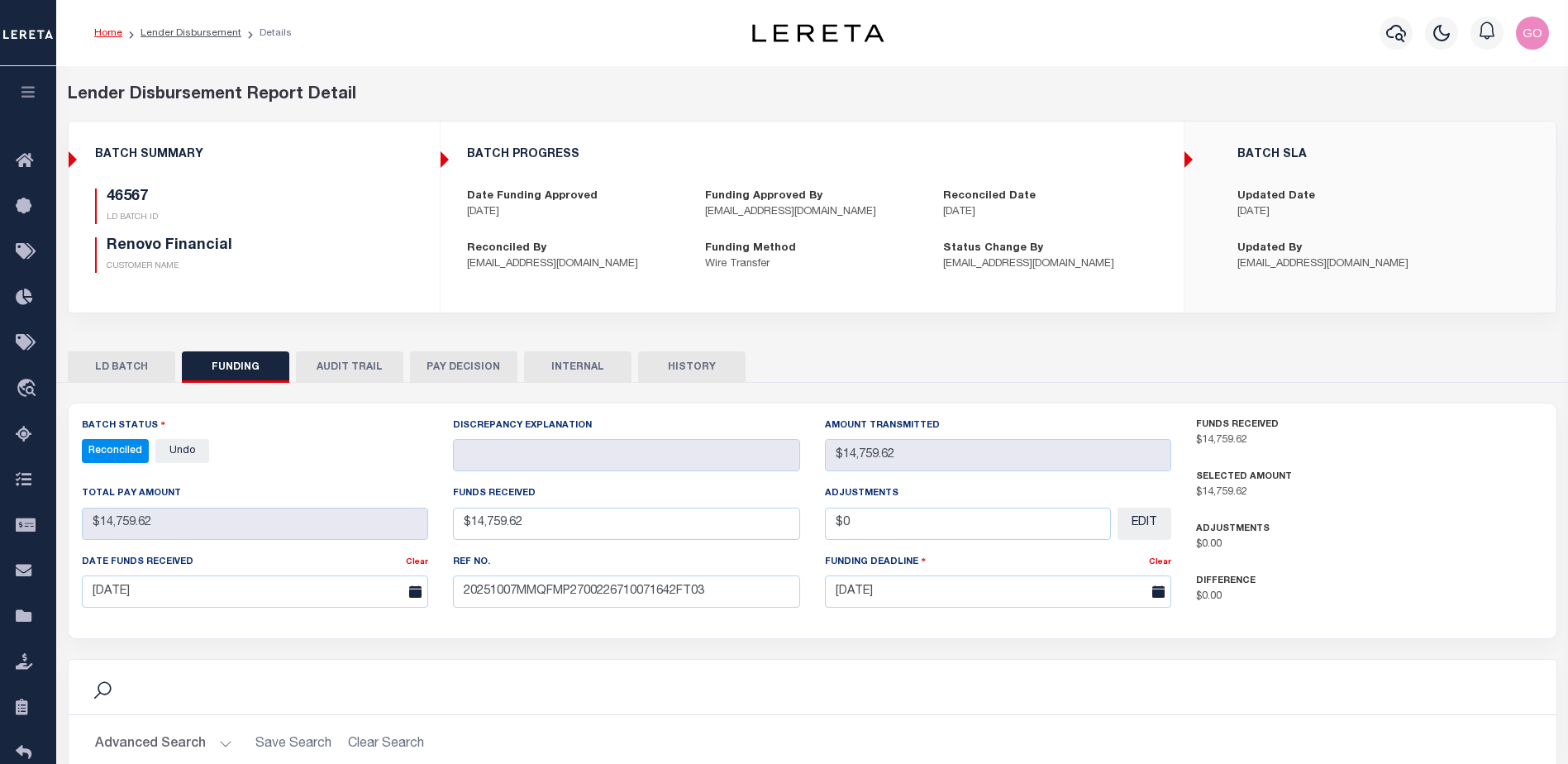
click at [683, 362] on button "HISTORY" at bounding box center [691, 367] width 108 height 31
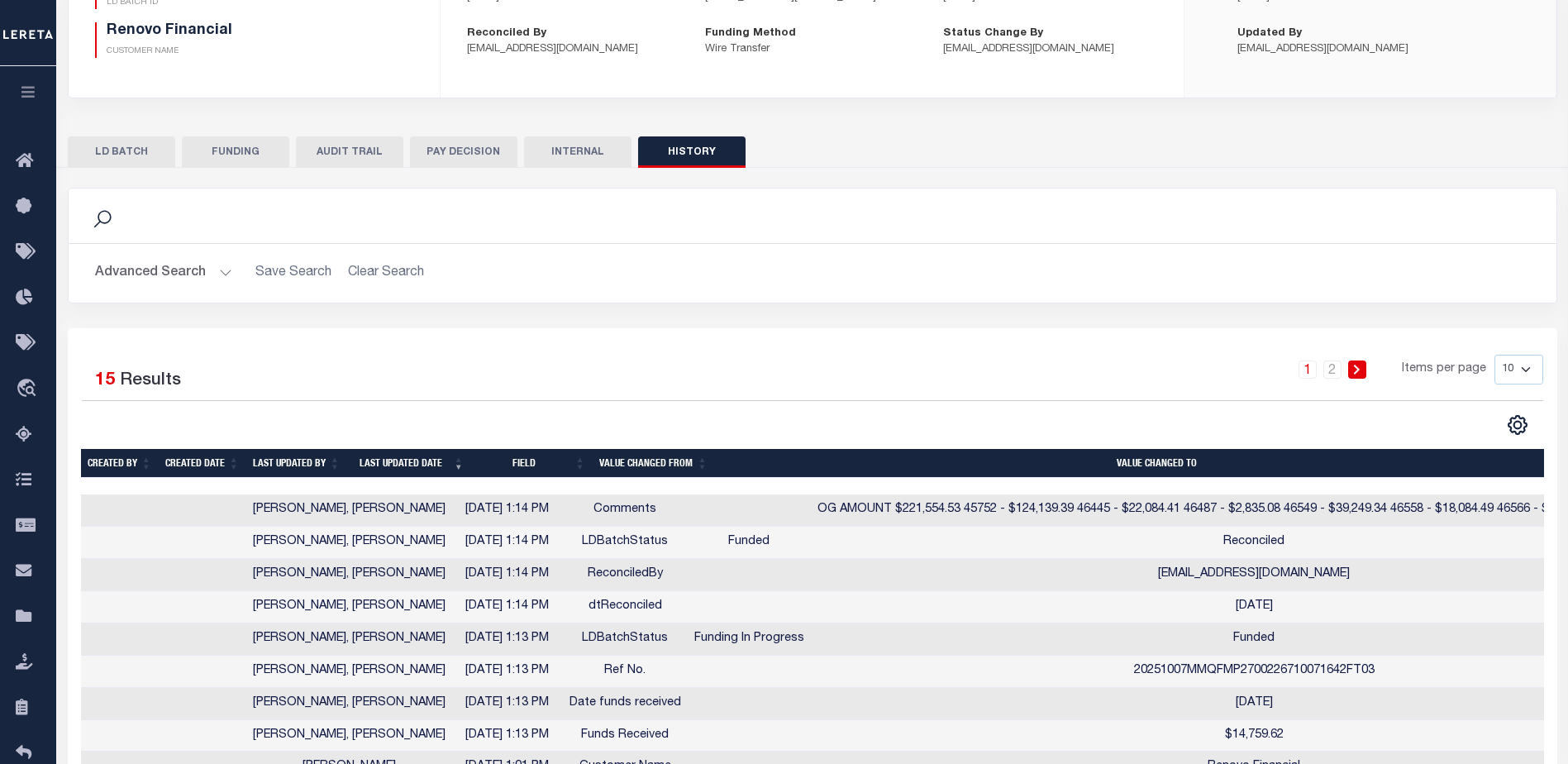
scroll to position [248, 0]
